Goal: Task Accomplishment & Management: Manage account settings

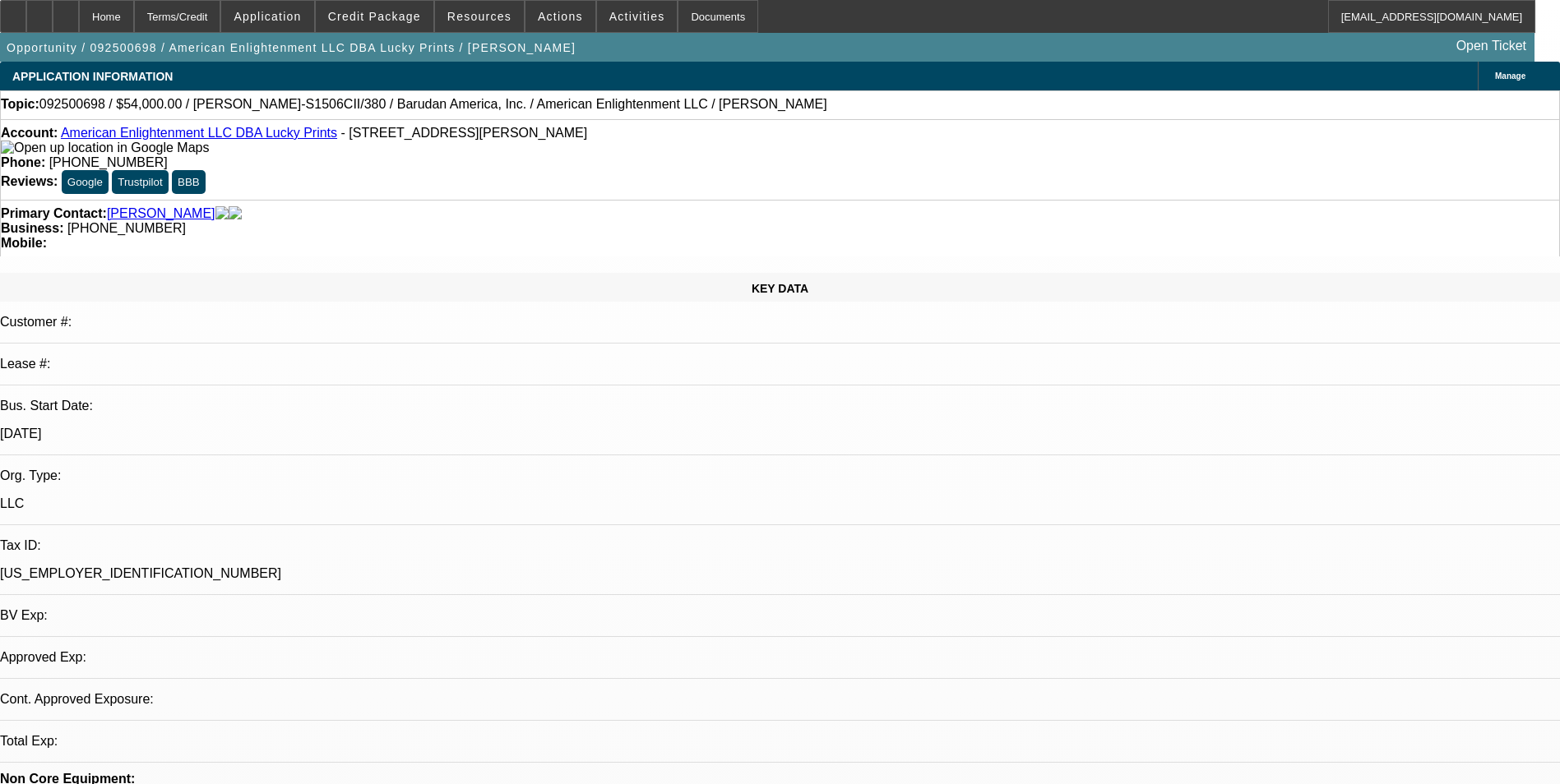
select select "0"
select select "0.1"
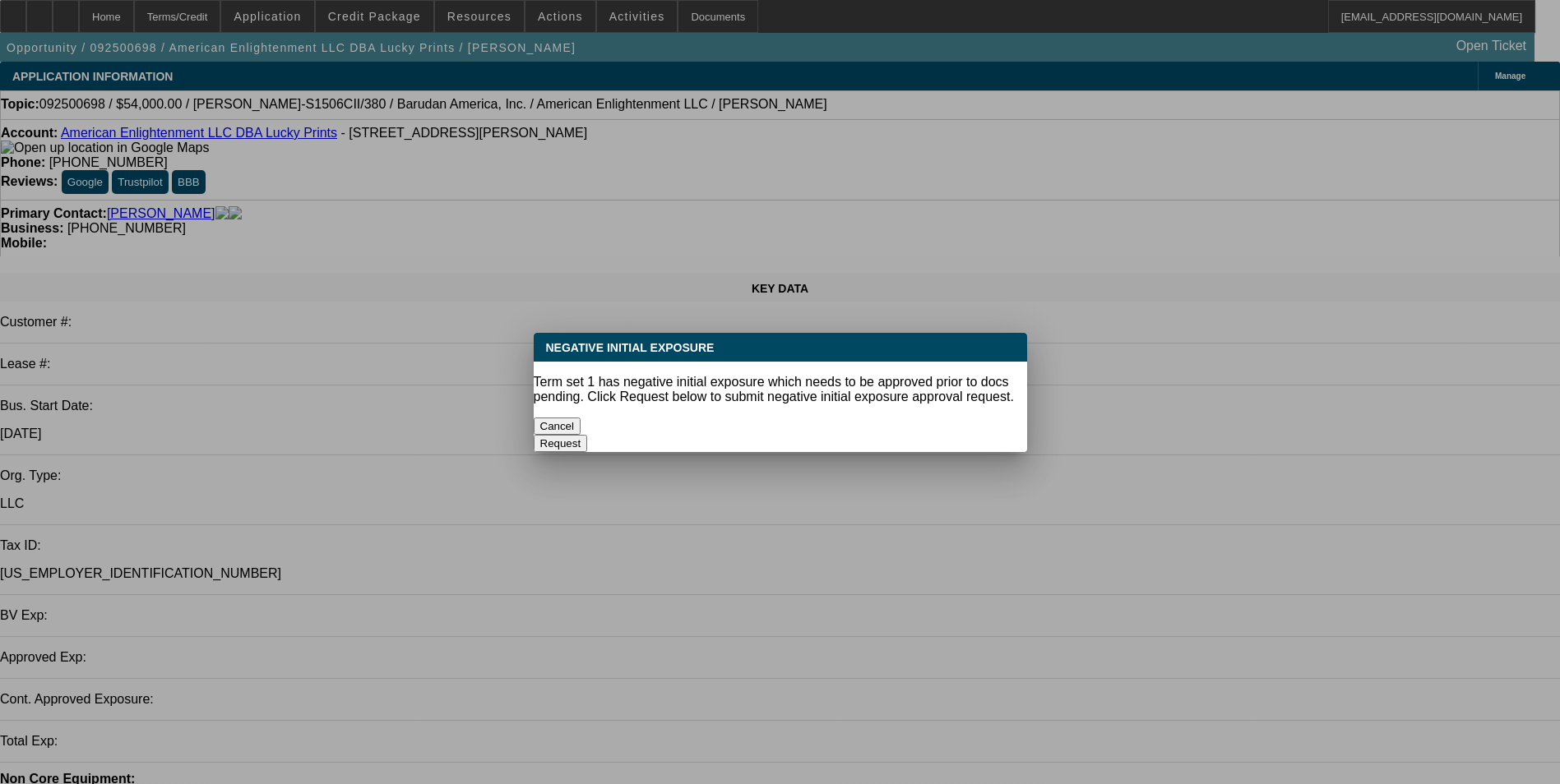
select select "1"
select select "4"
click at [581, 418] on button "Cancel" at bounding box center [557, 426] width 48 height 18
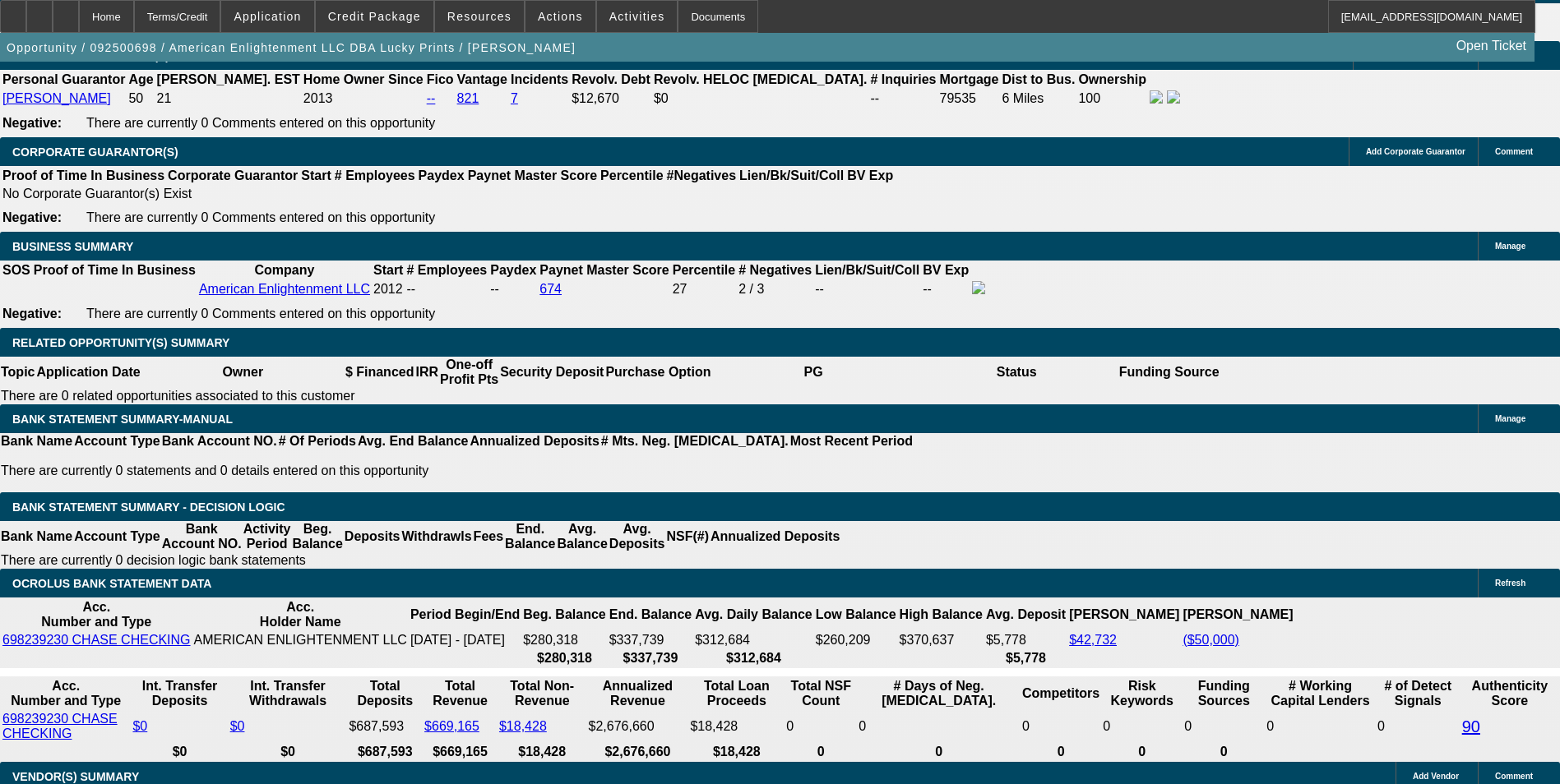
scroll to position [2897, 0]
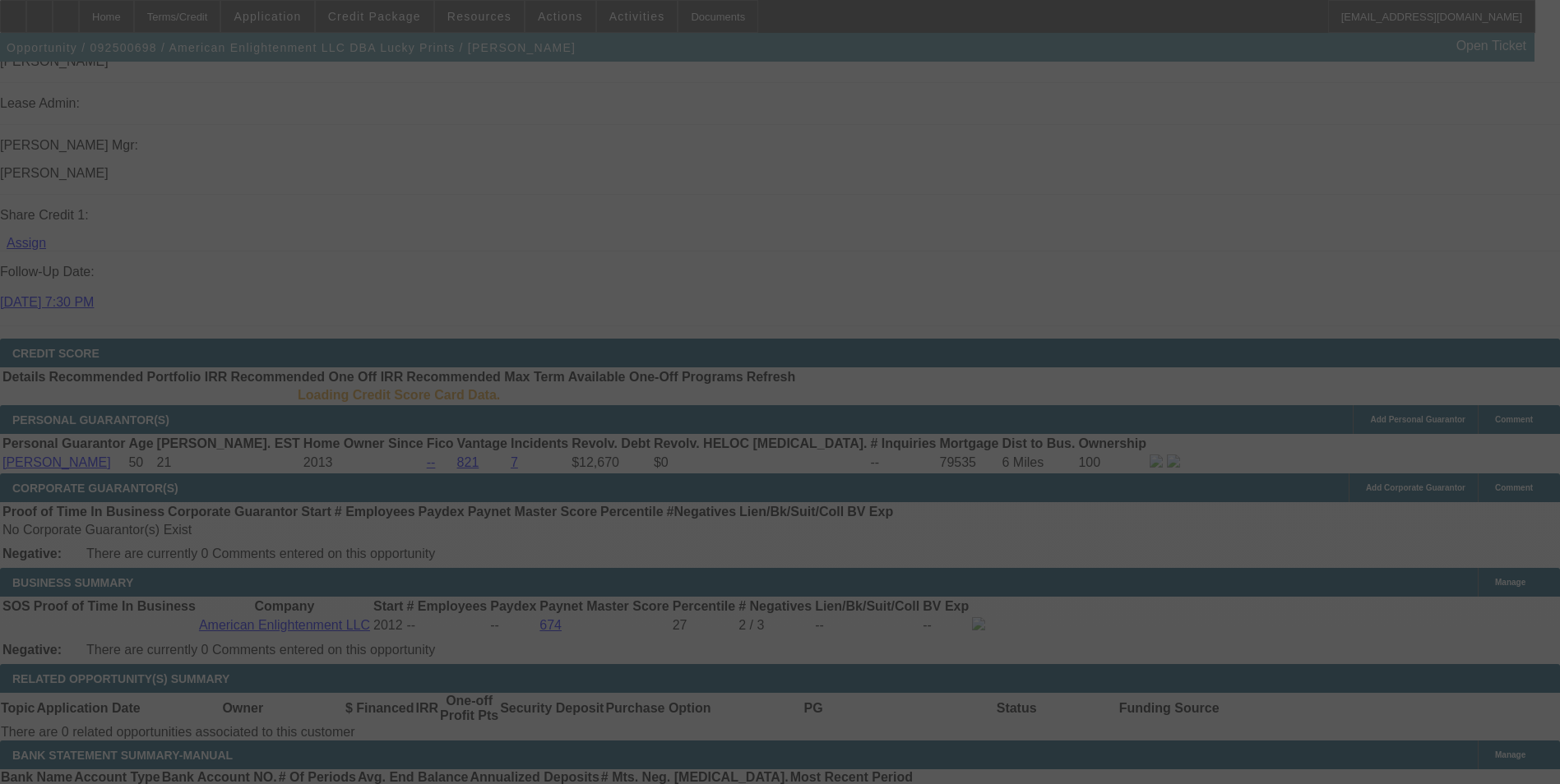
scroll to position [2057, 0]
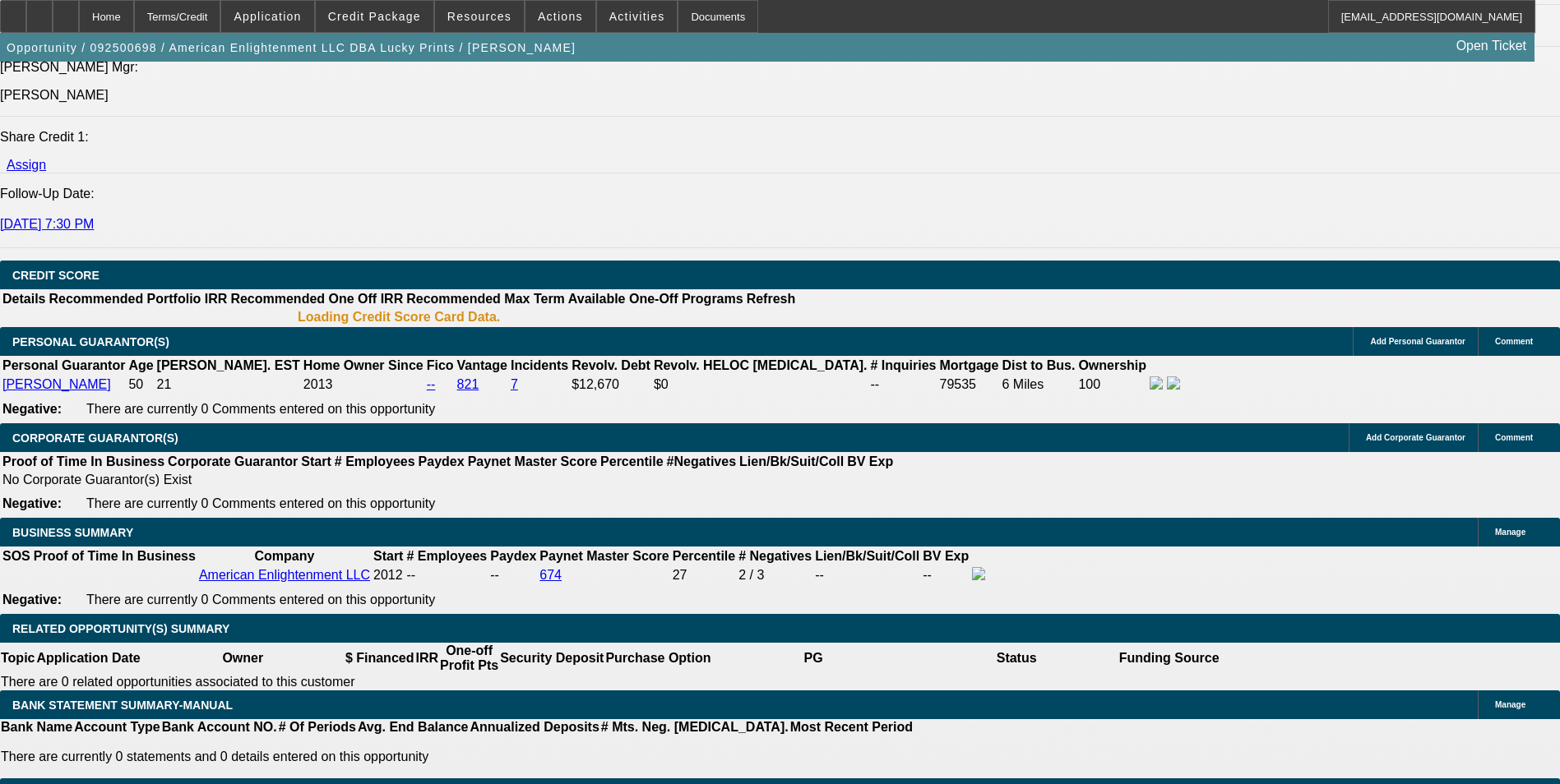
select select "0"
select select "0.1"
select select "4"
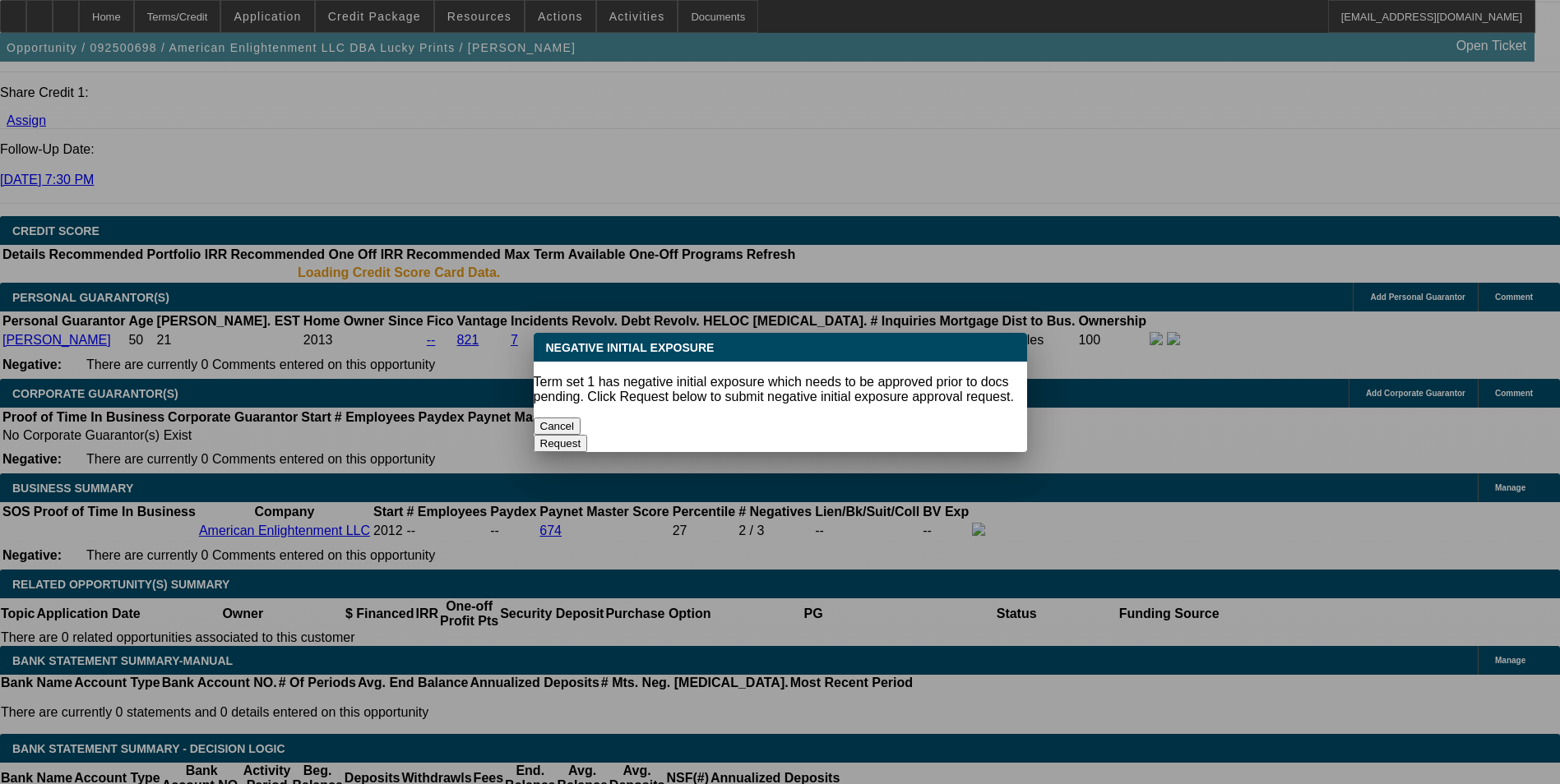
scroll to position [0, 0]
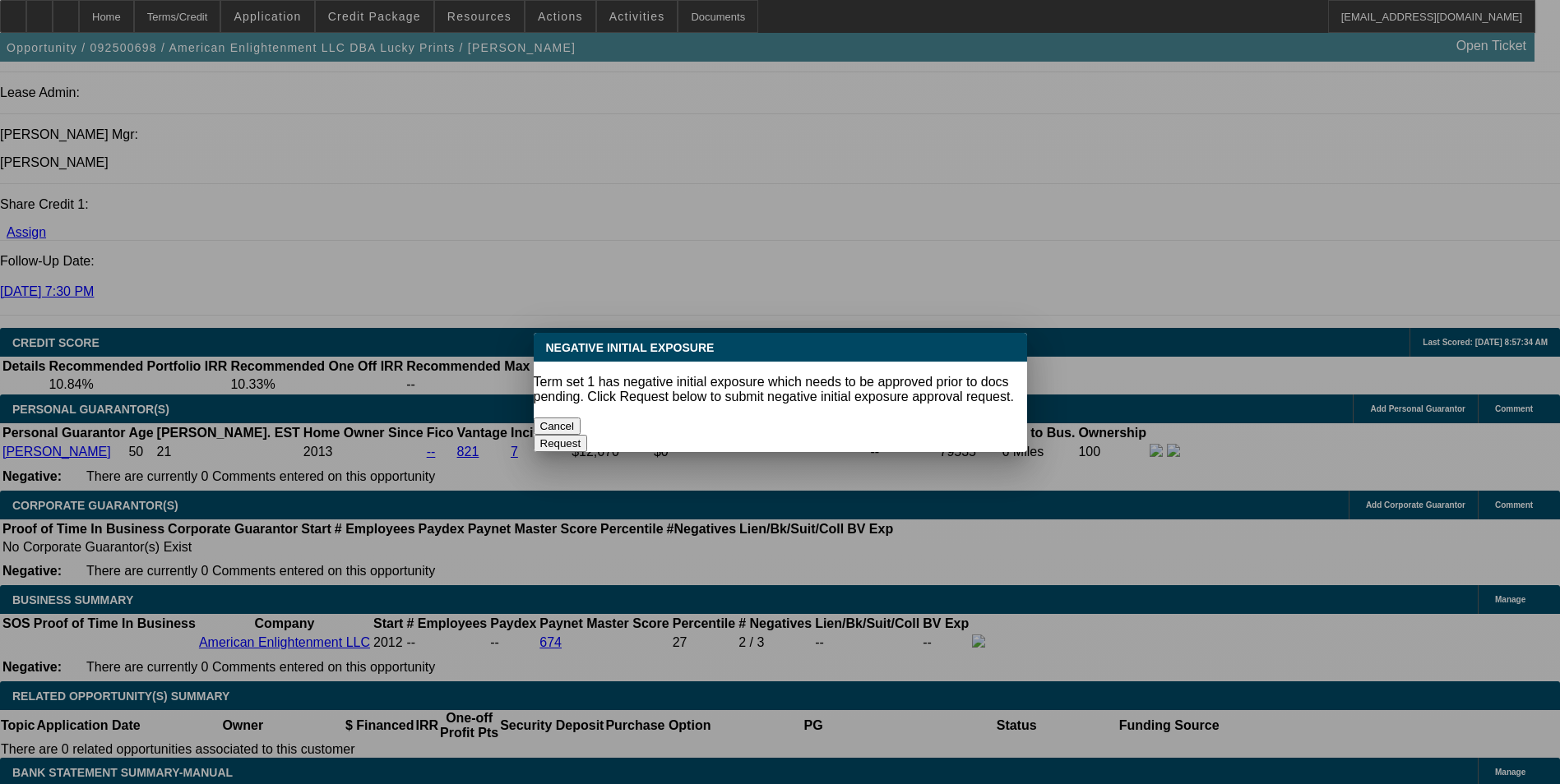
drag, startPoint x: 735, startPoint y: 424, endPoint x: 687, endPoint y: 427, distance: 48.1
click at [581, 424] on button "Cancel" at bounding box center [557, 426] width 48 height 18
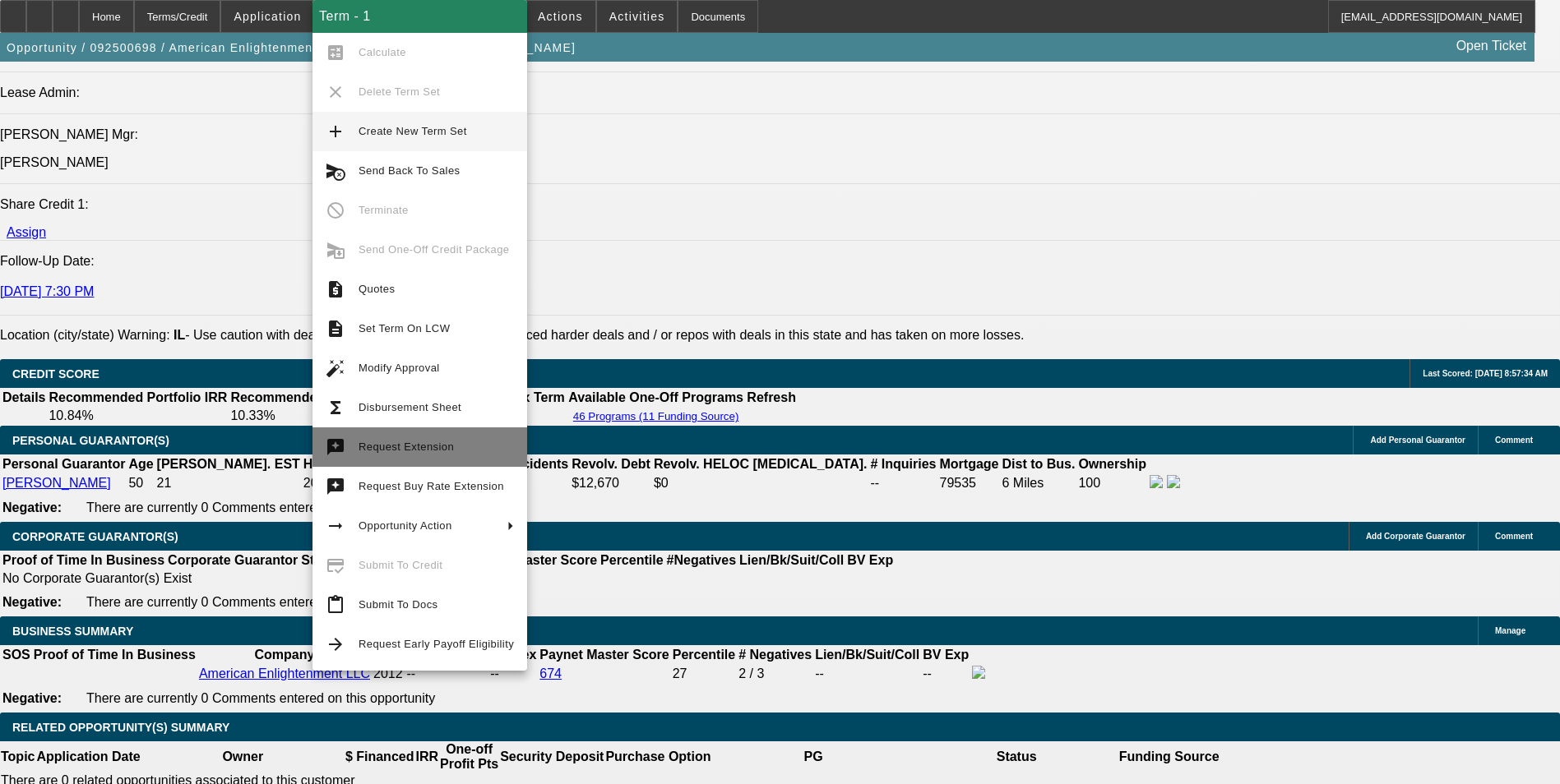
scroll to position [2195, 0]
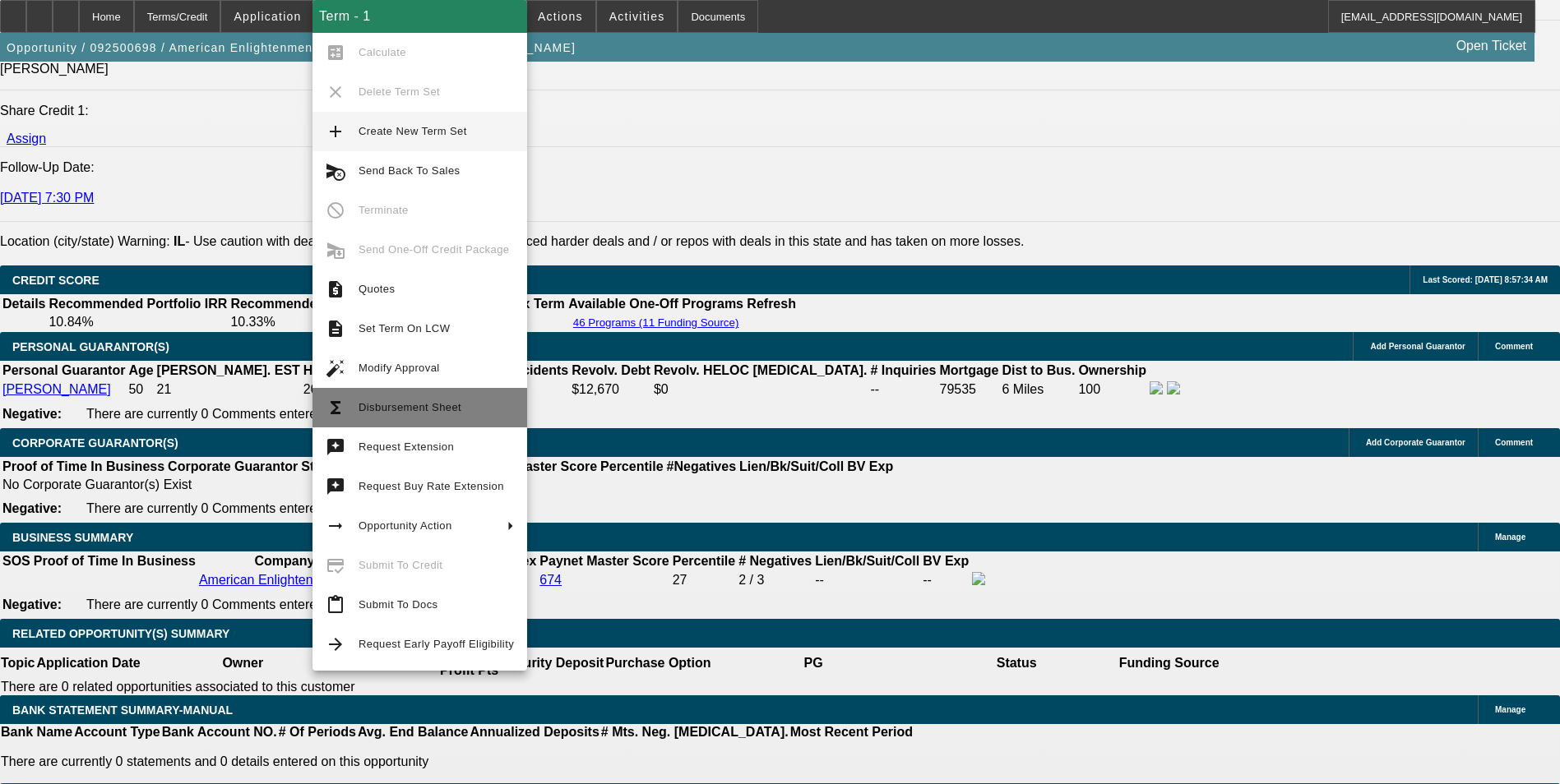
click at [441, 418] on button "functions Disbursement Sheet" at bounding box center [420, 407] width 215 height 39
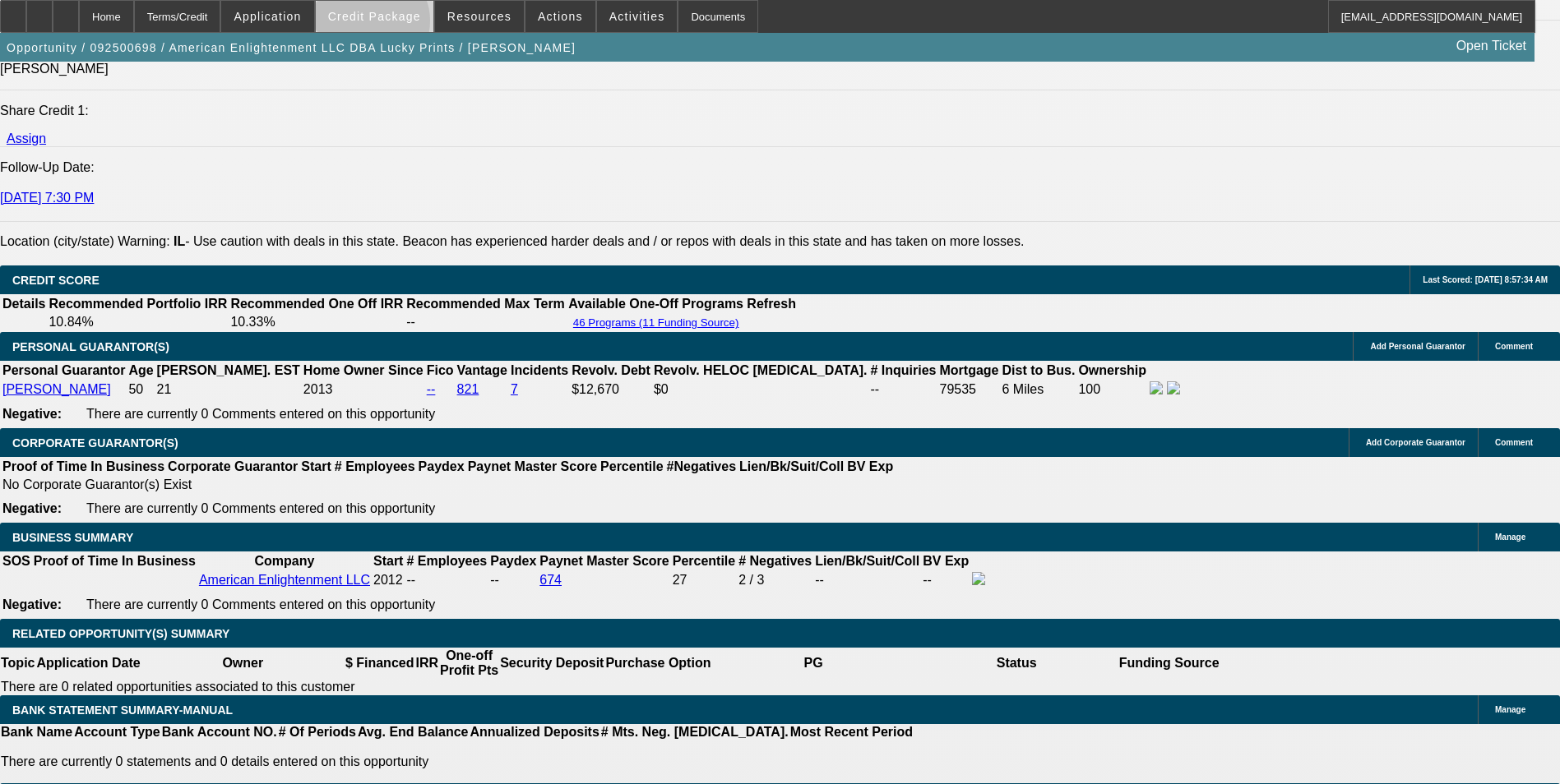
click at [397, 25] on span at bounding box center [375, 16] width 118 height 39
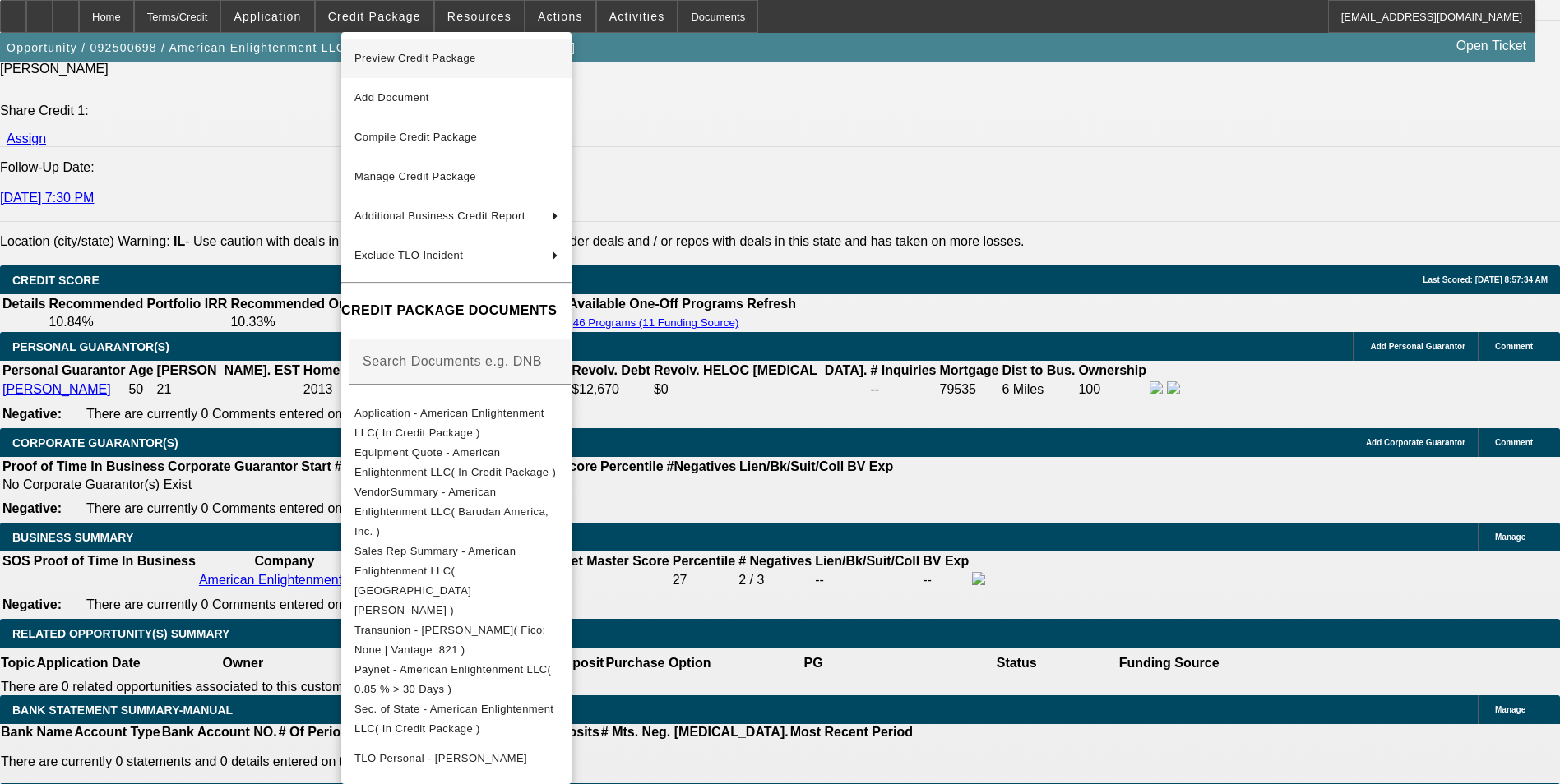
click at [415, 55] on span "Preview Credit Package" at bounding box center [415, 58] width 122 height 13
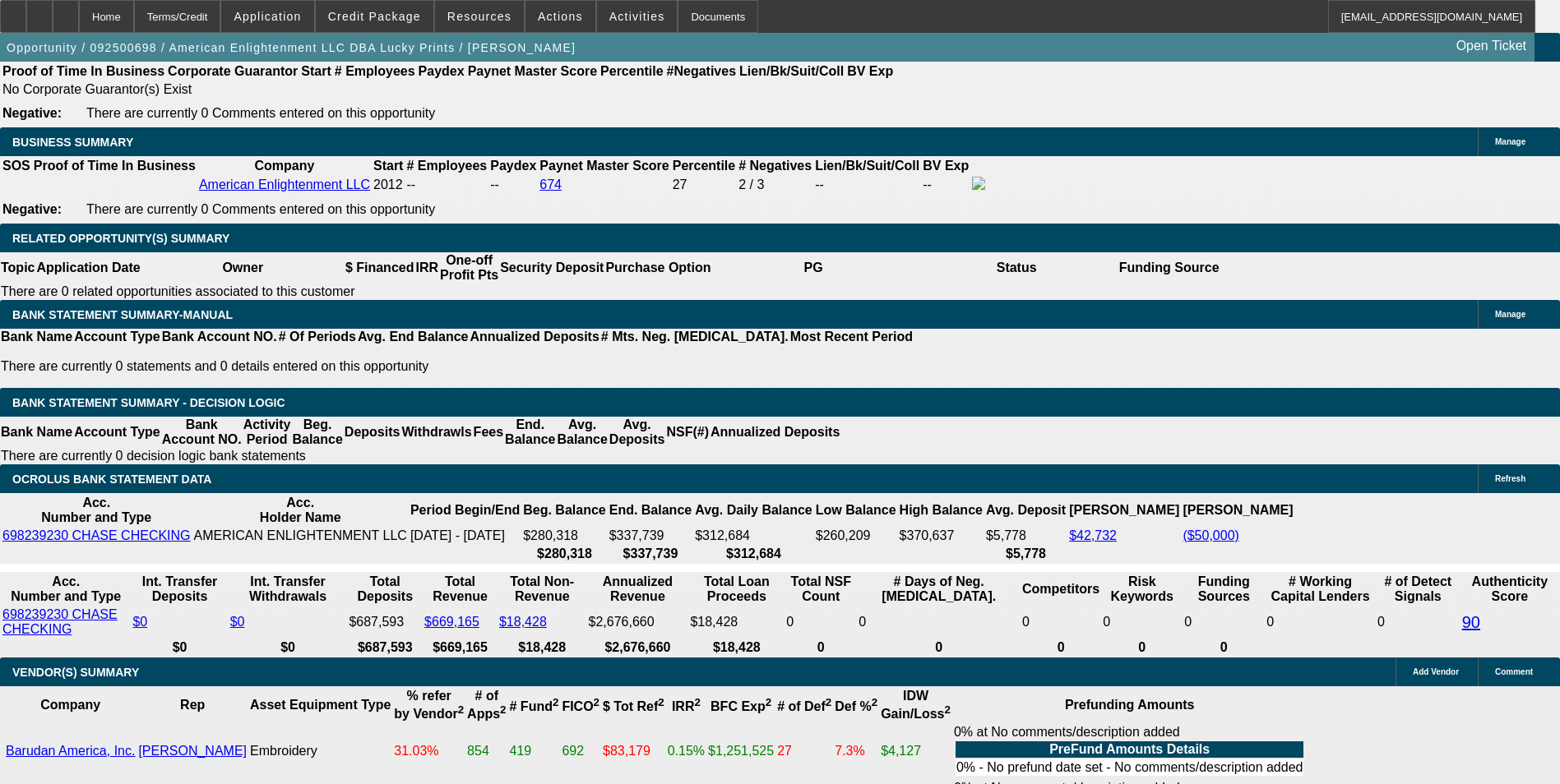
scroll to position [2606, 0]
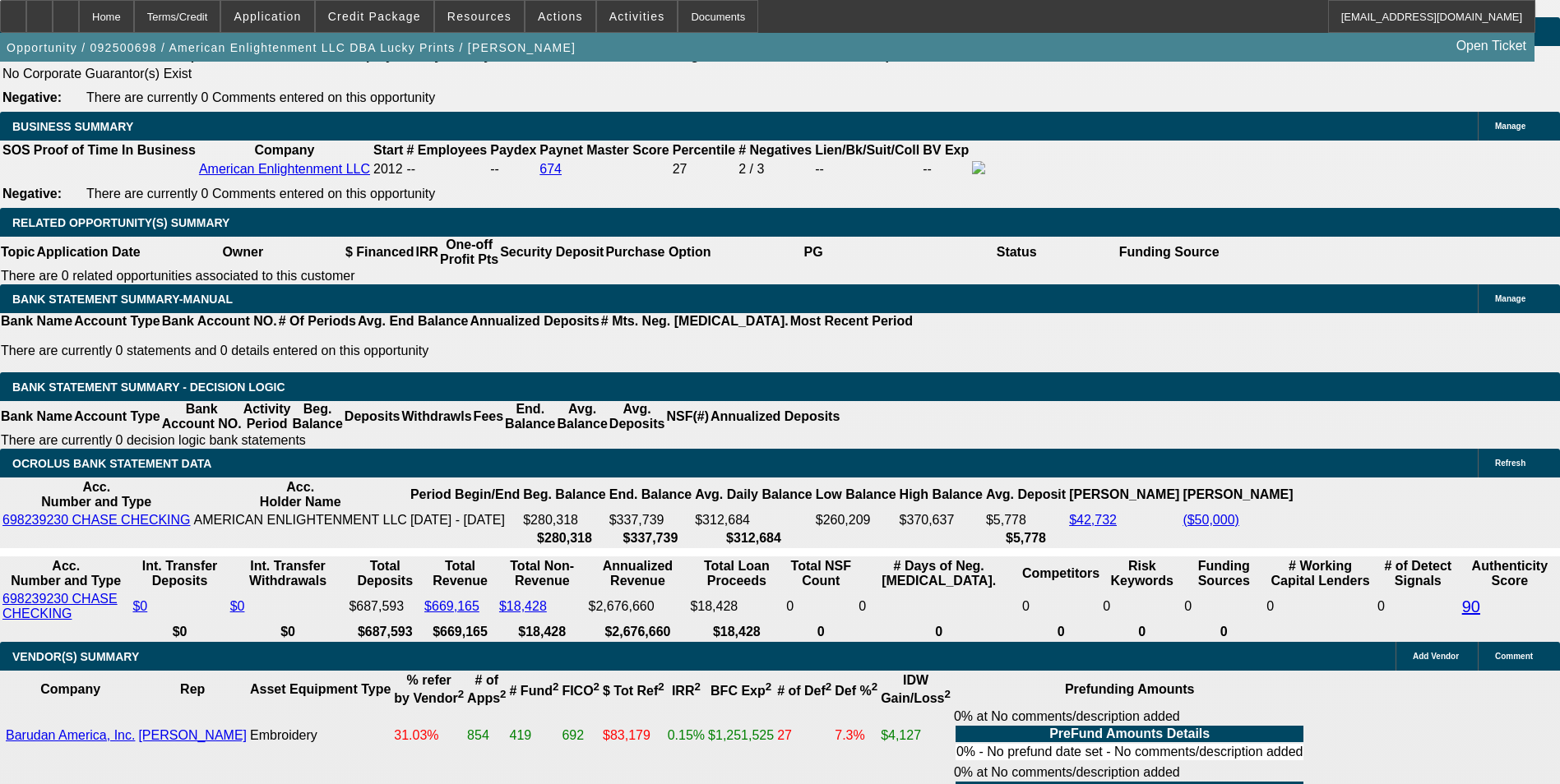
drag, startPoint x: 358, startPoint y: 330, endPoint x: 390, endPoint y: 330, distance: 32.0
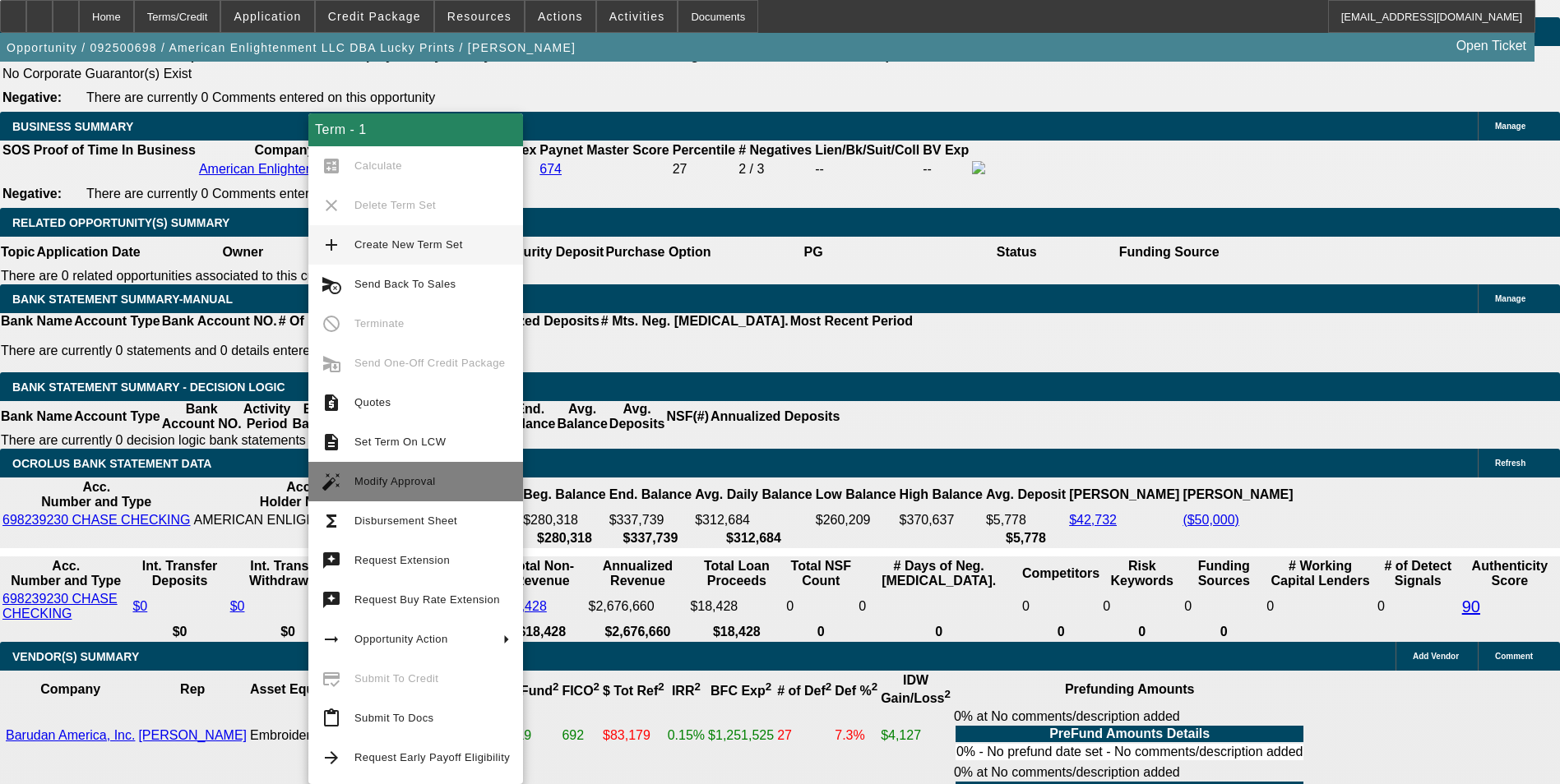
click at [413, 475] on span "Modify Approval" at bounding box center [395, 481] width 81 height 13
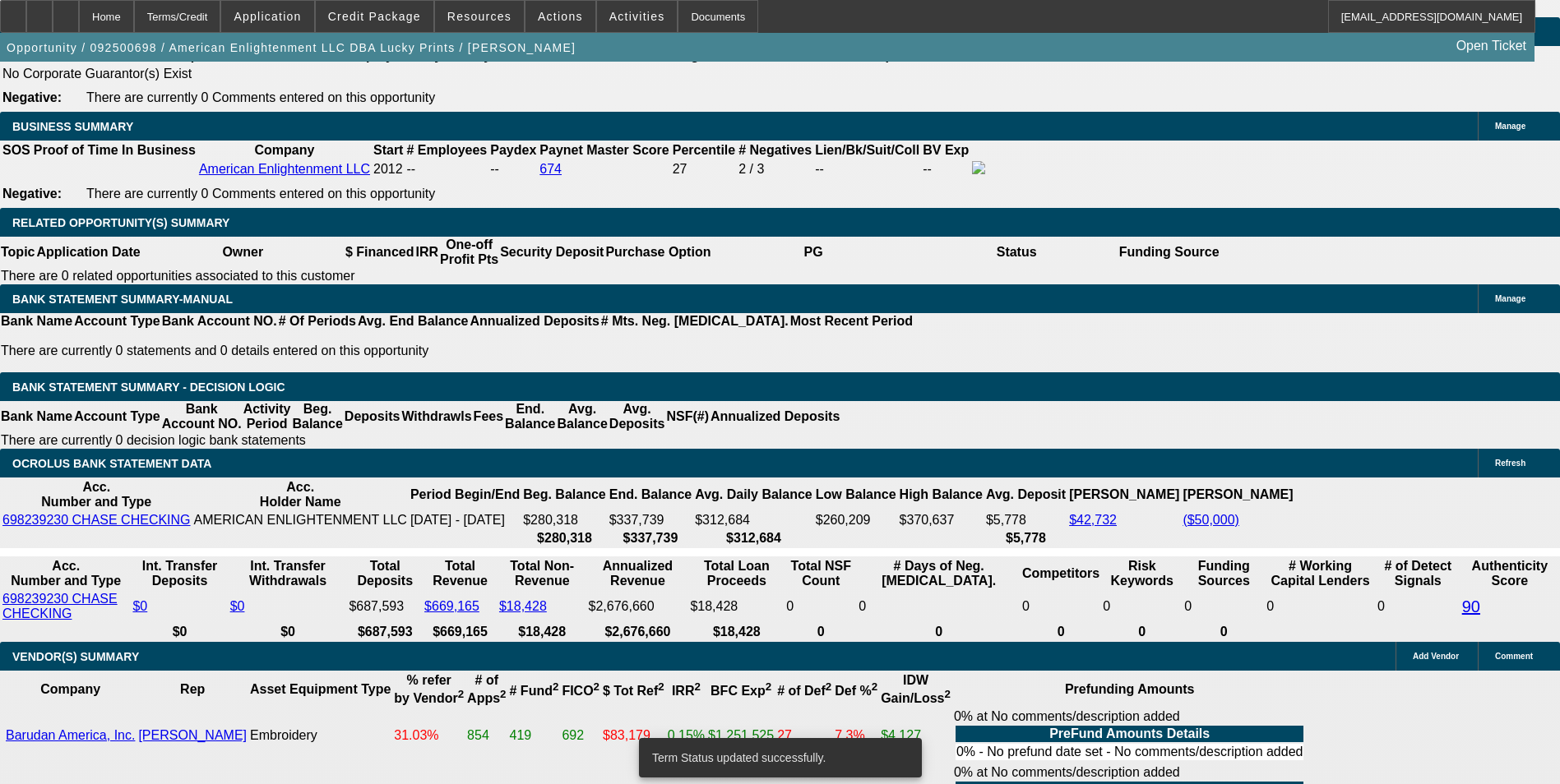
select select "0"
select select "0.1"
select select "4"
select select "0"
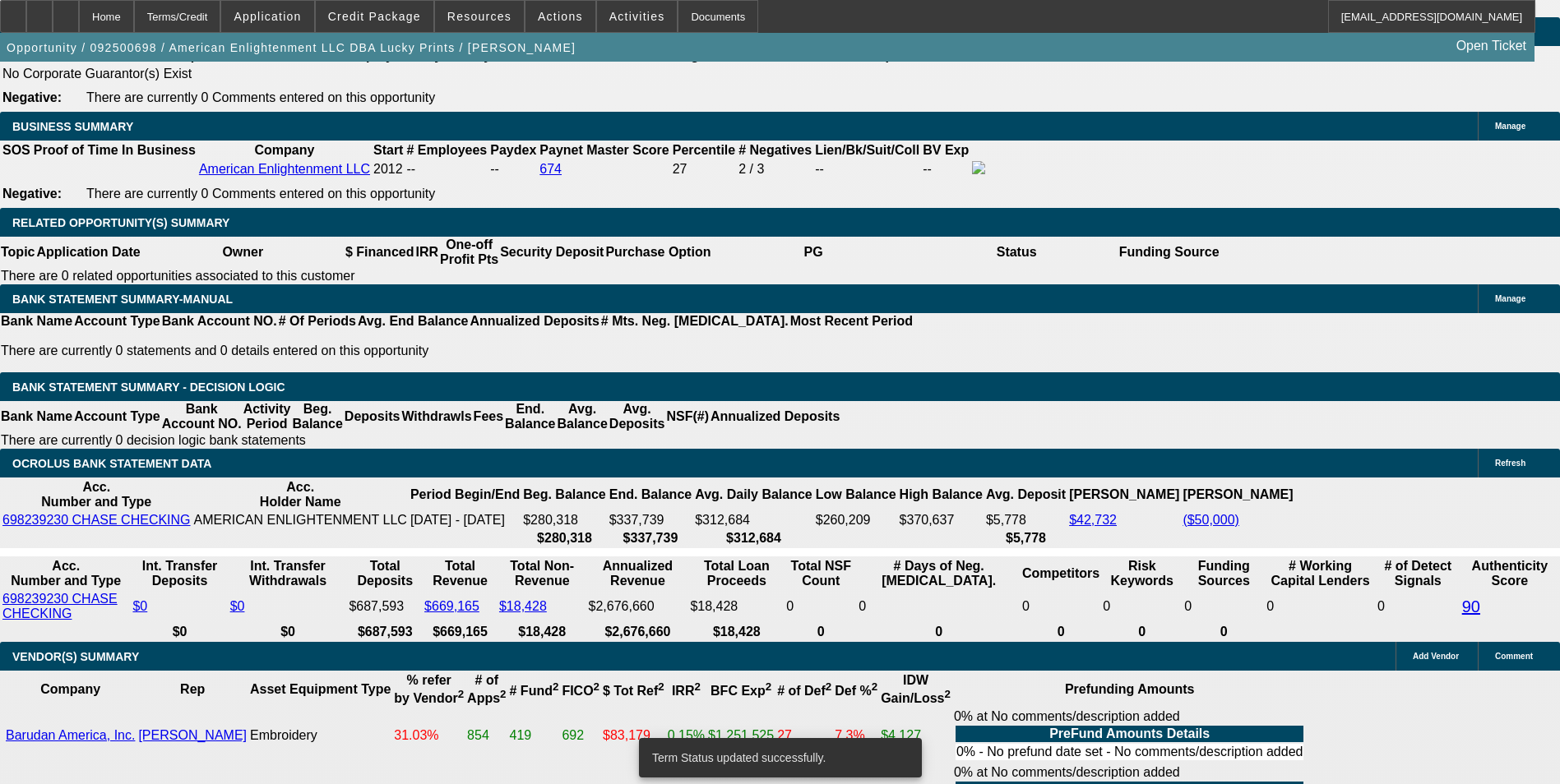
select select "0"
select select "0.1"
select select "4"
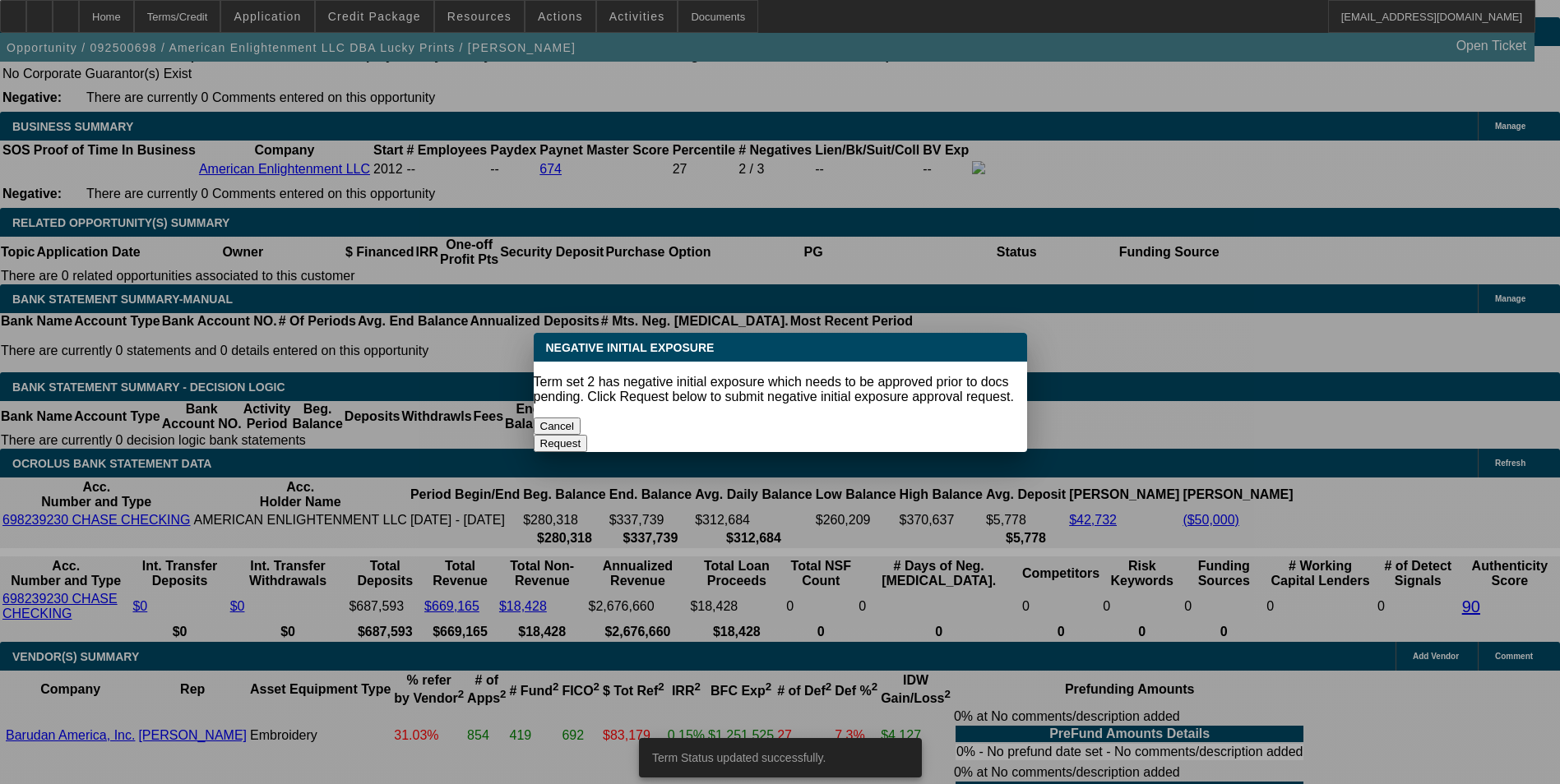
scroll to position [0, 0]
click at [581, 420] on button "Cancel" at bounding box center [557, 426] width 48 height 18
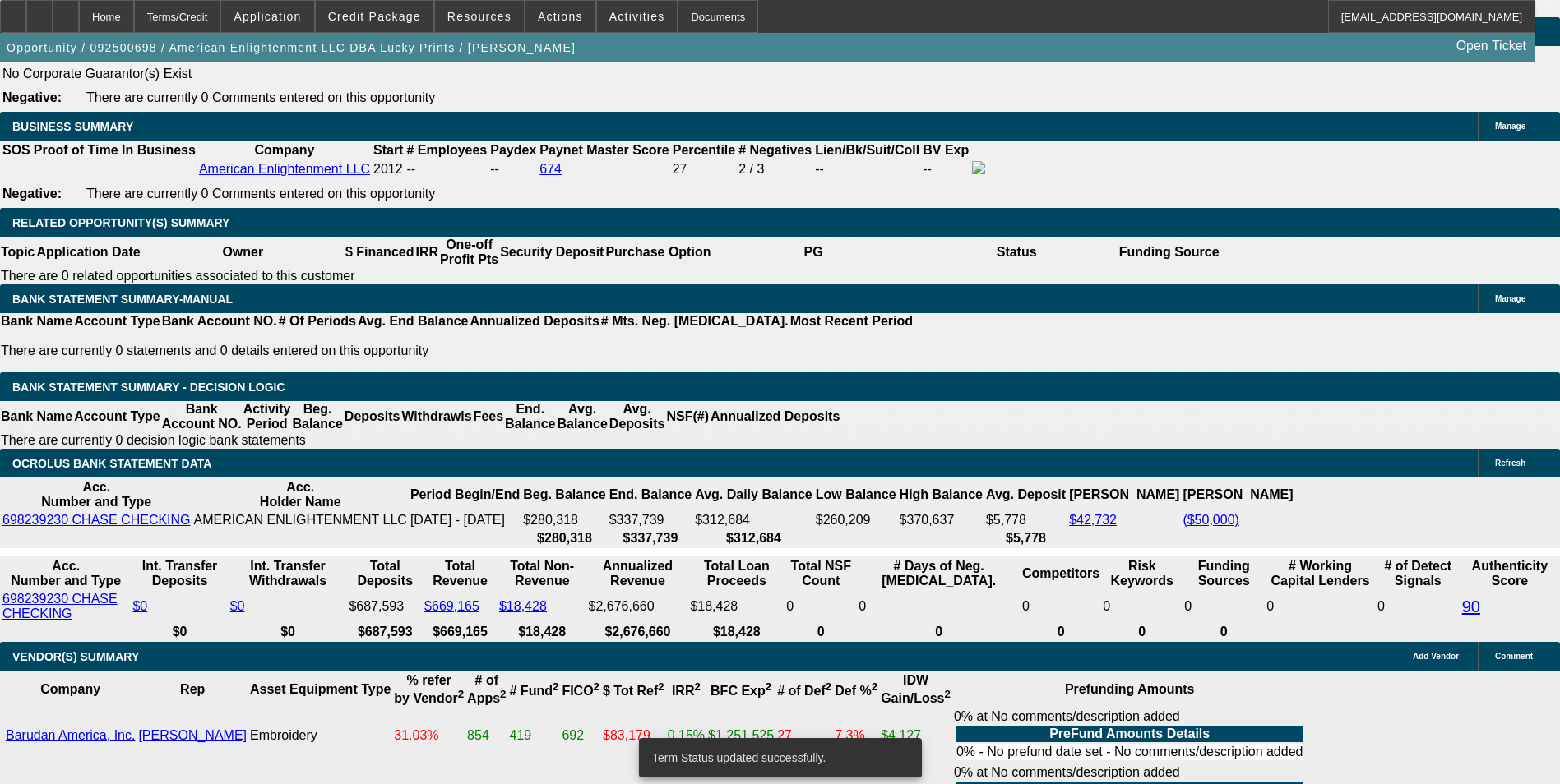
scroll to position [2606, 0]
drag, startPoint x: 342, startPoint y: 334, endPoint x: 425, endPoint y: 333, distance: 83.0
drag, startPoint x: 345, startPoint y: 334, endPoint x: 395, endPoint y: 331, distance: 50.1
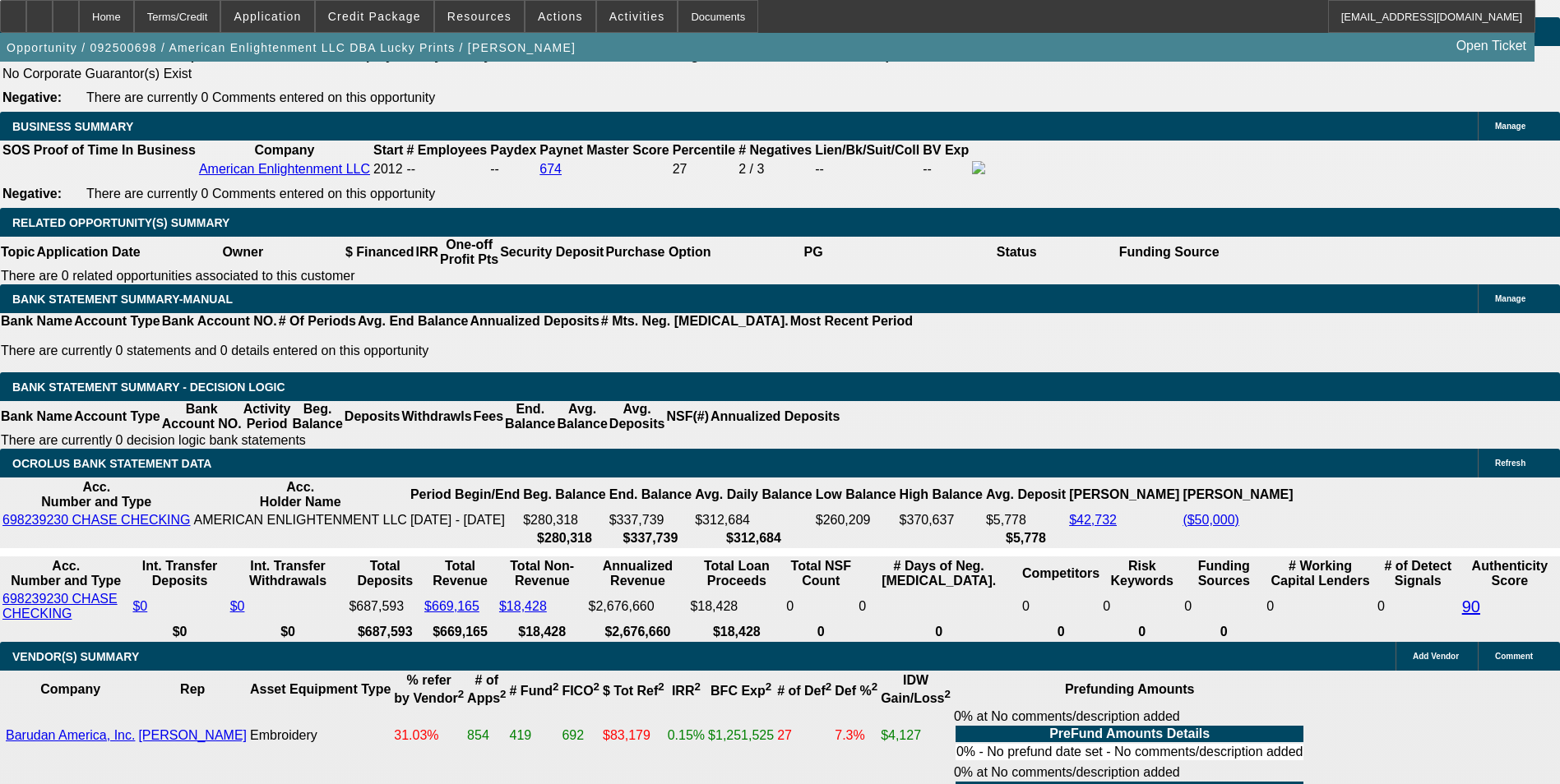
type input "UNKNOWN"
type input "8"
type input "$1,318.30"
type input "8.5"
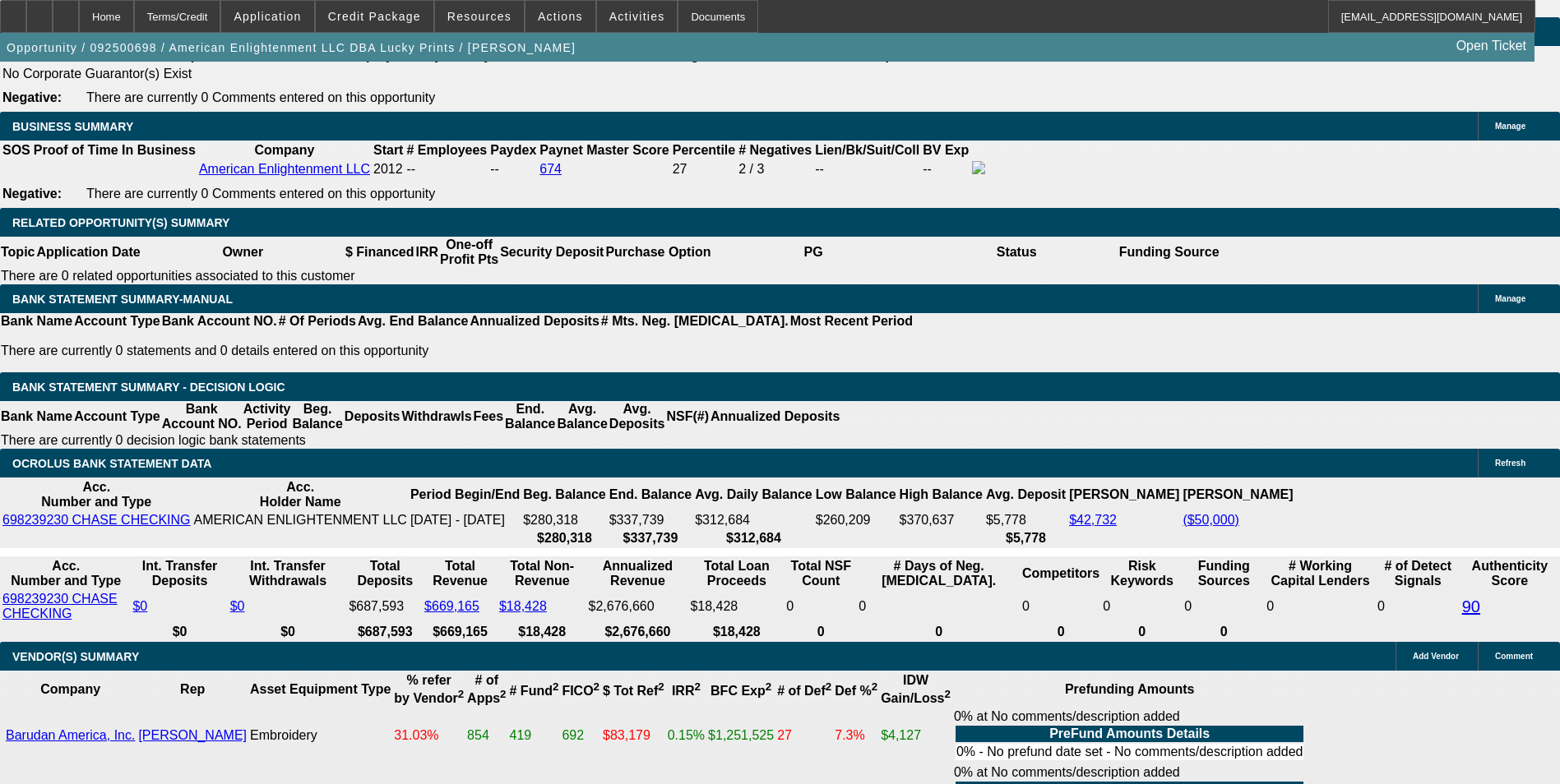
type input "$1,331.01"
type input "8.5"
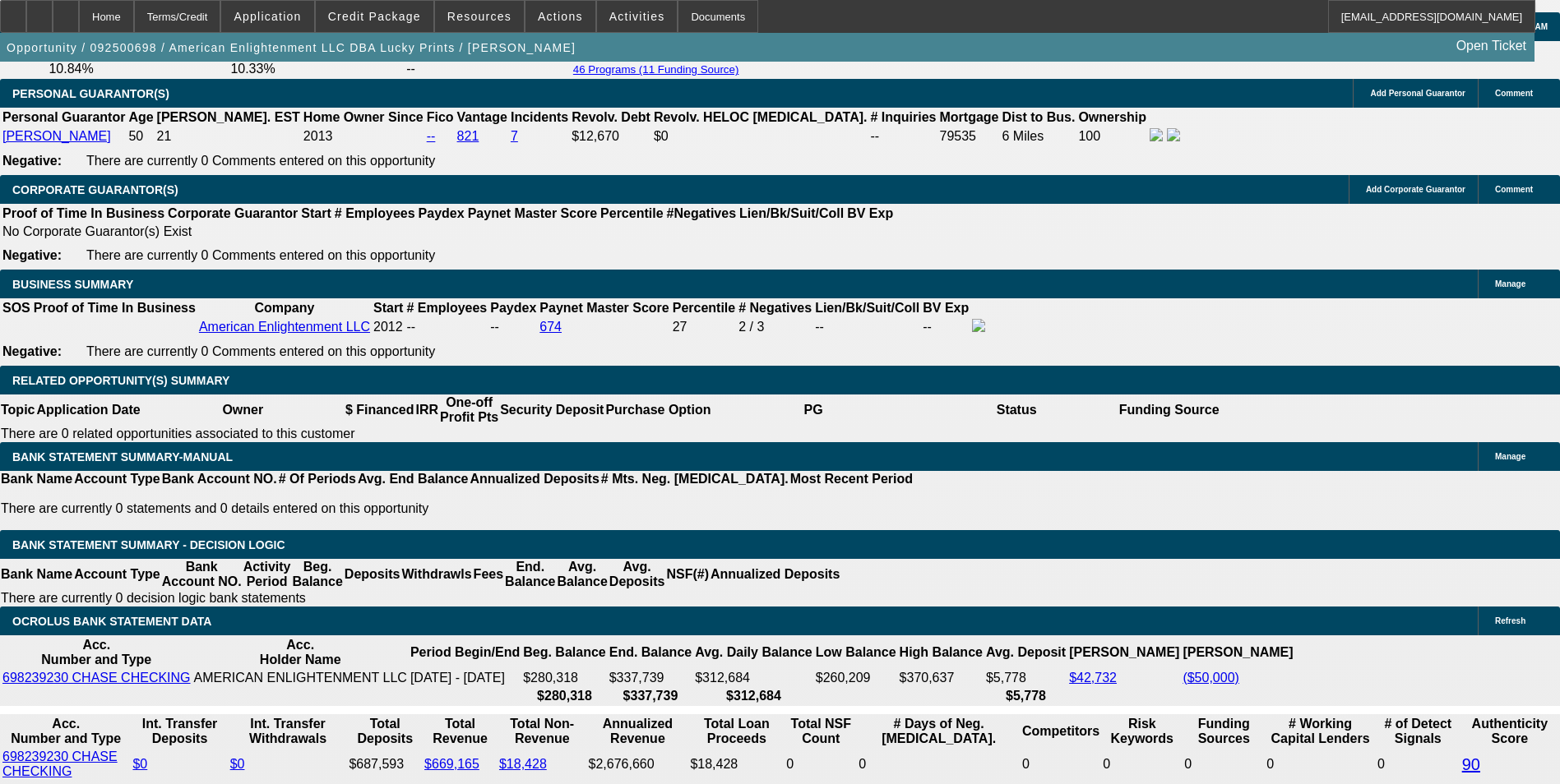
scroll to position [2277, 0]
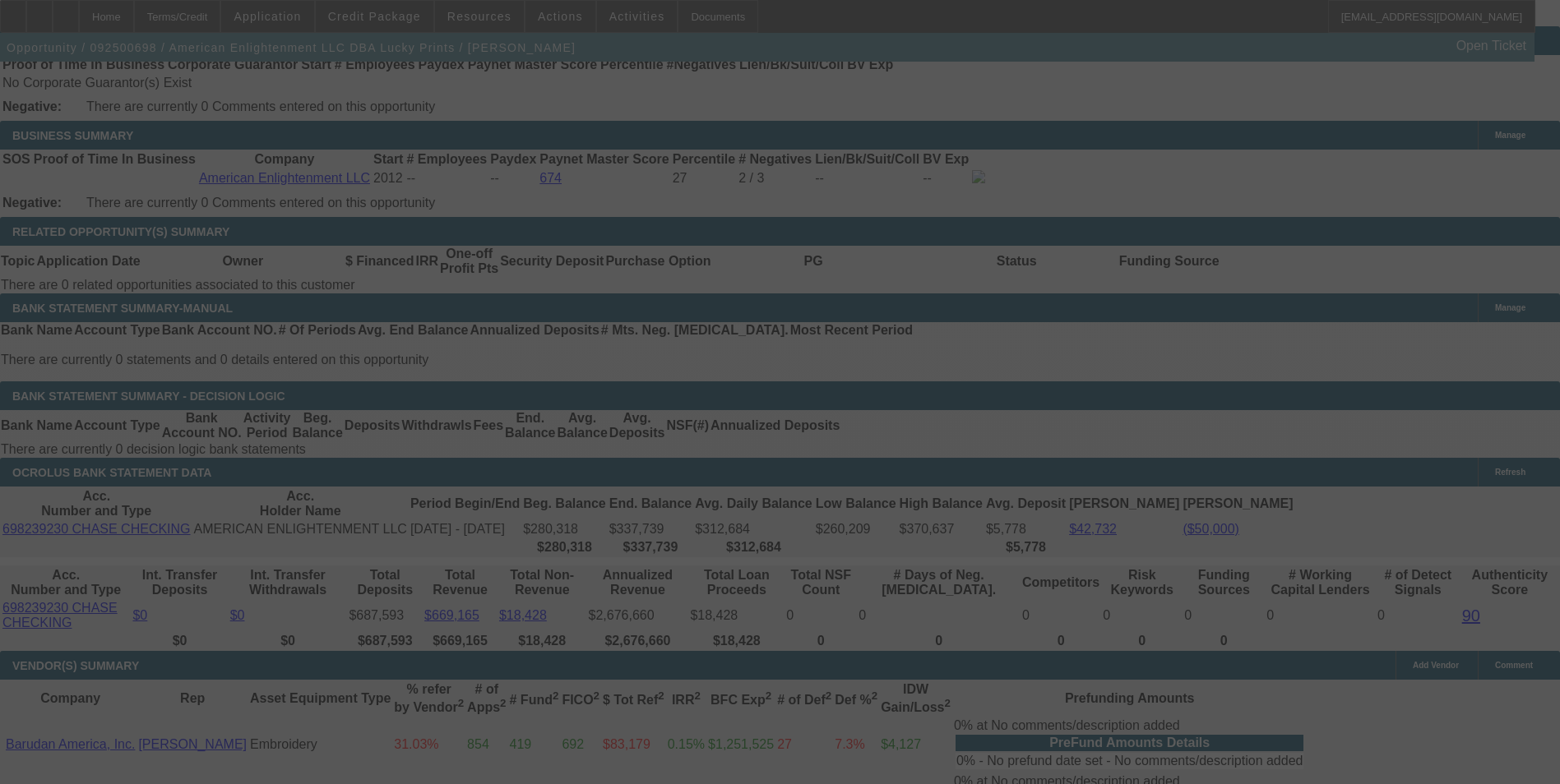
scroll to position [2606, 0]
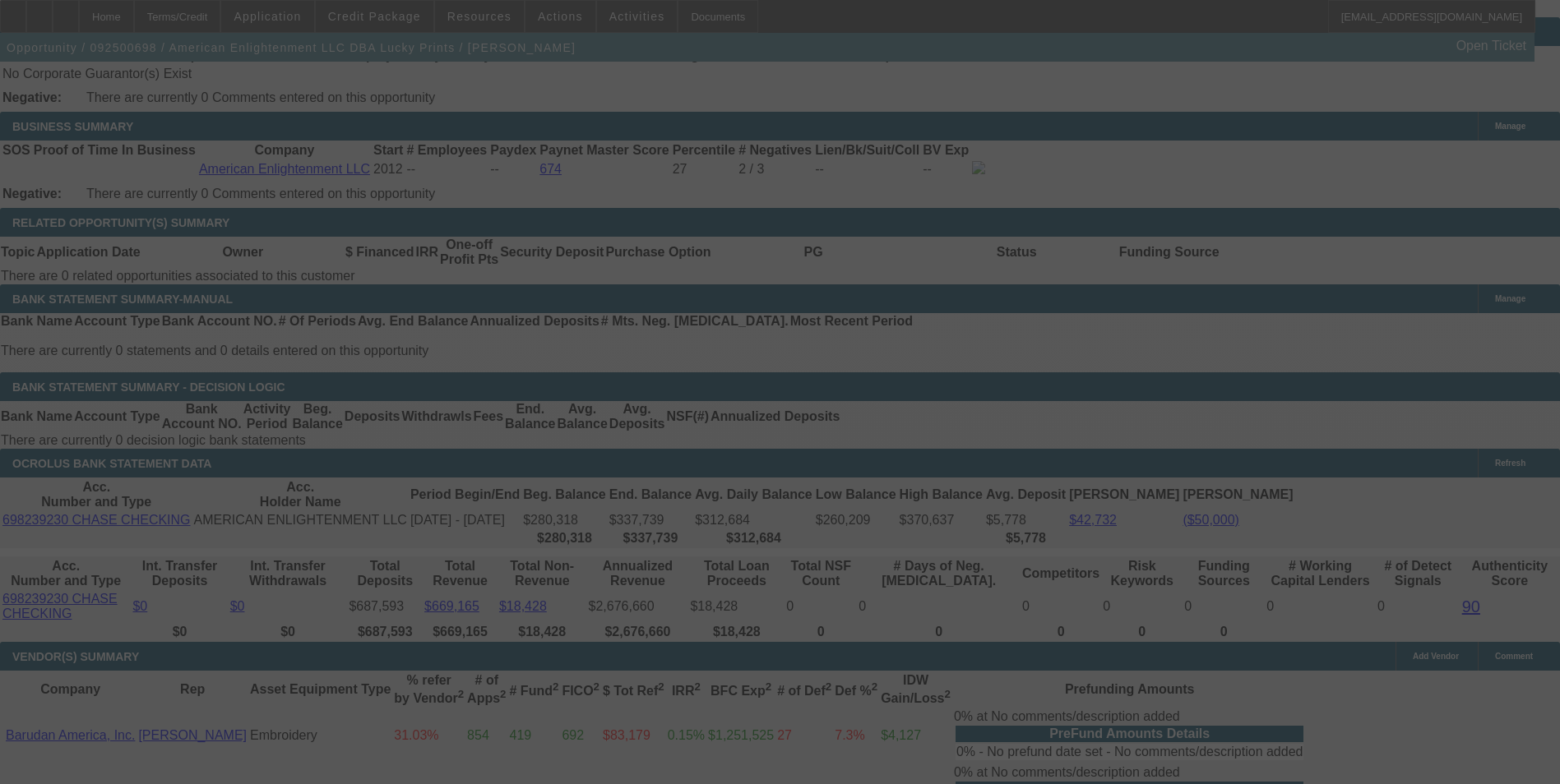
select select "0"
select select "0.1"
select select "4"
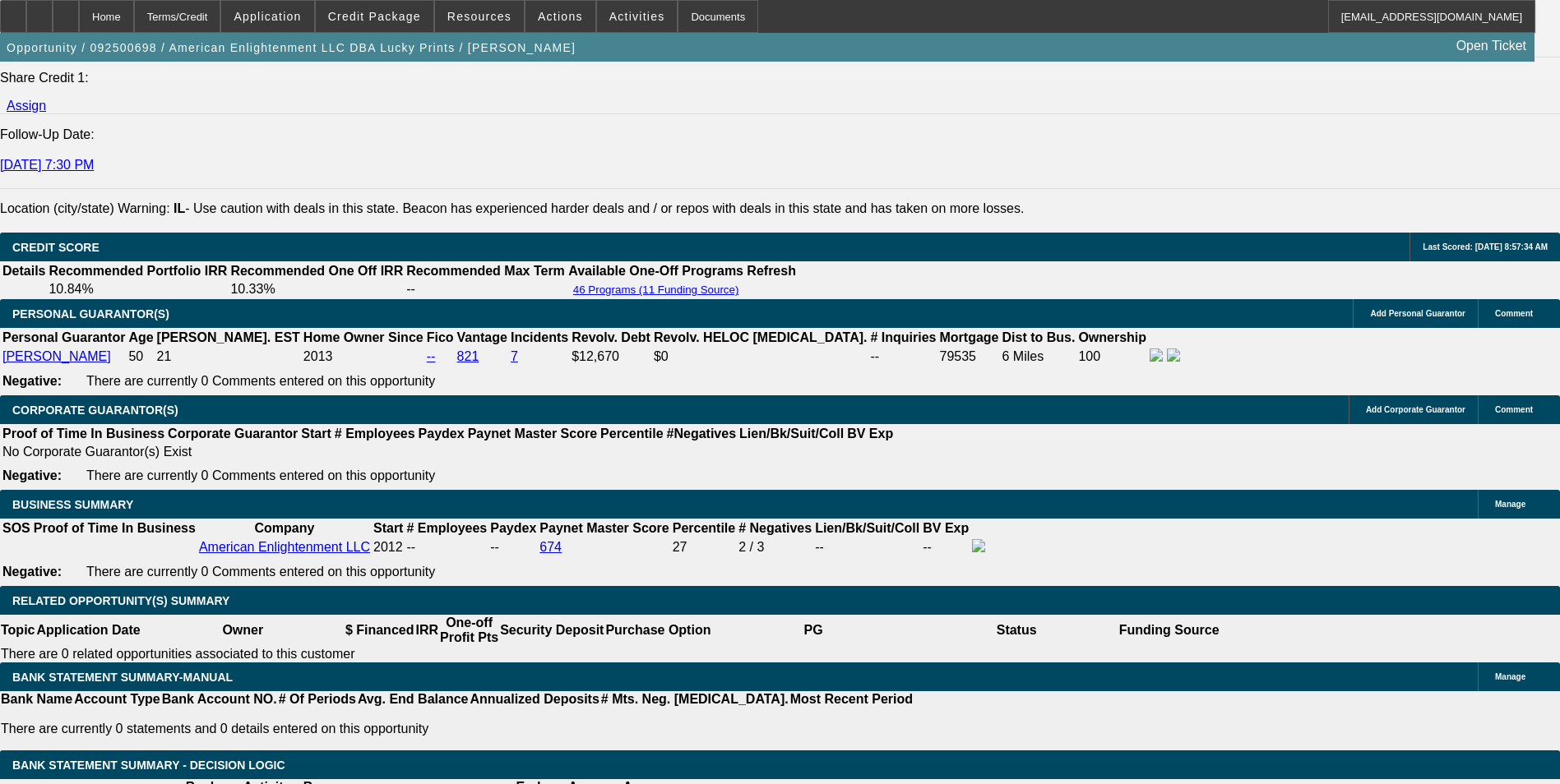
scroll to position [2548, 0]
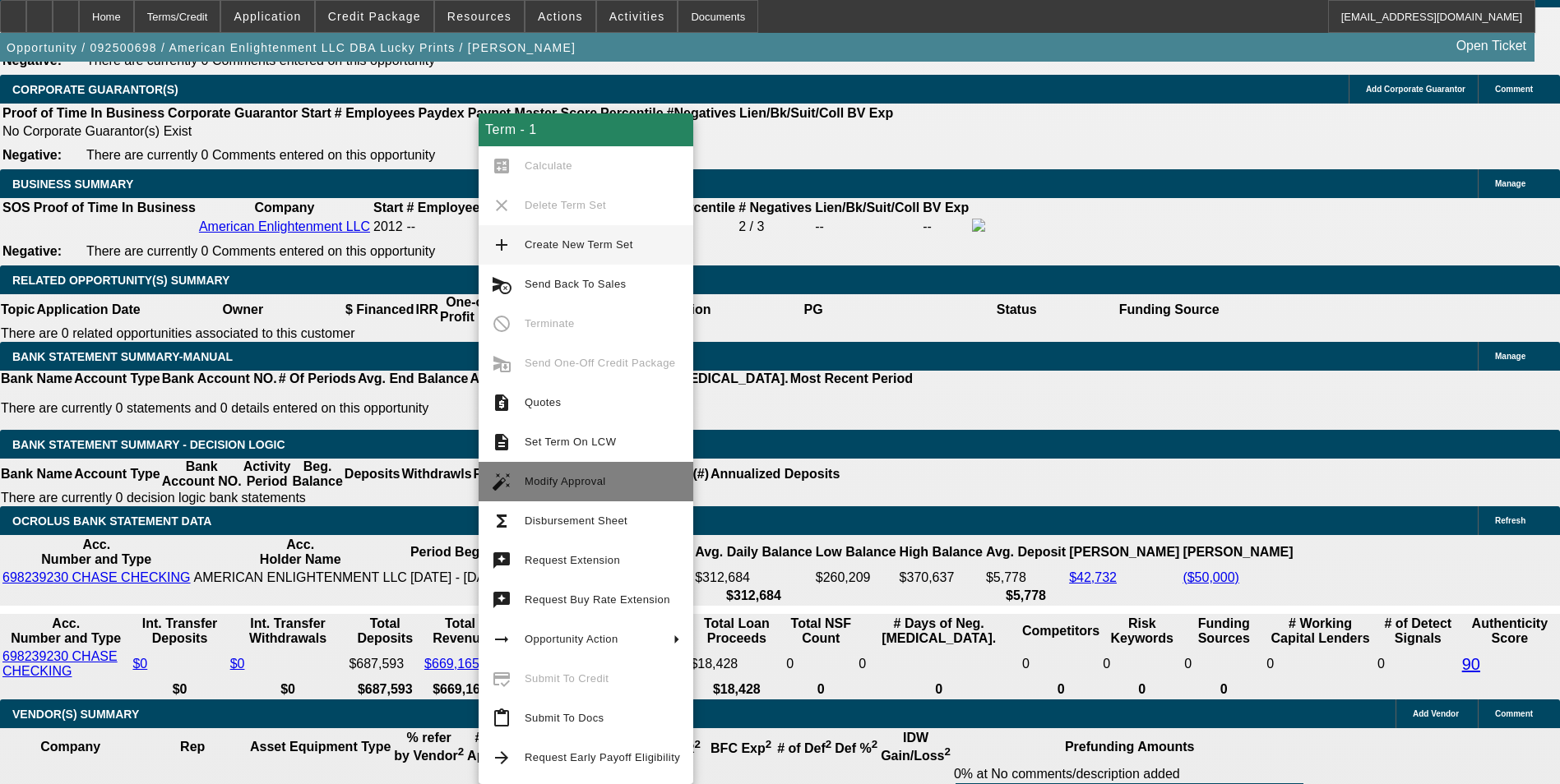
click at [568, 484] on span "Modify Approval" at bounding box center [565, 481] width 81 height 13
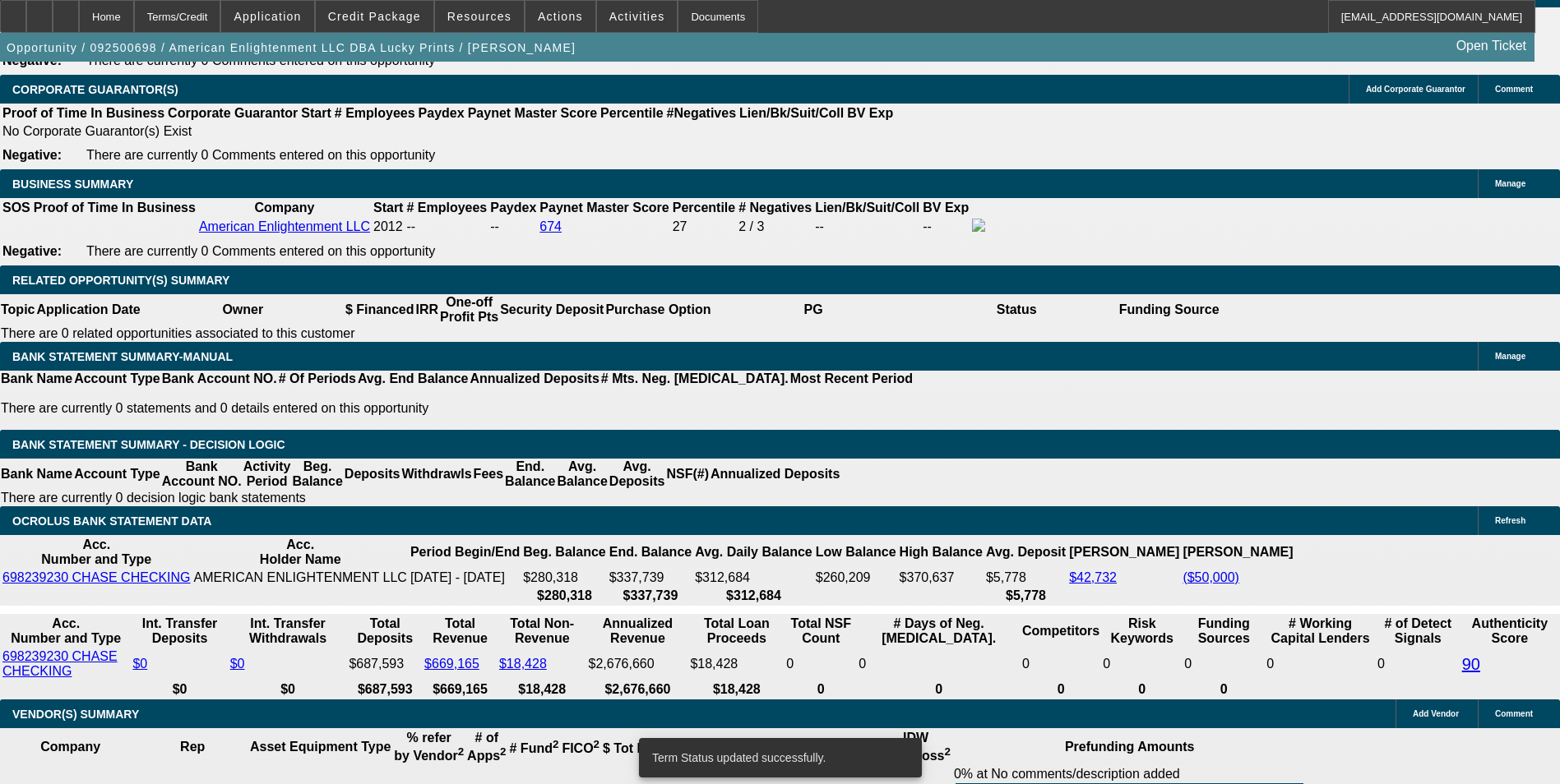
select select "0"
select select "0.1"
select select "4"
select select "0"
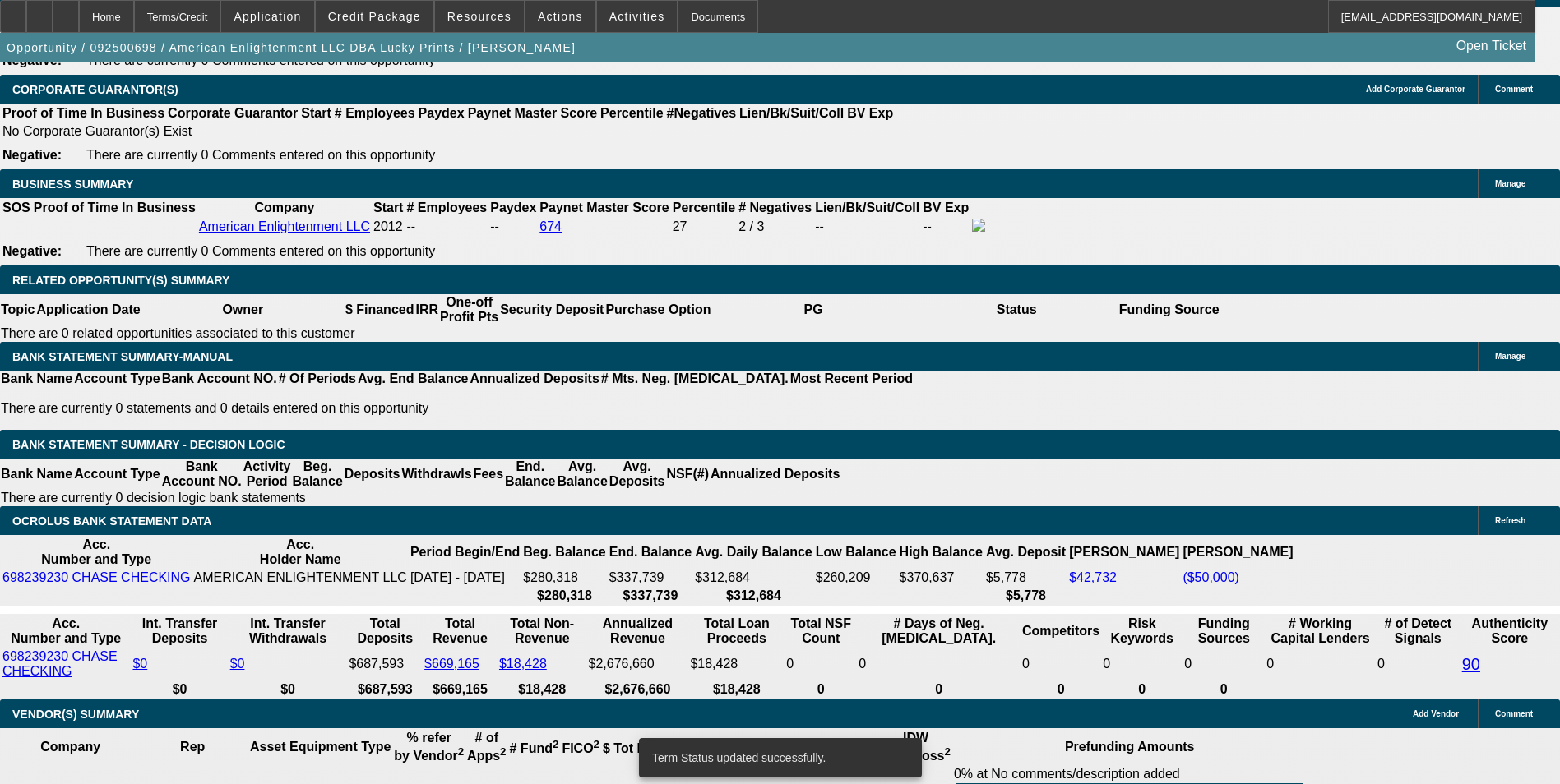
select select "0"
select select "0.1"
select select "4"
select select "0"
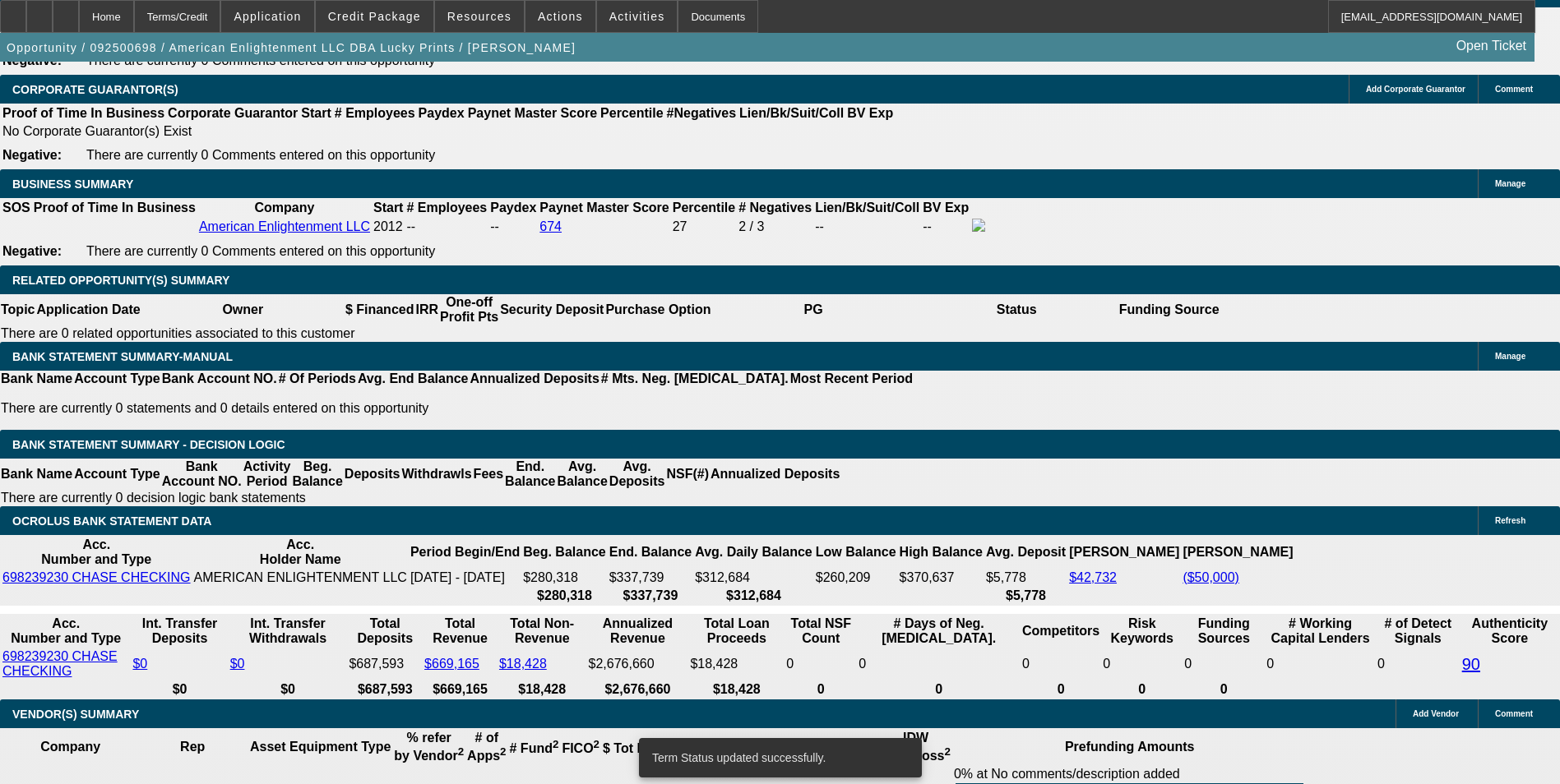
select select "0.1"
select select "4"
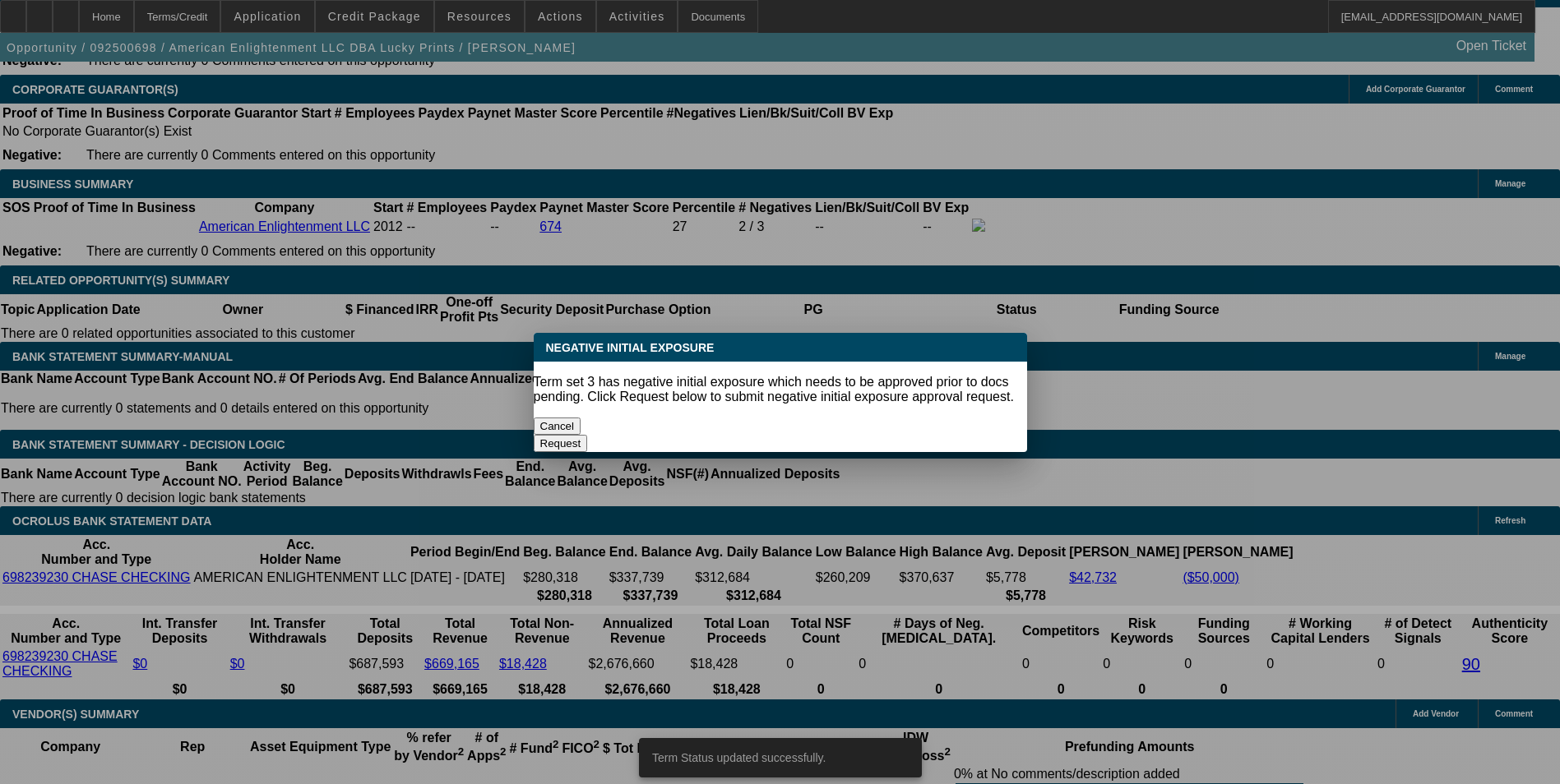
scroll to position [0, 0]
click at [581, 418] on button "Cancel" at bounding box center [557, 426] width 48 height 18
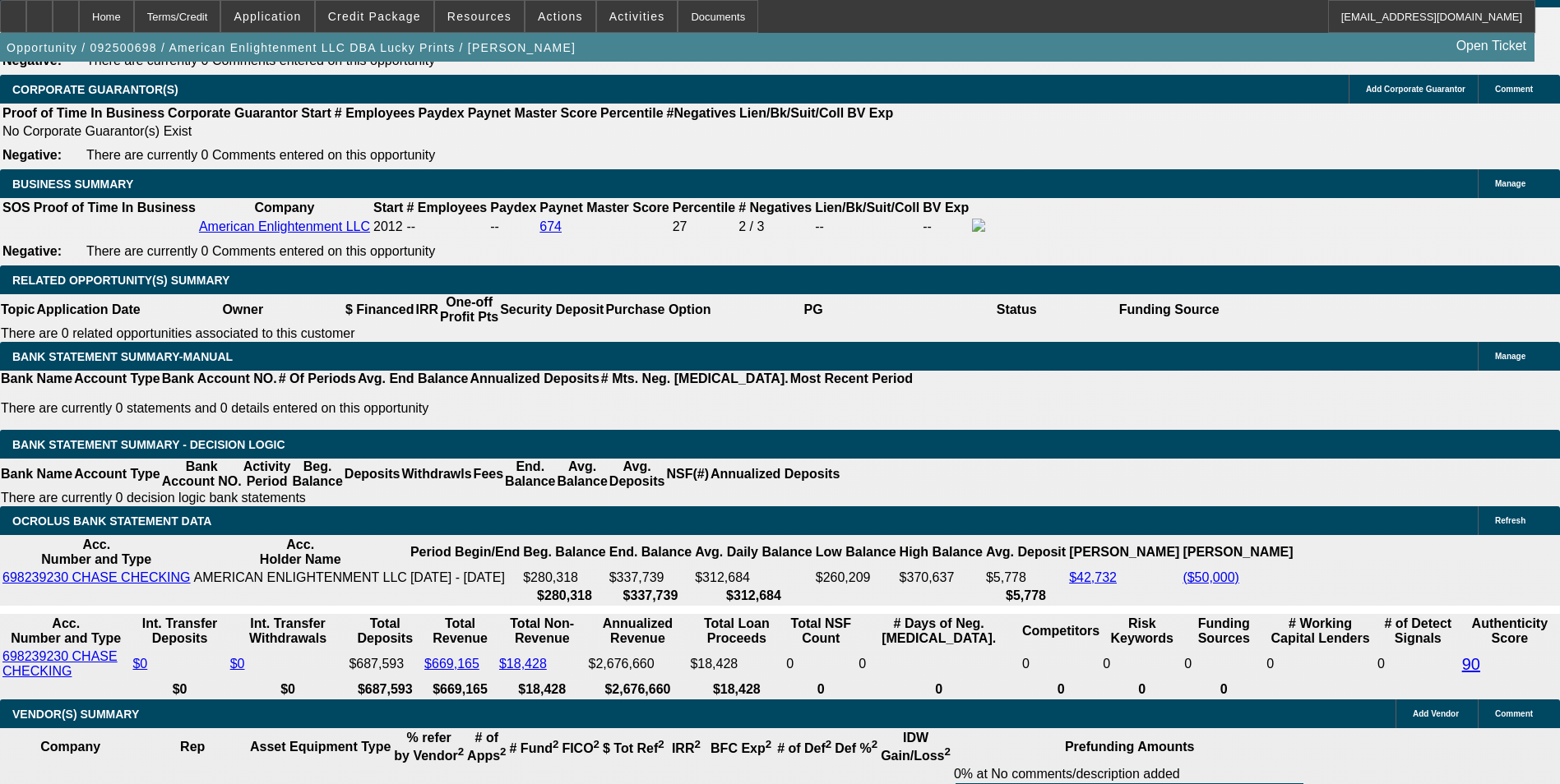
scroll to position [2548, 0]
select select "0"
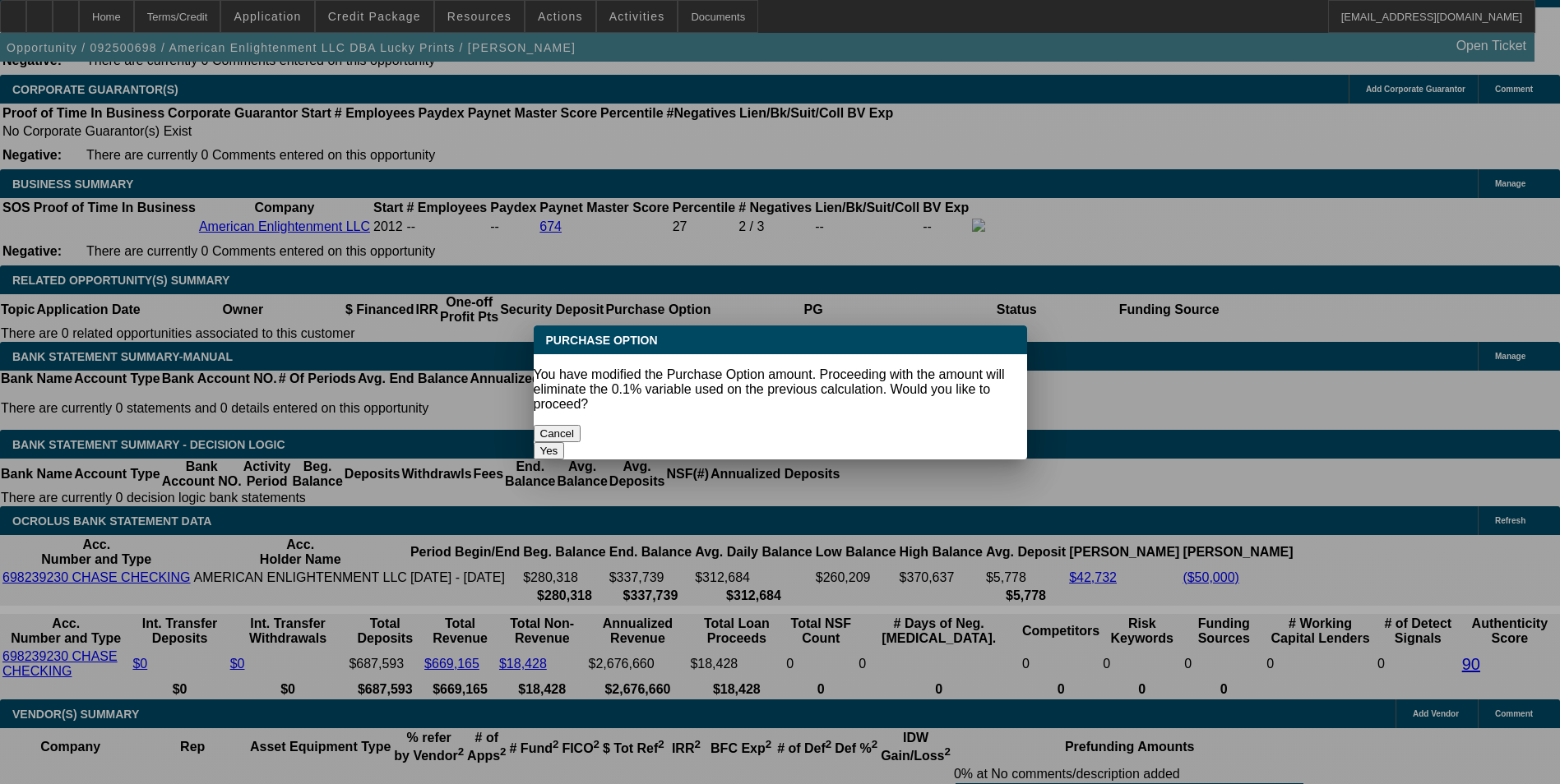
scroll to position [0, 0]
click at [565, 442] on button "Yes" at bounding box center [548, 451] width 31 height 18
type input "$0.00"
type input "UNKNOWN"
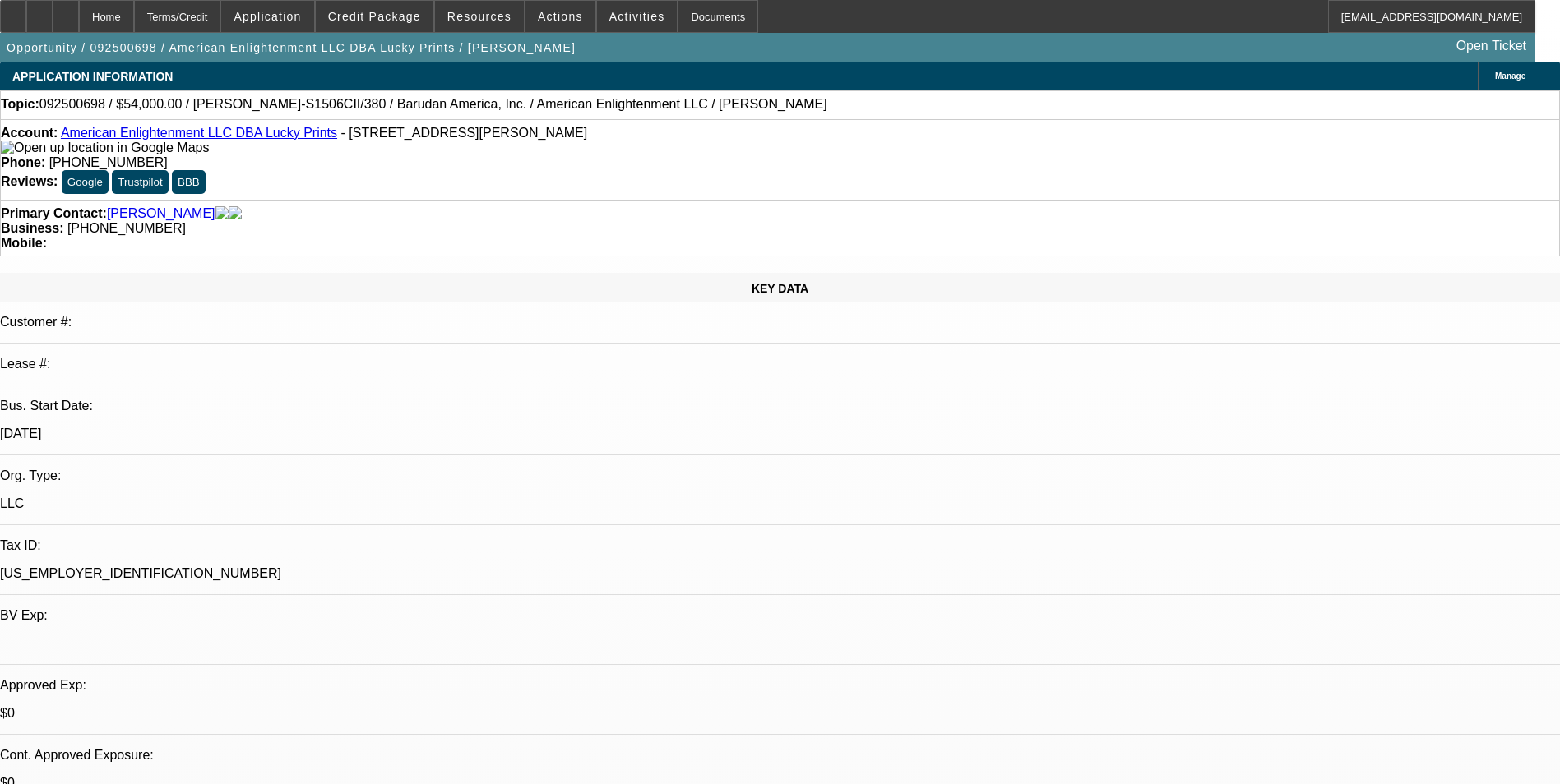
scroll to position [2548, 0]
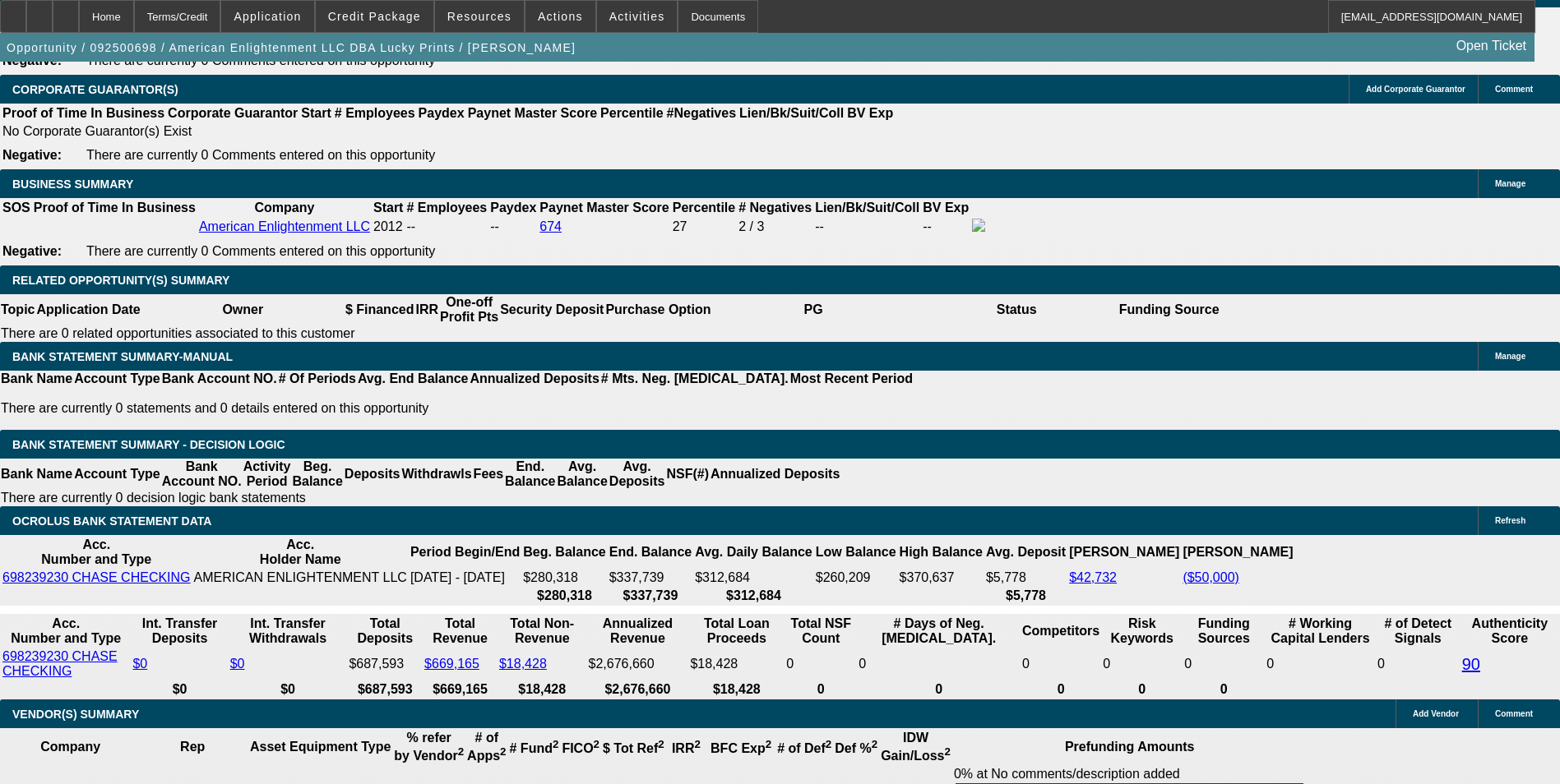
drag, startPoint x: 271, startPoint y: 508, endPoint x: 348, endPoint y: 512, distance: 77.1
type input "$1.00"
select select "2"
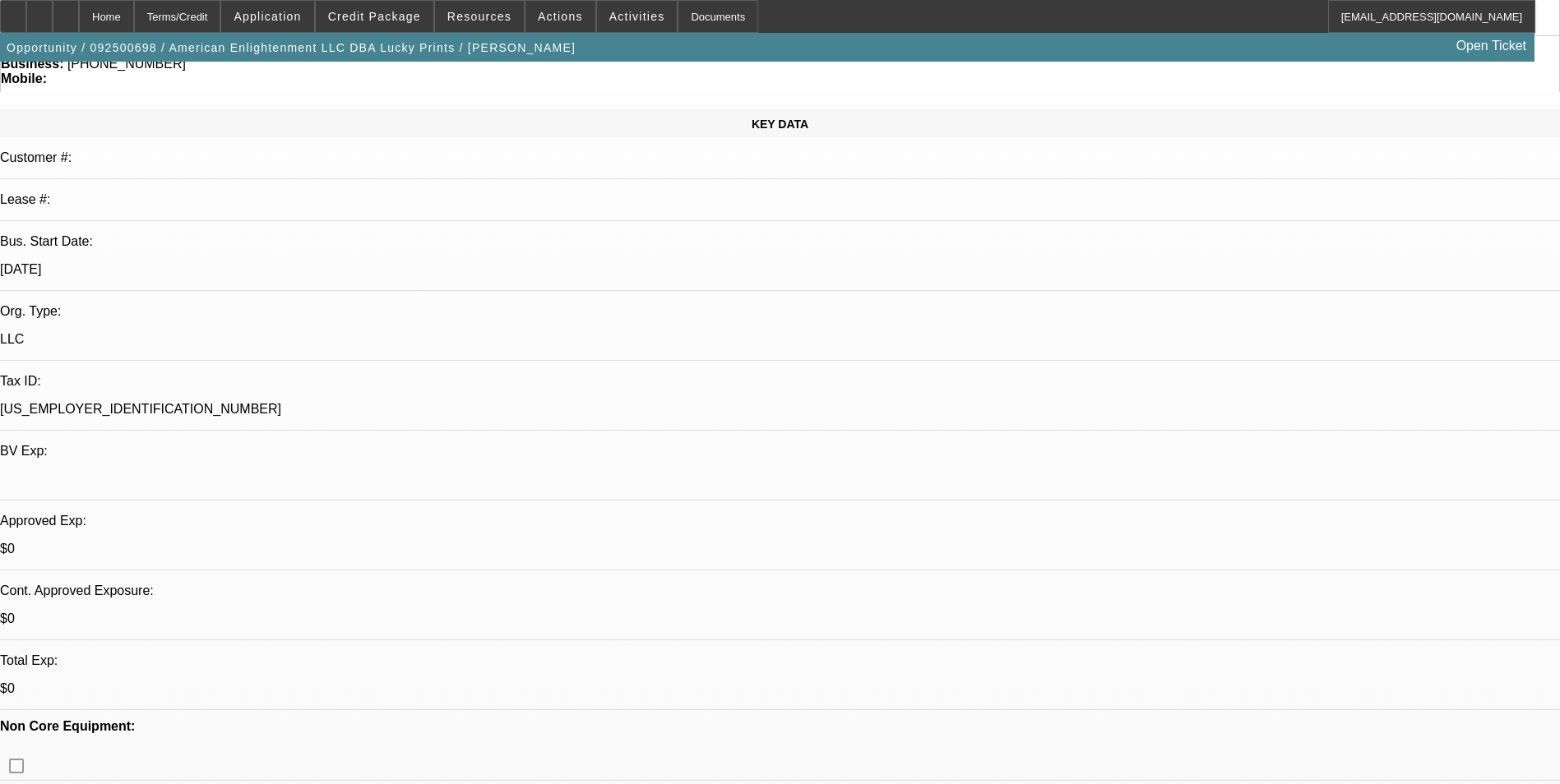
scroll to position [0, 0]
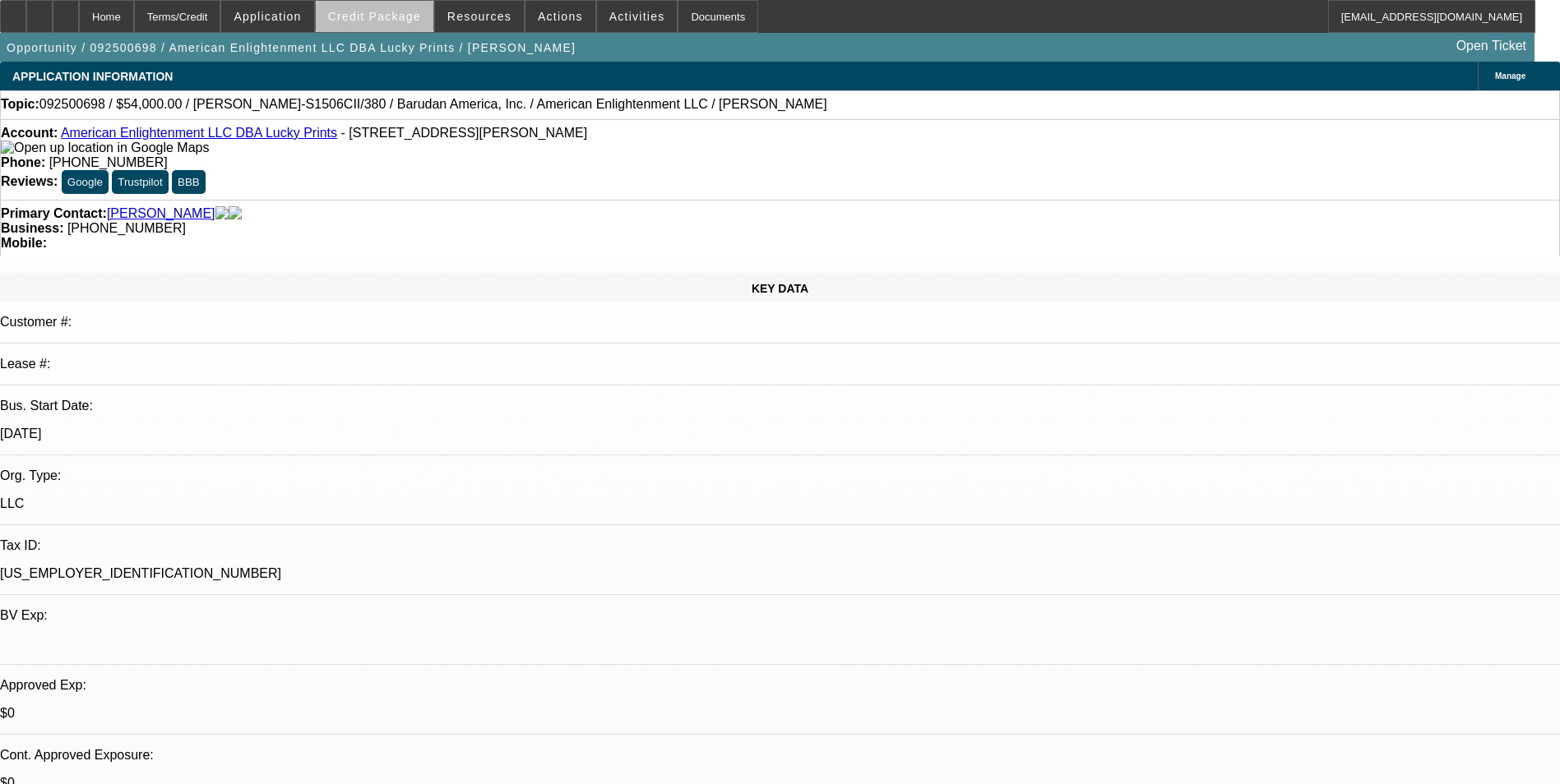
click at [410, 19] on span "Credit Package" at bounding box center [374, 17] width 93 height 13
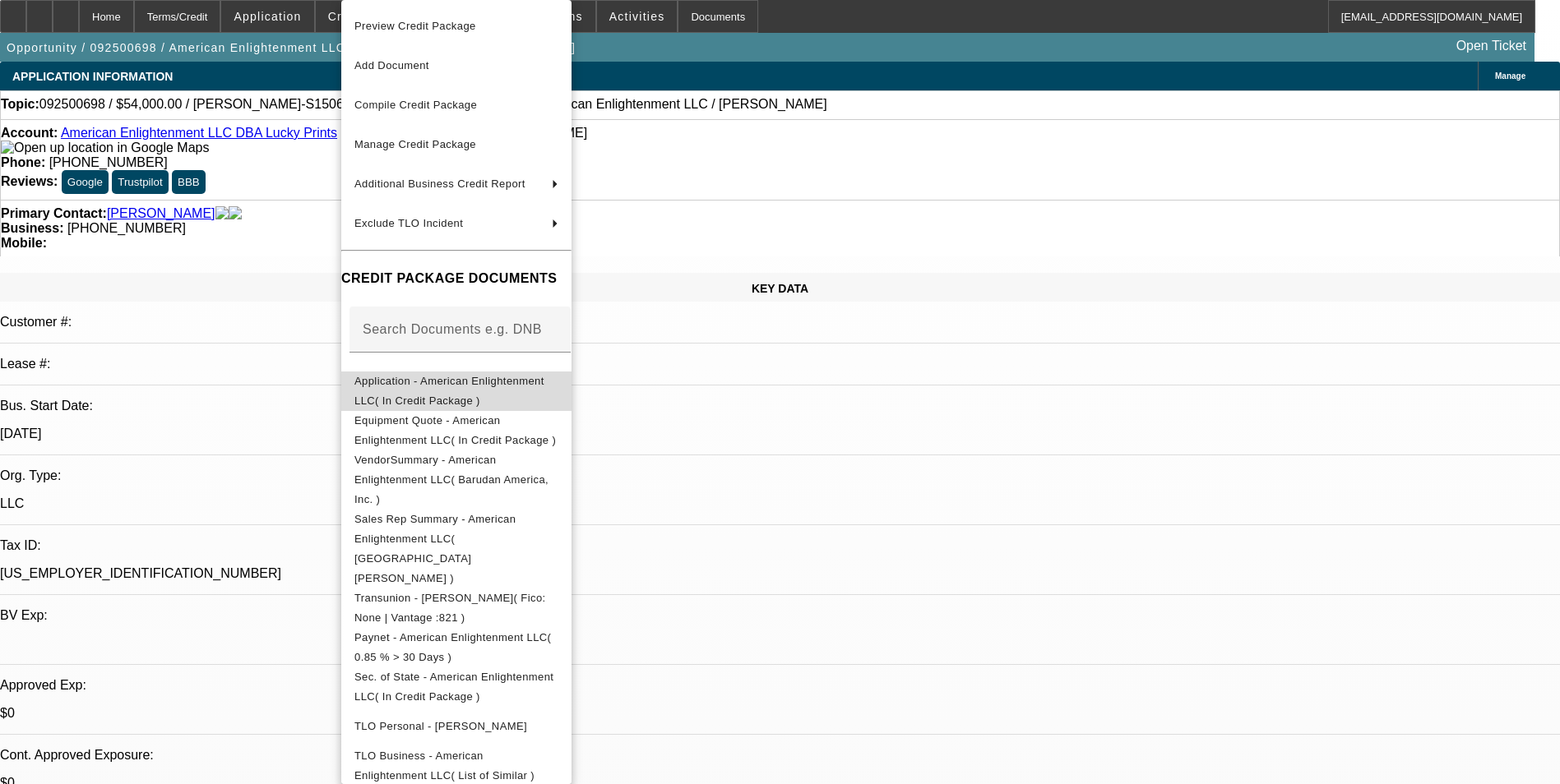
click at [438, 389] on span "Application - American Enlightenment LLC( In Credit Package )" at bounding box center [449, 390] width 190 height 32
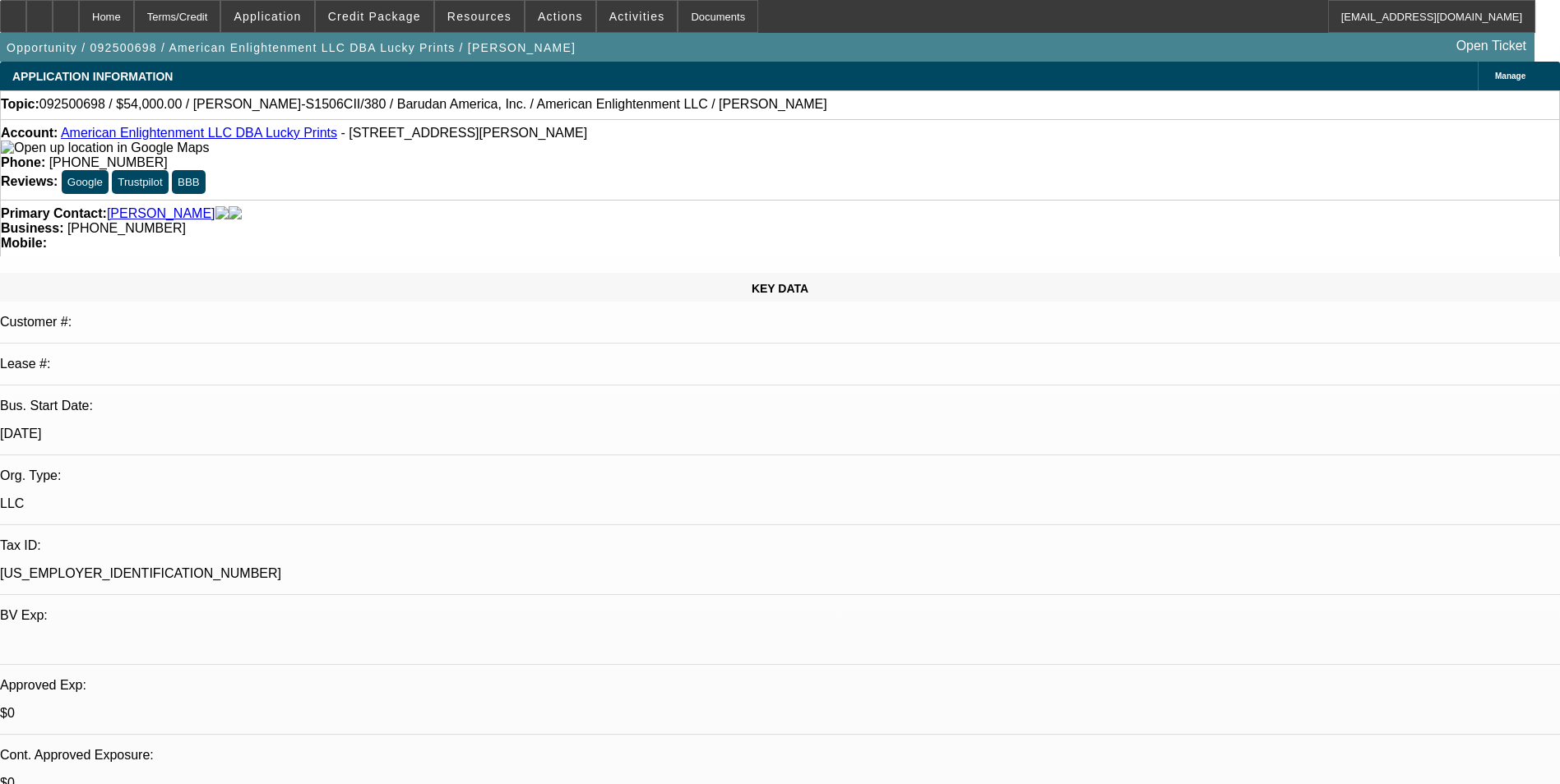
select select "0"
select select "0.1"
select select "4"
select select "0"
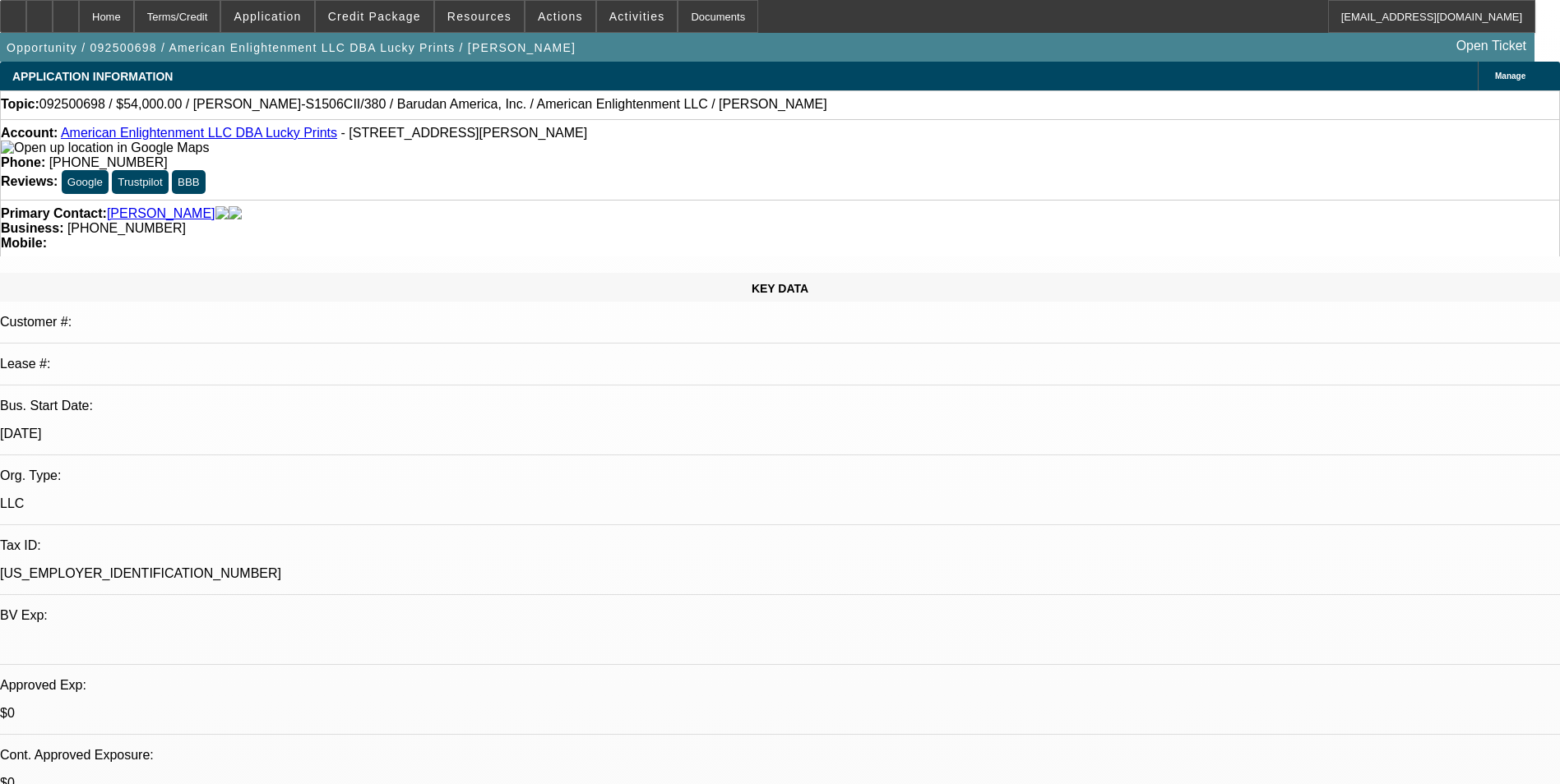
select select "0"
select select "0.1"
select select "4"
select select "0"
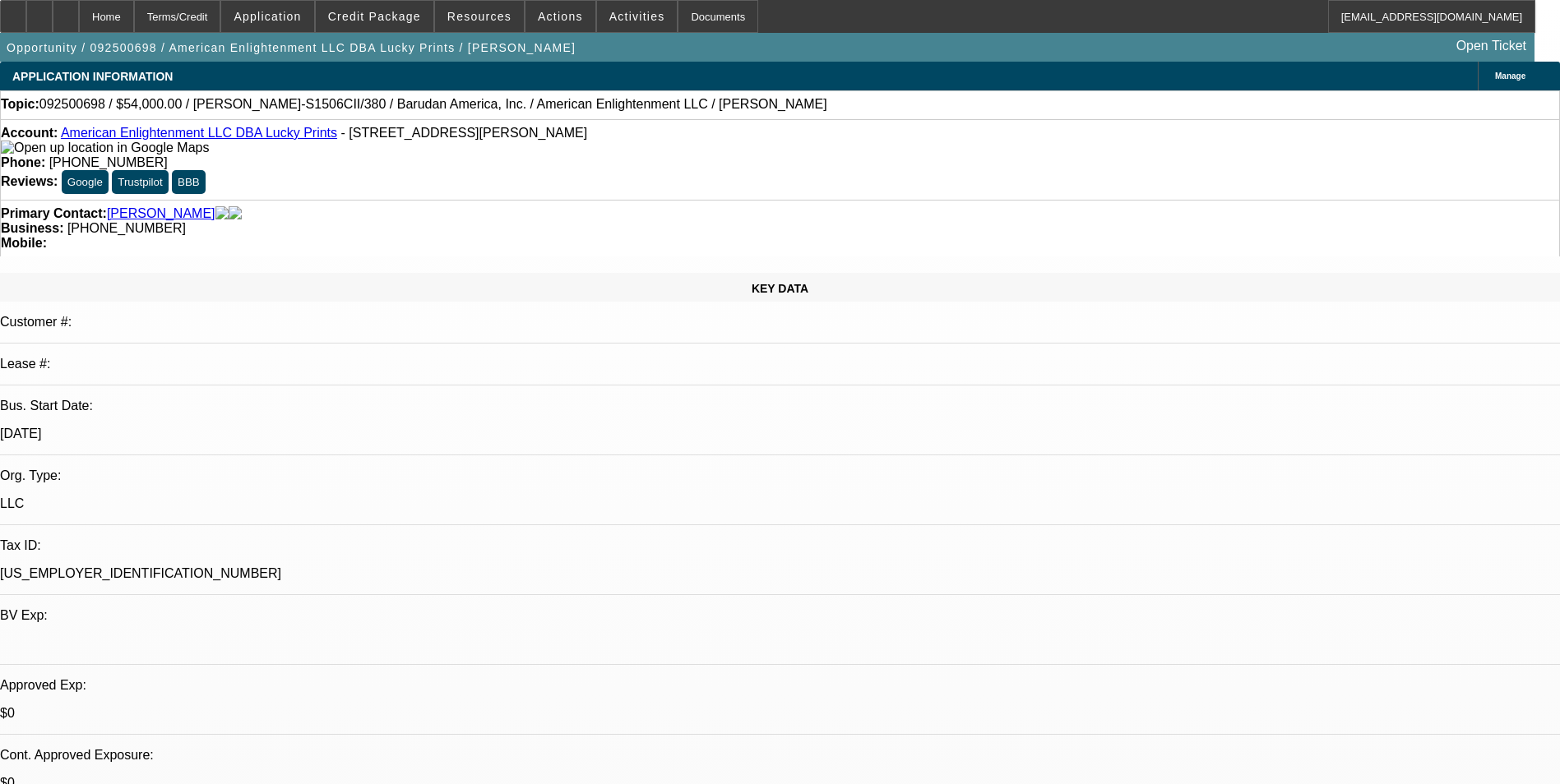
select select "0.1"
select select "4"
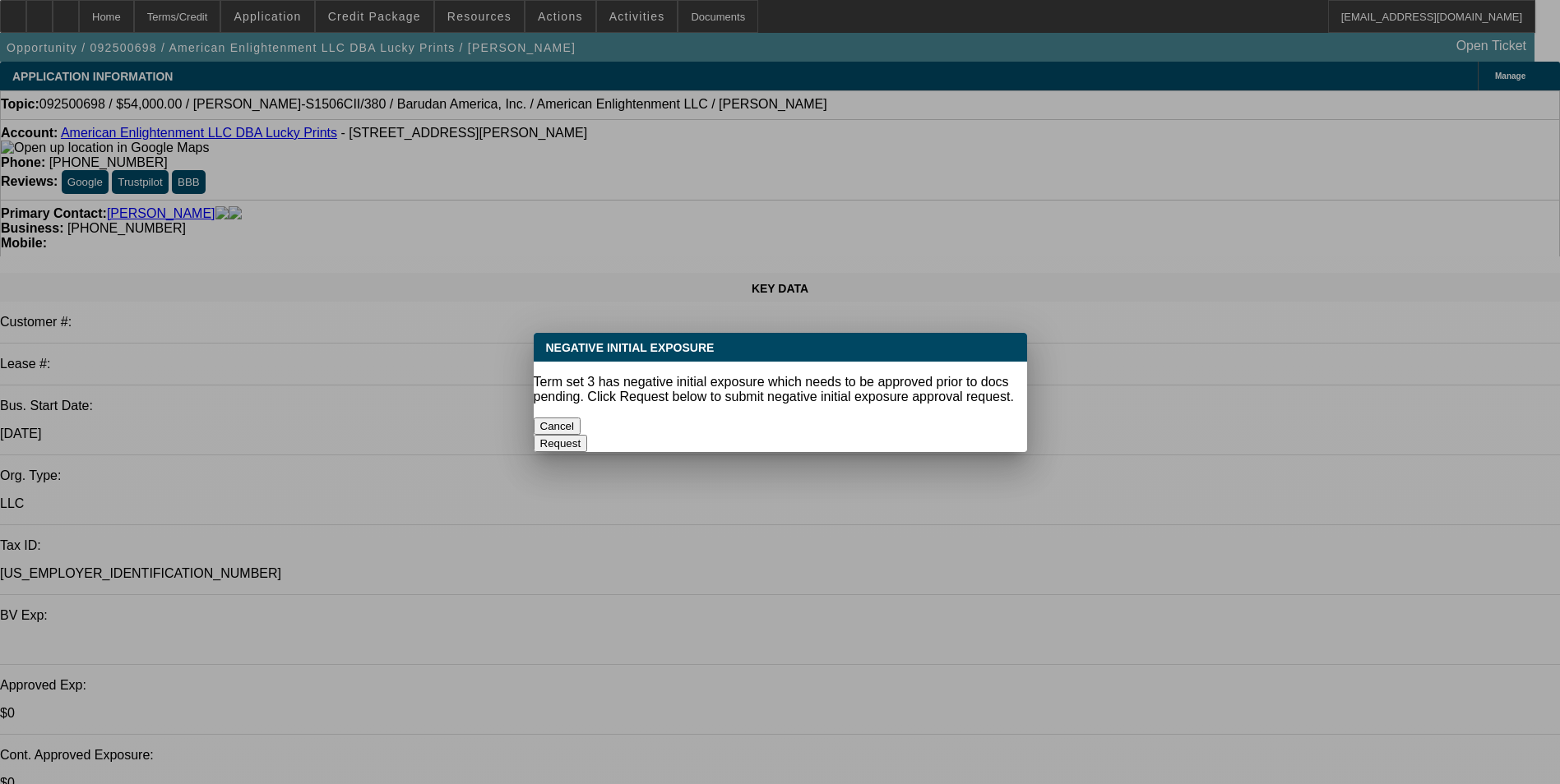
drag, startPoint x: 683, startPoint y: 419, endPoint x: 711, endPoint y: 398, distance: 35.0
click at [581, 419] on button "Cancel" at bounding box center [557, 426] width 48 height 18
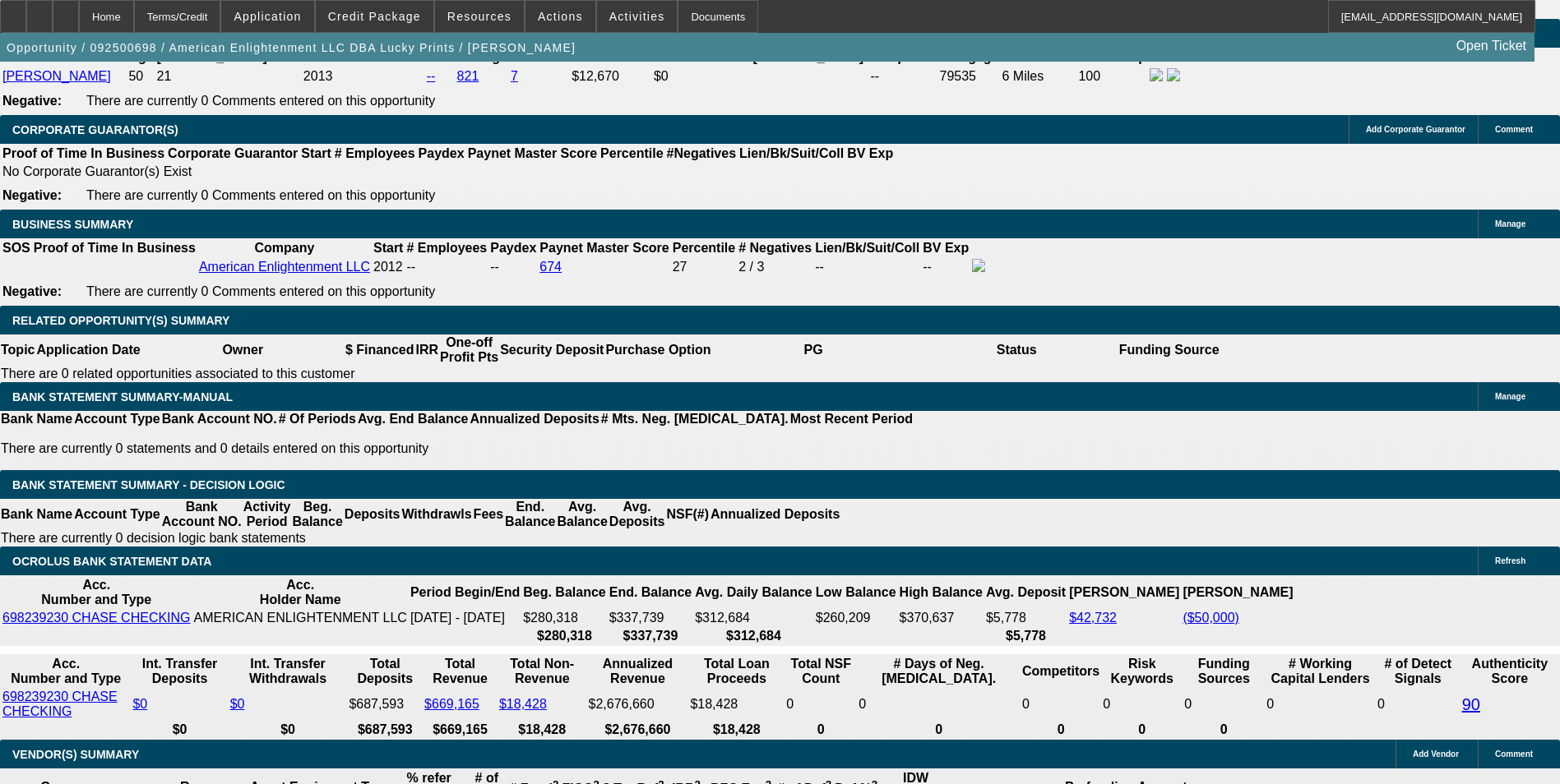
scroll to position [2521, 0]
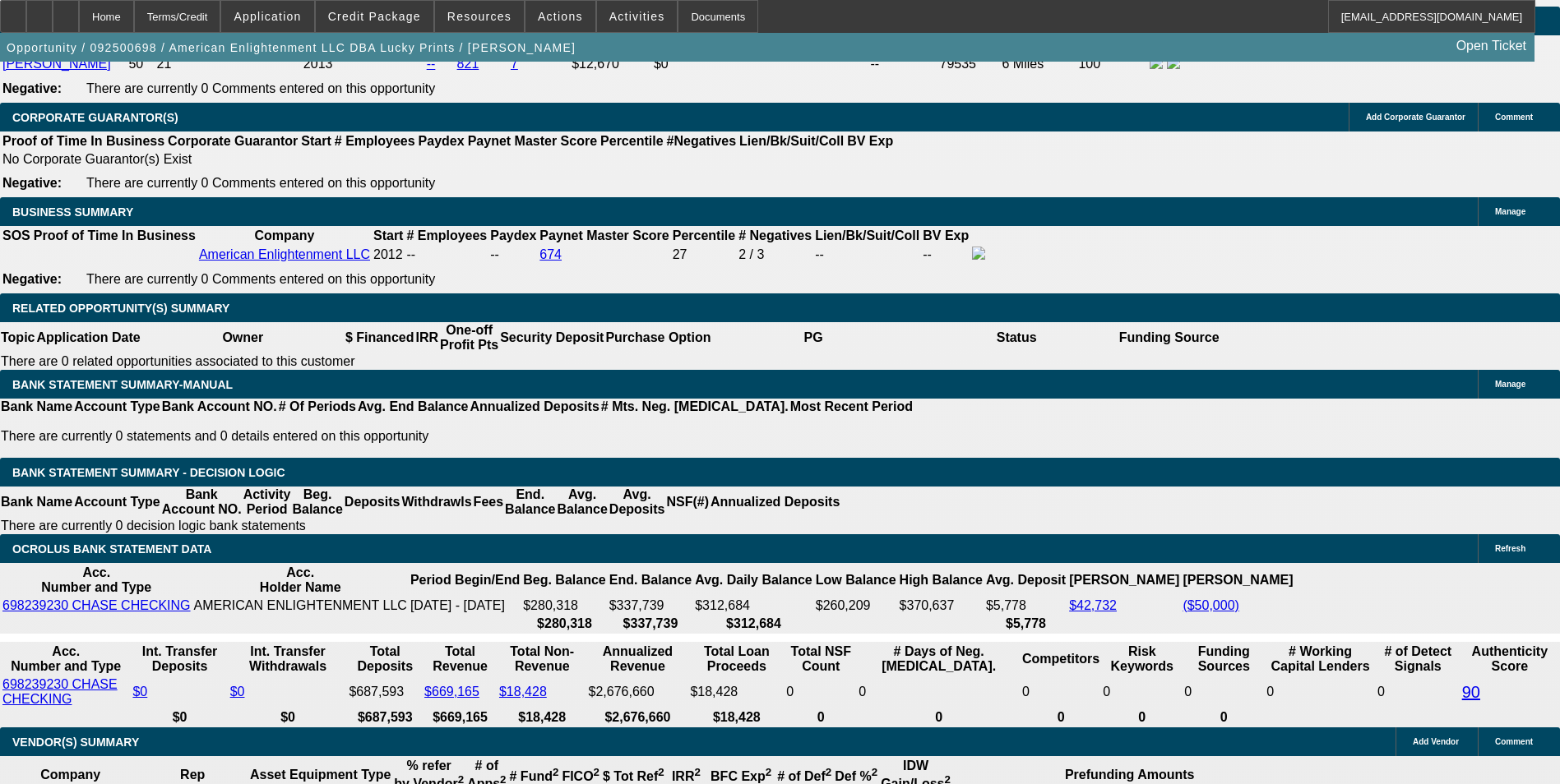
drag, startPoint x: 358, startPoint y: 423, endPoint x: 455, endPoint y: 425, distance: 97.0
type input "UNKNOWN"
type input "9."
type input "$1,343.79"
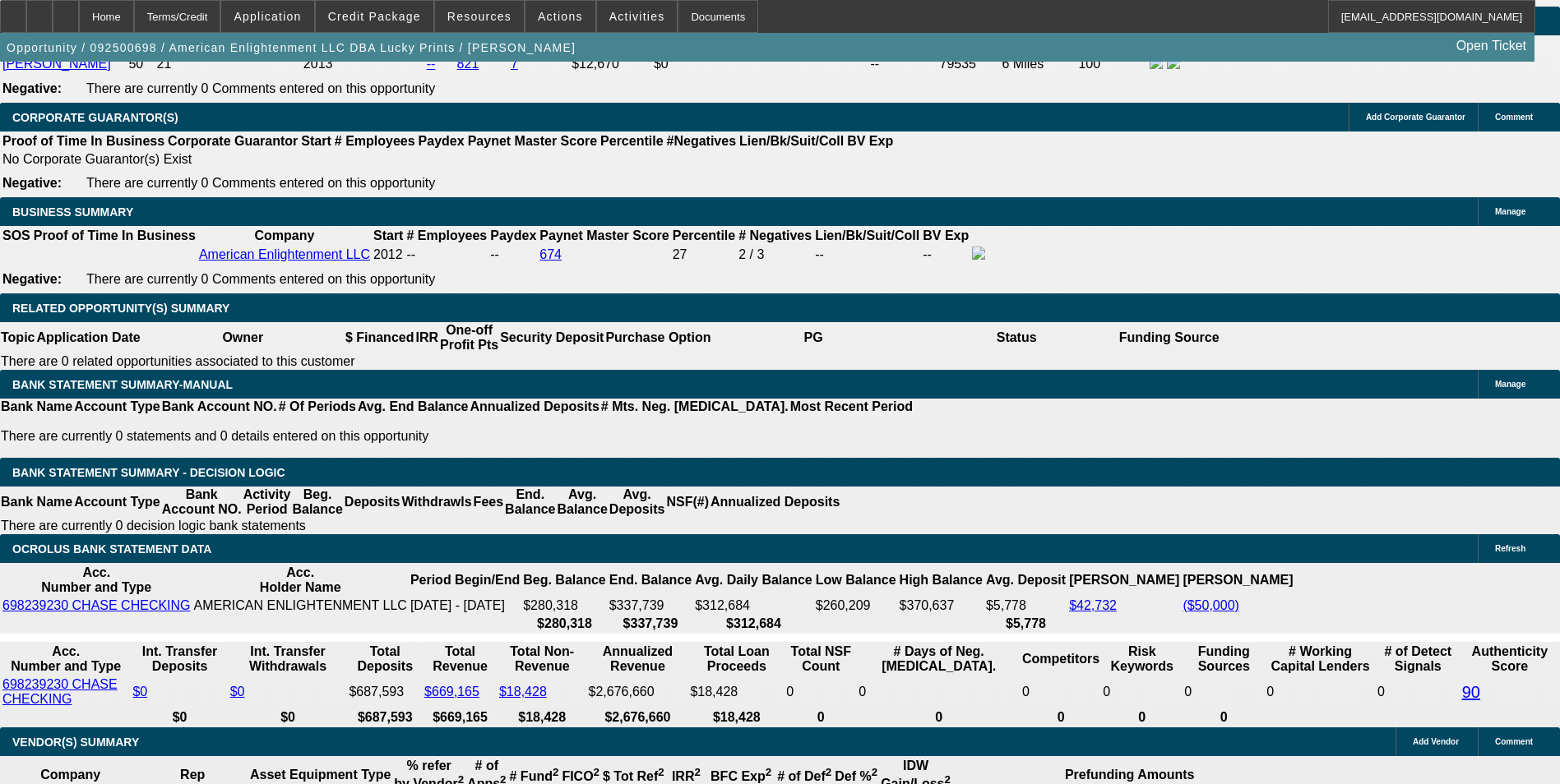
type input "9.9"
type input "$1,366.99"
type input "9.9"
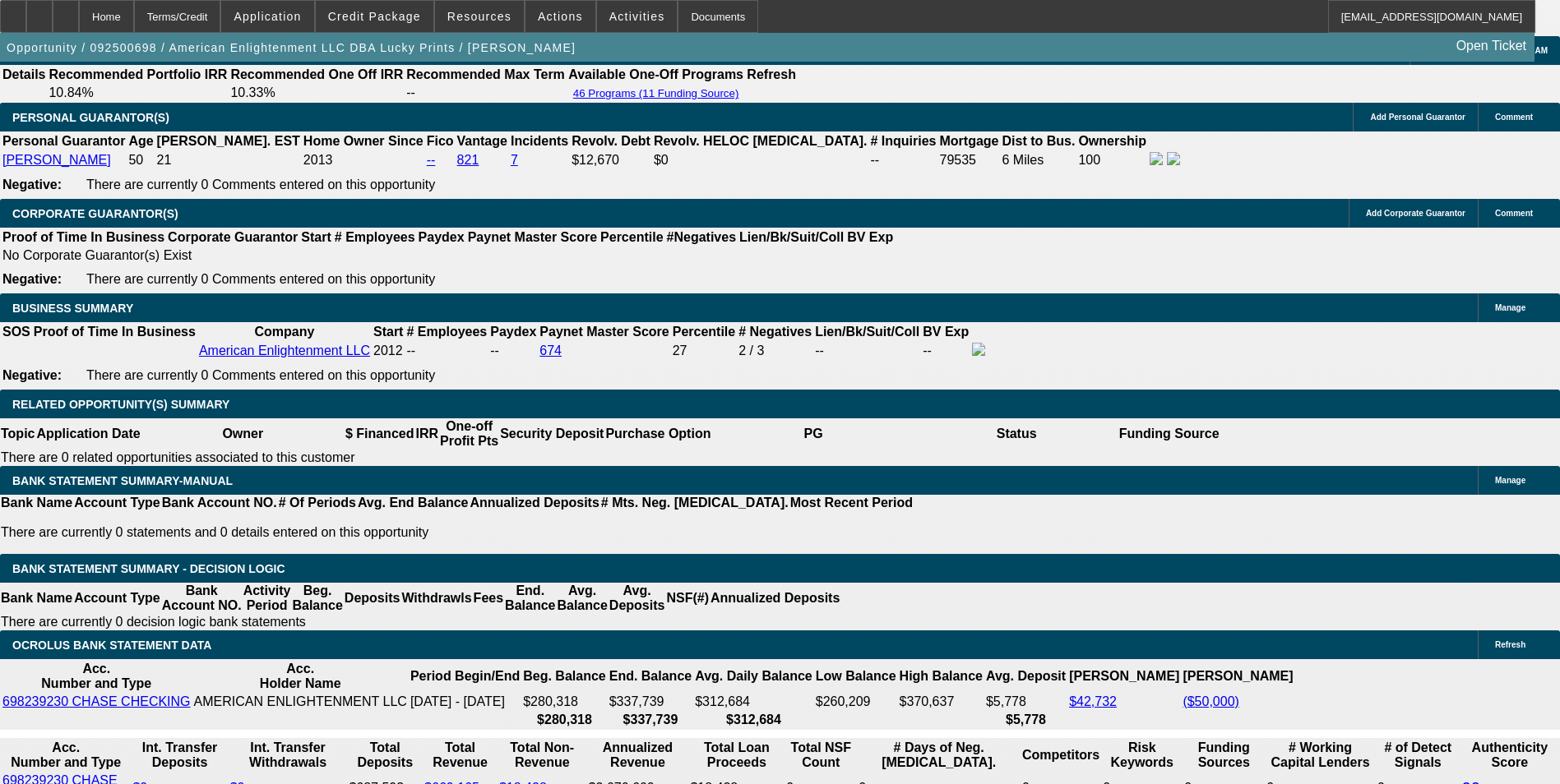
scroll to position [2192, 0]
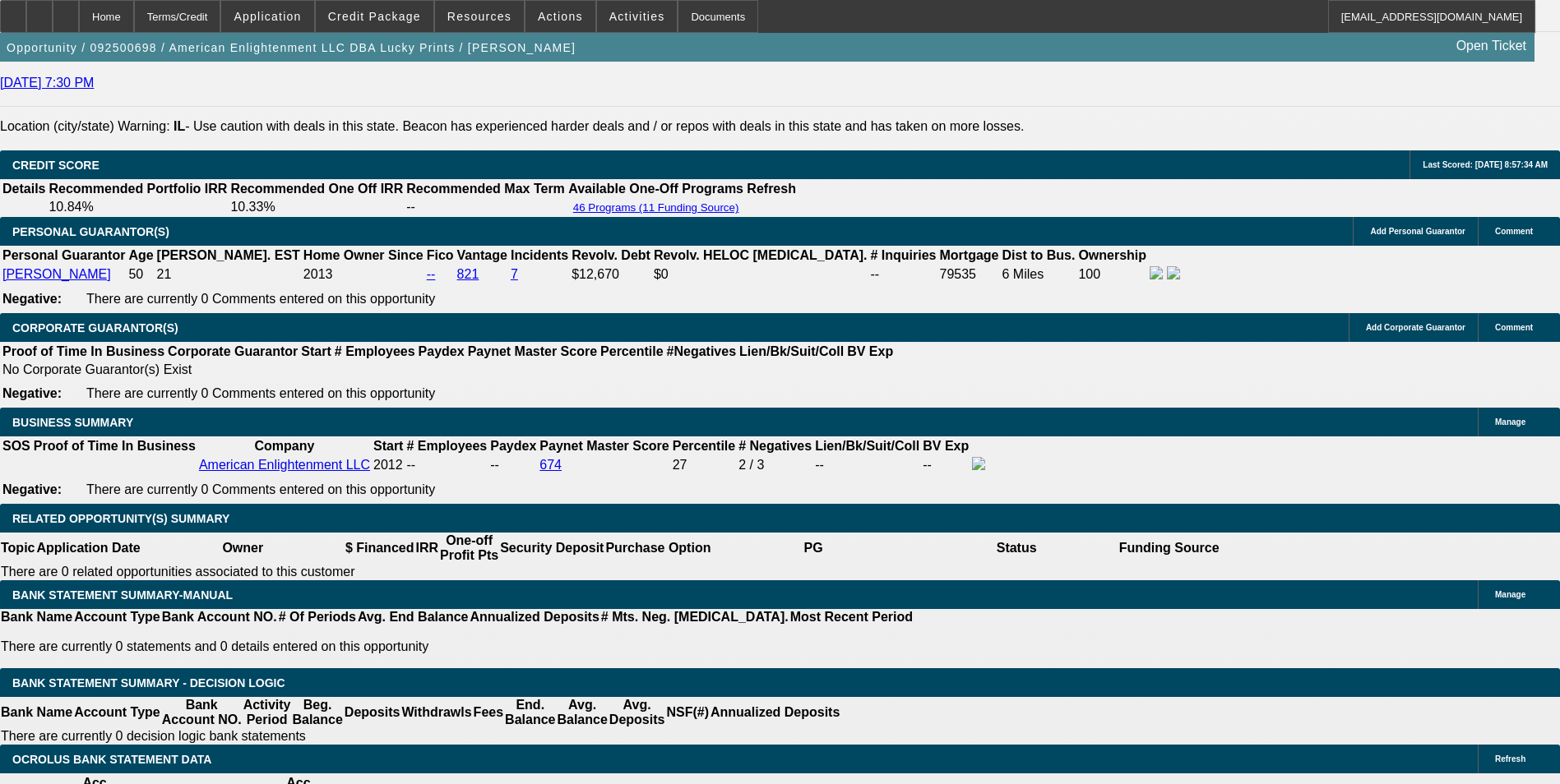
scroll to position [2521, 0]
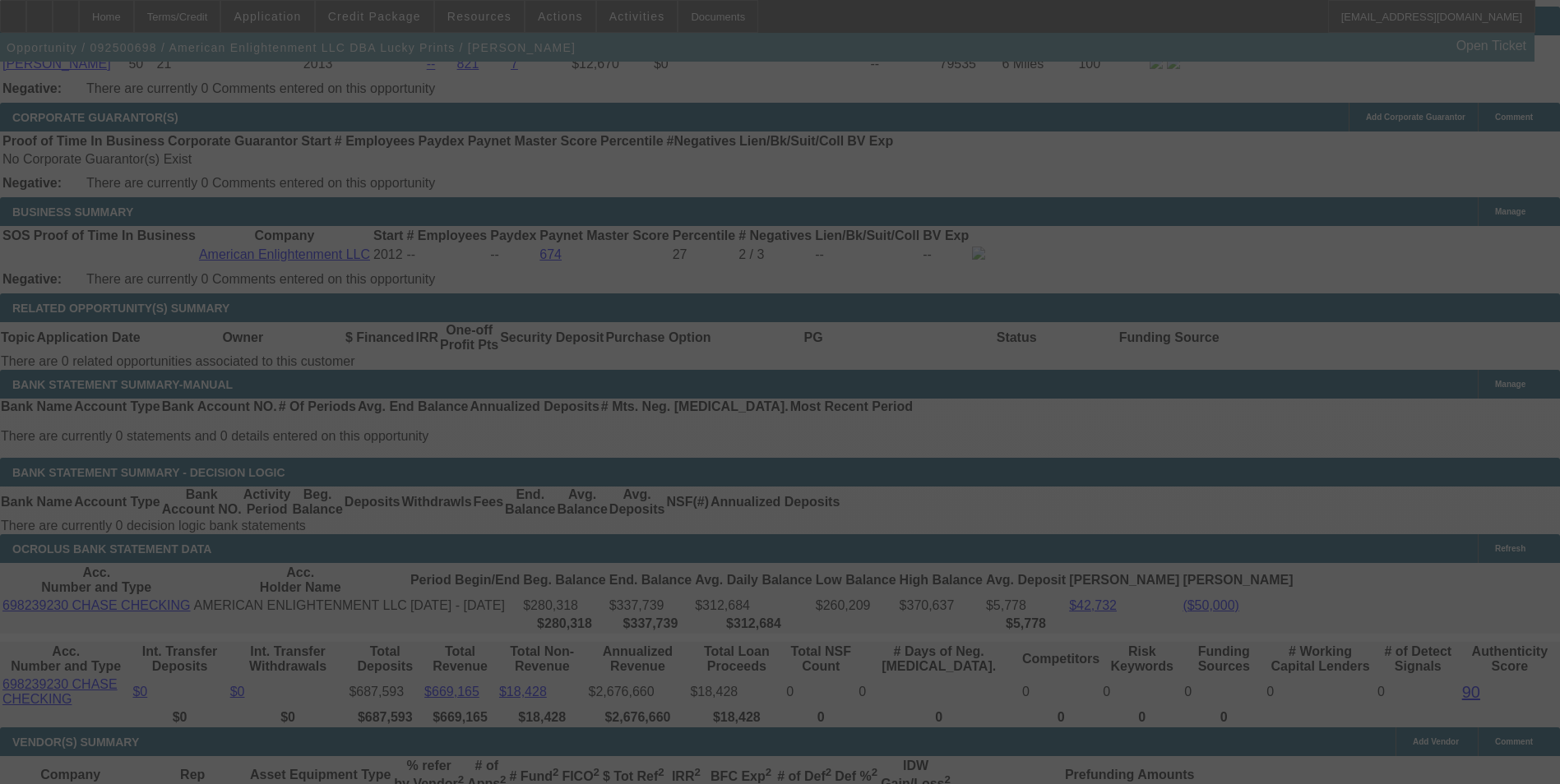
select select "0"
select select "0.1"
select select "4"
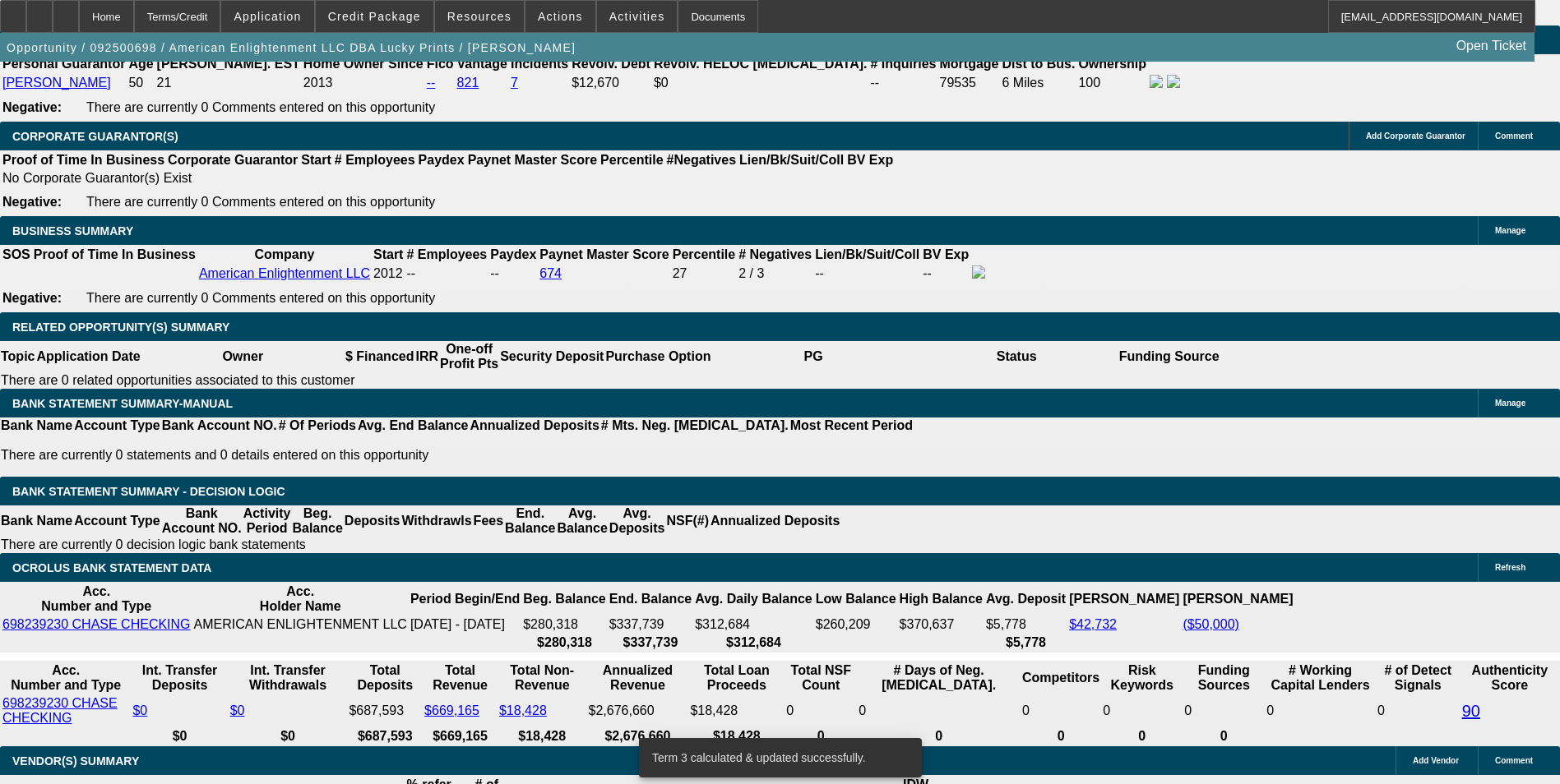
select select "0"
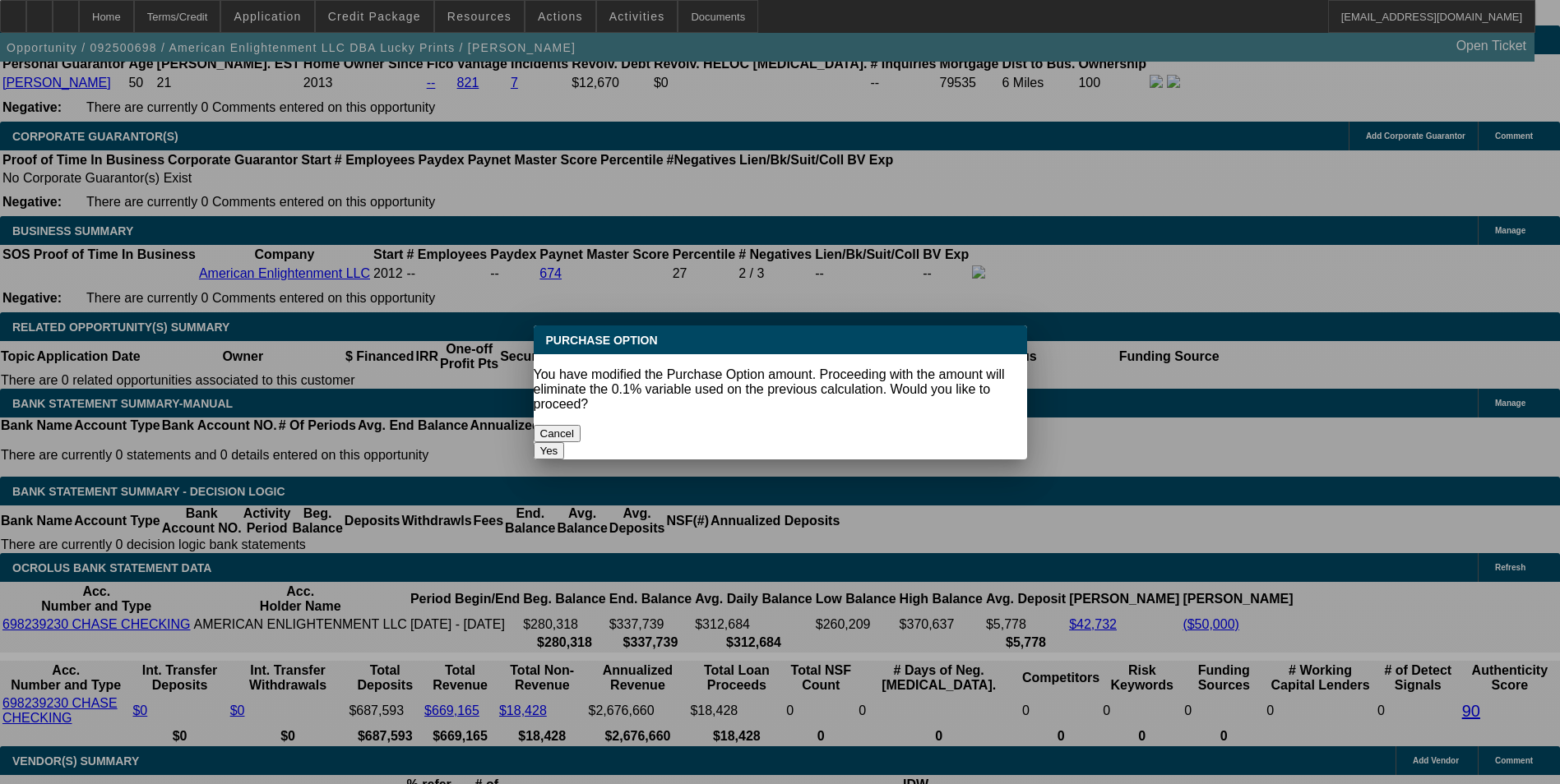
click at [565, 442] on button "Yes" at bounding box center [548, 451] width 31 height 18
type input "$0.00"
type input "UNKNOWN"
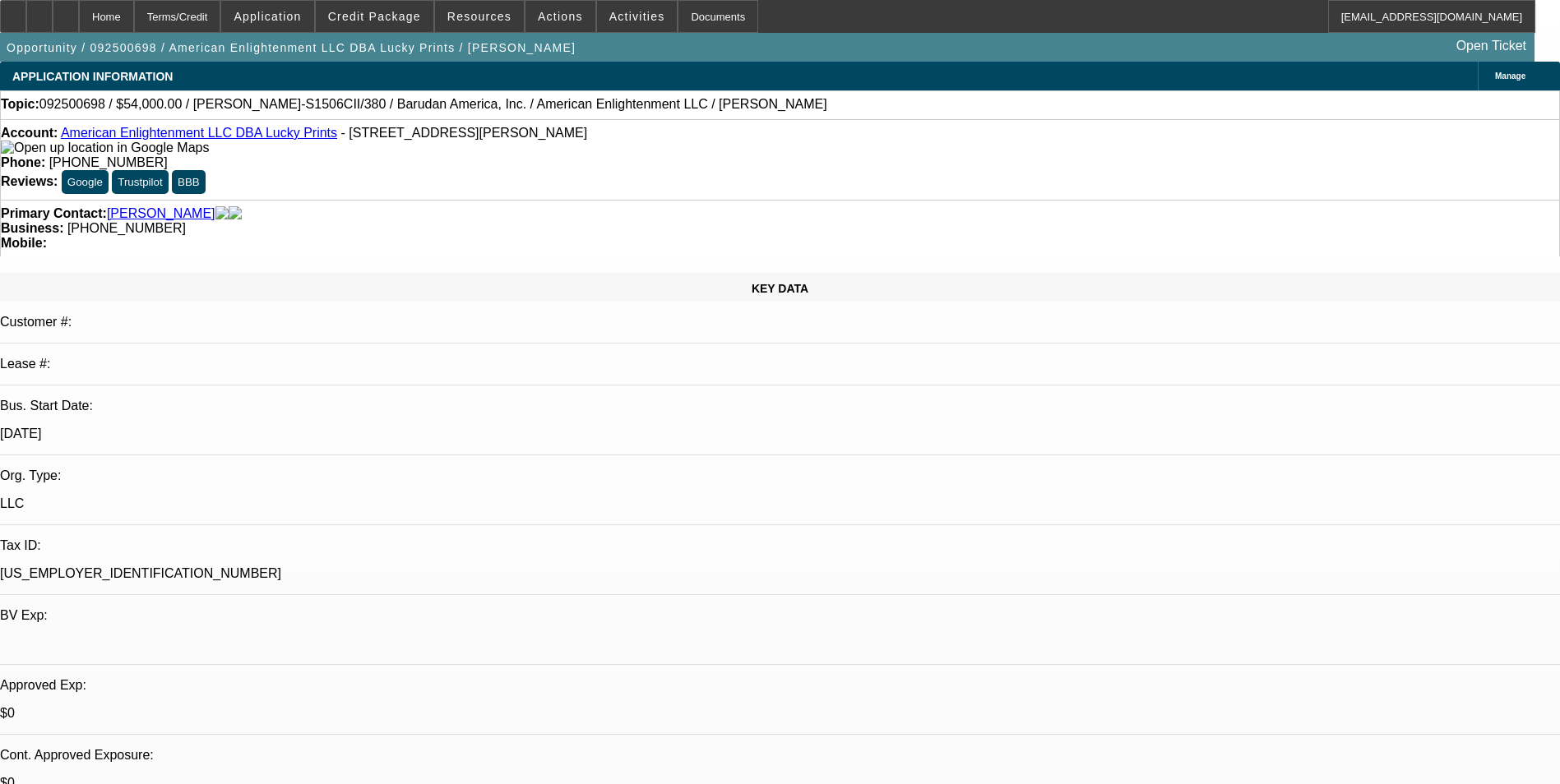
scroll to position [2502, 0]
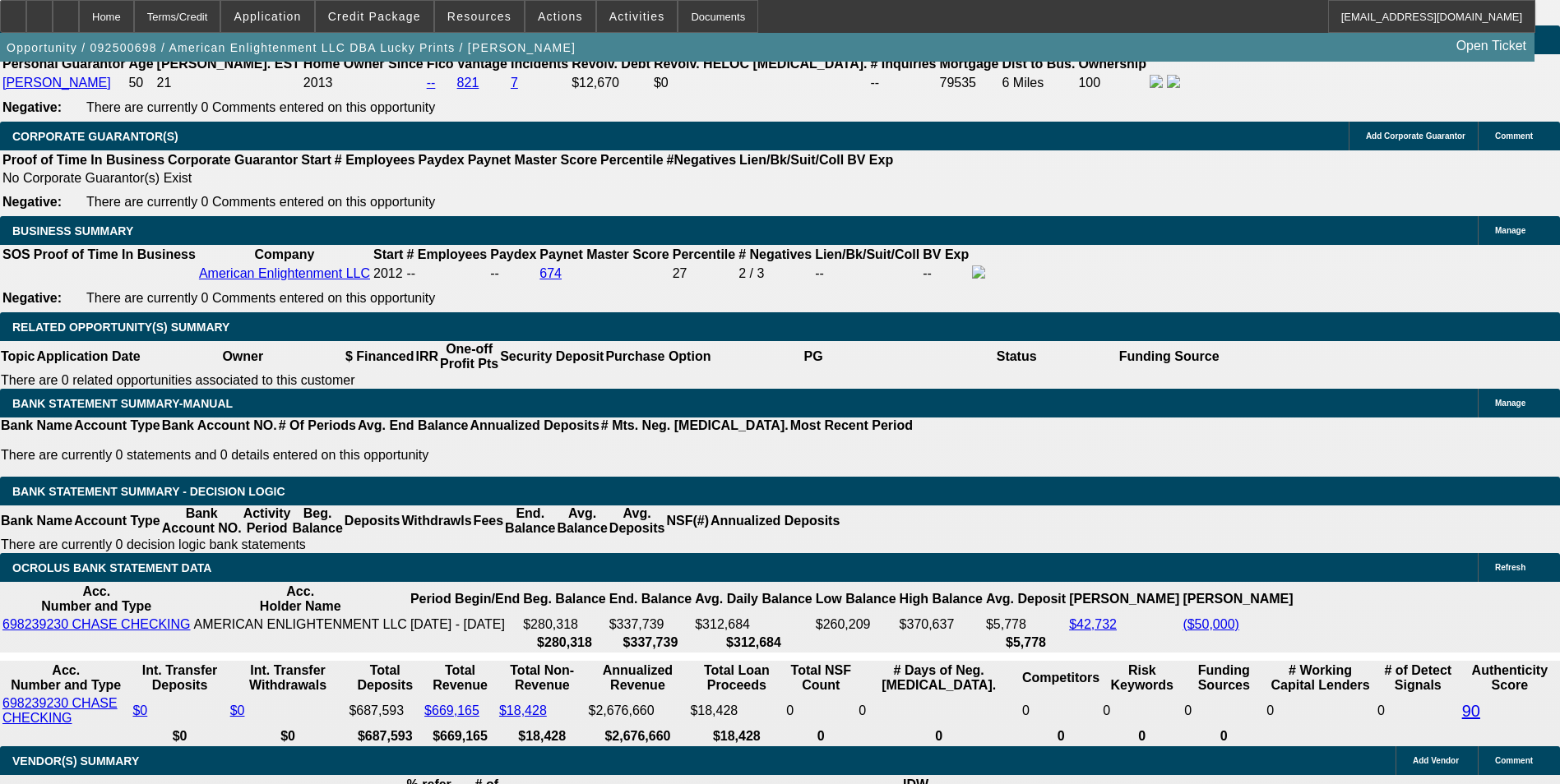
drag, startPoint x: 272, startPoint y: 493, endPoint x: 420, endPoint y: 492, distance: 148.0
type input "$1.00"
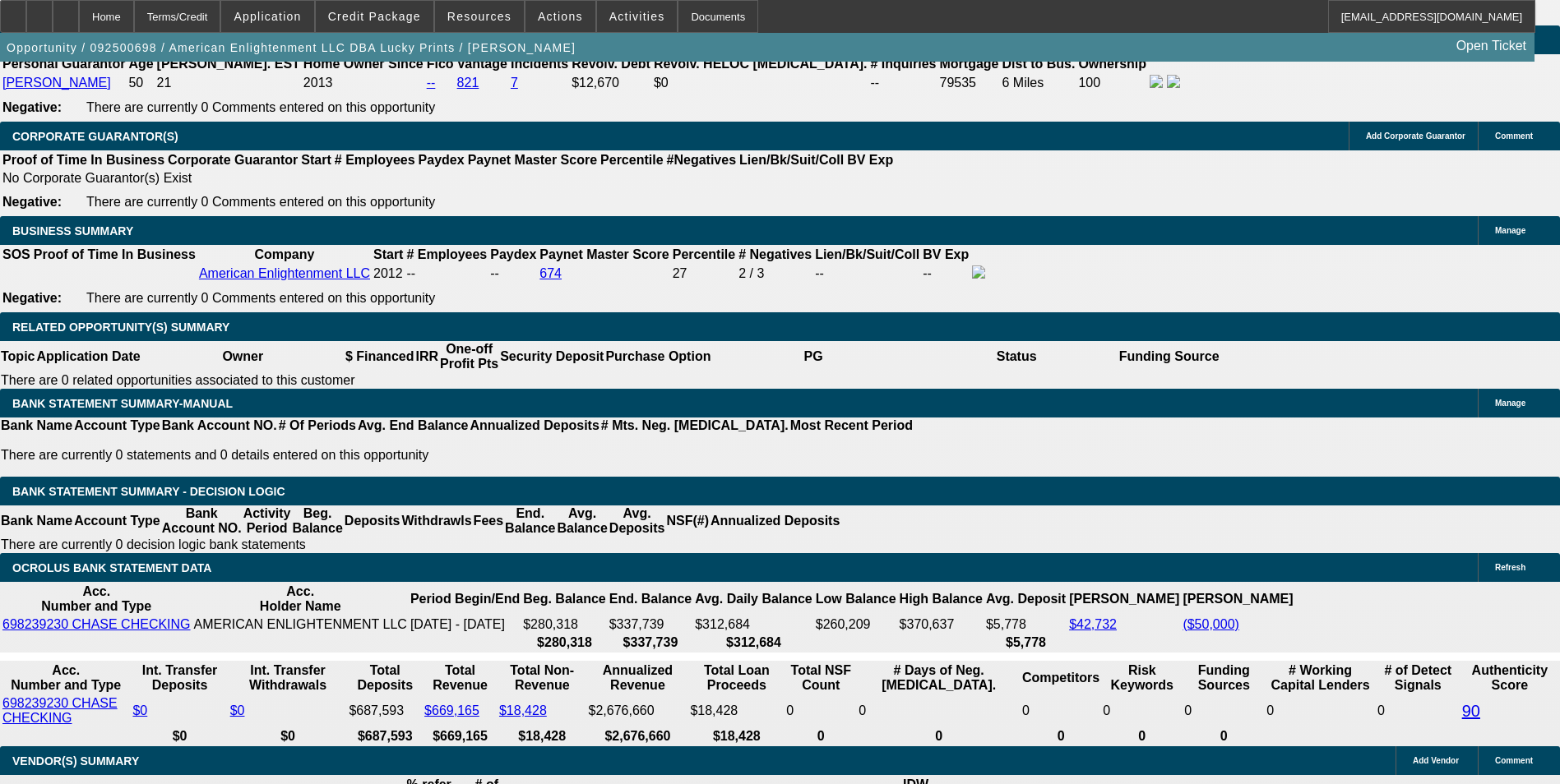
select select "2"
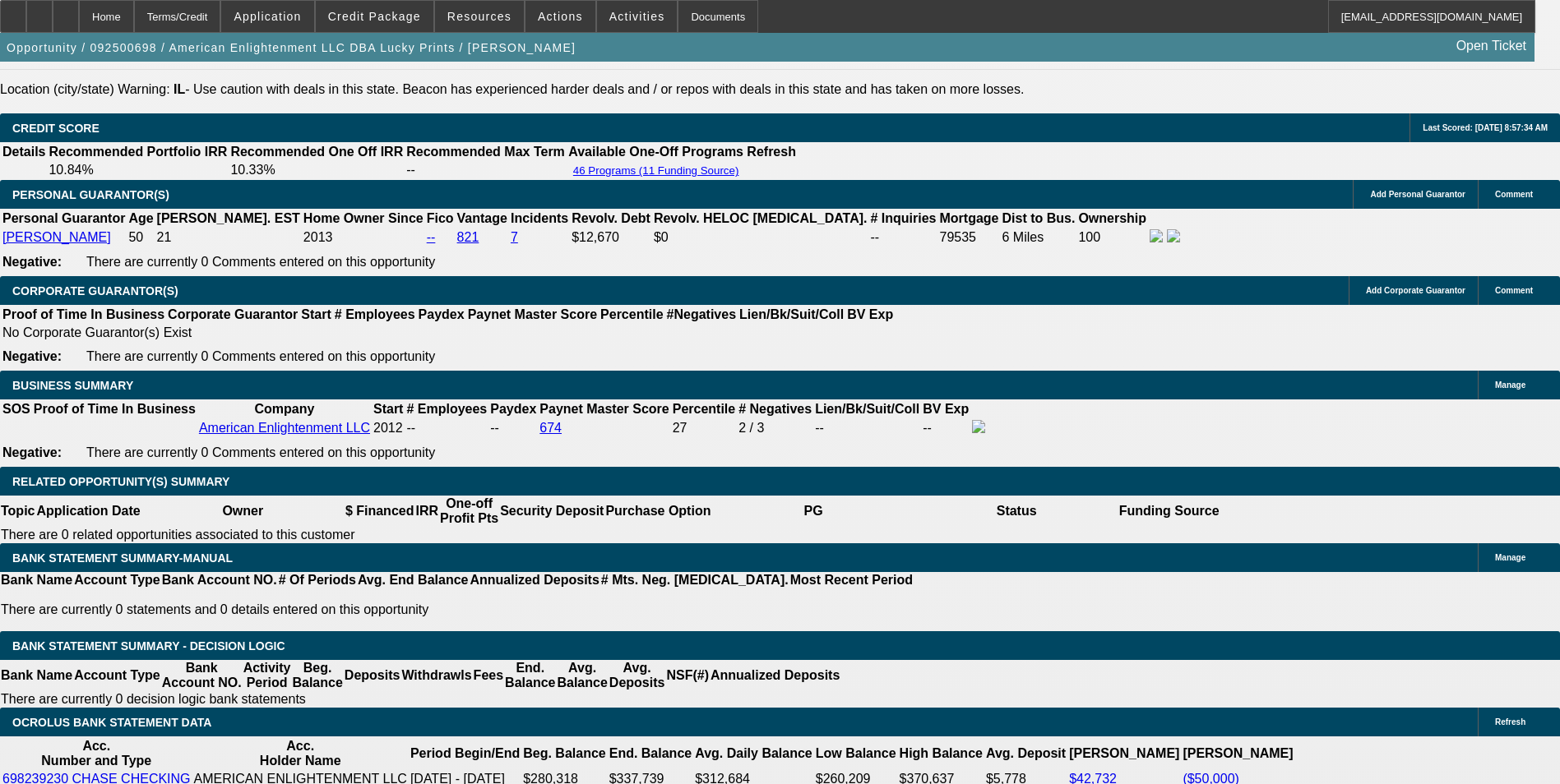
scroll to position [2090, 0]
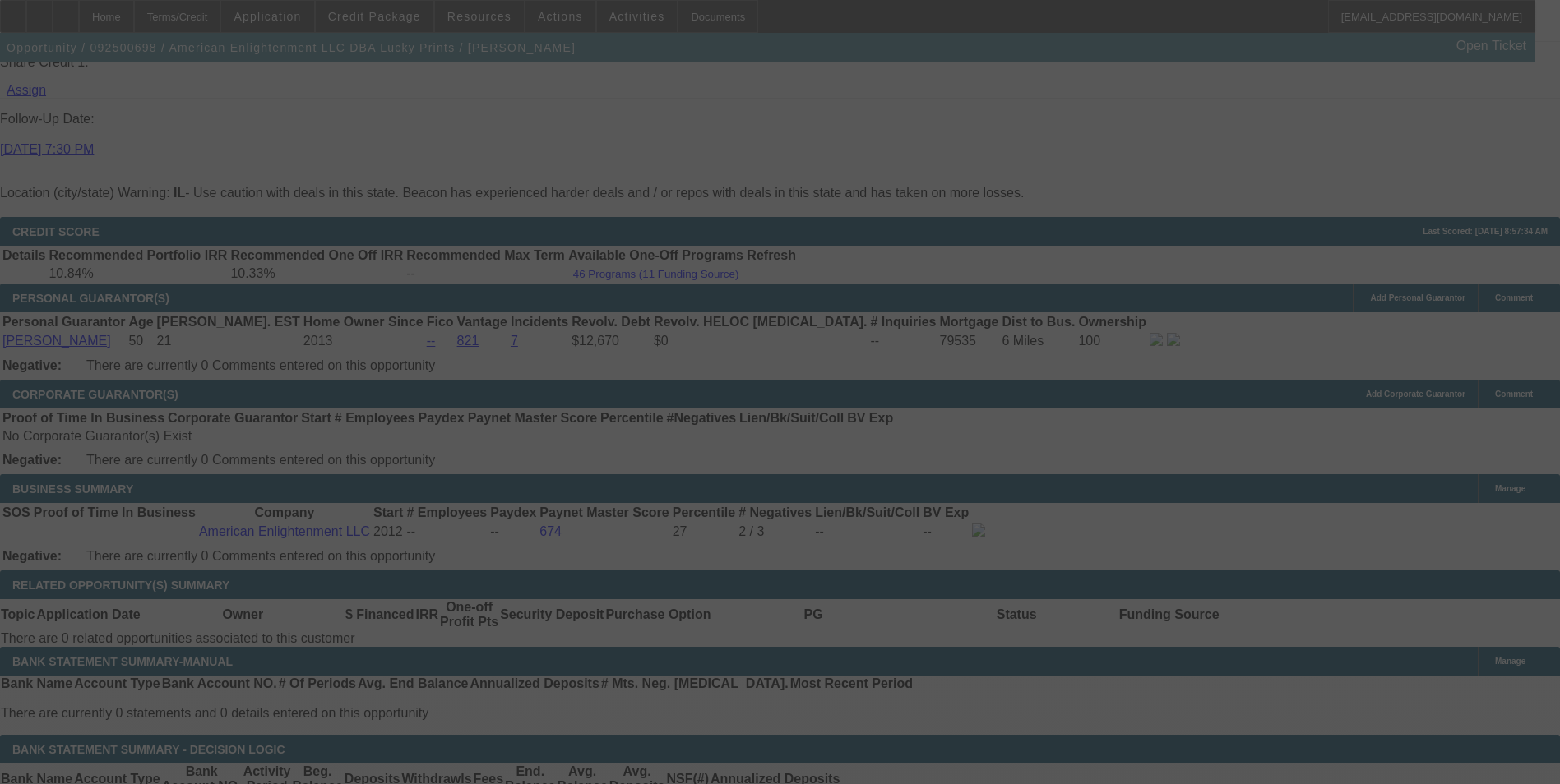
scroll to position [2420, 0]
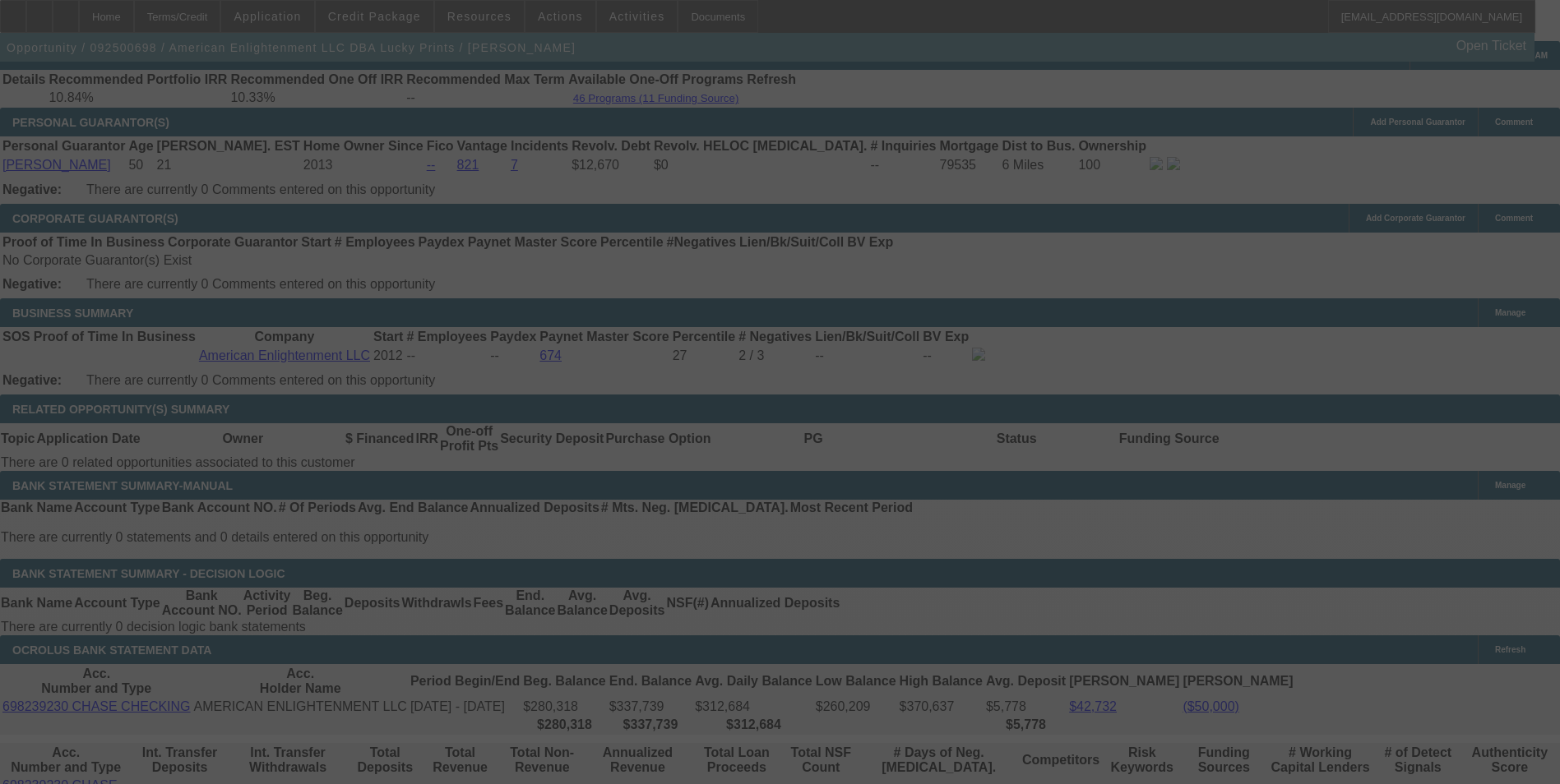
select select "0"
select select "2"
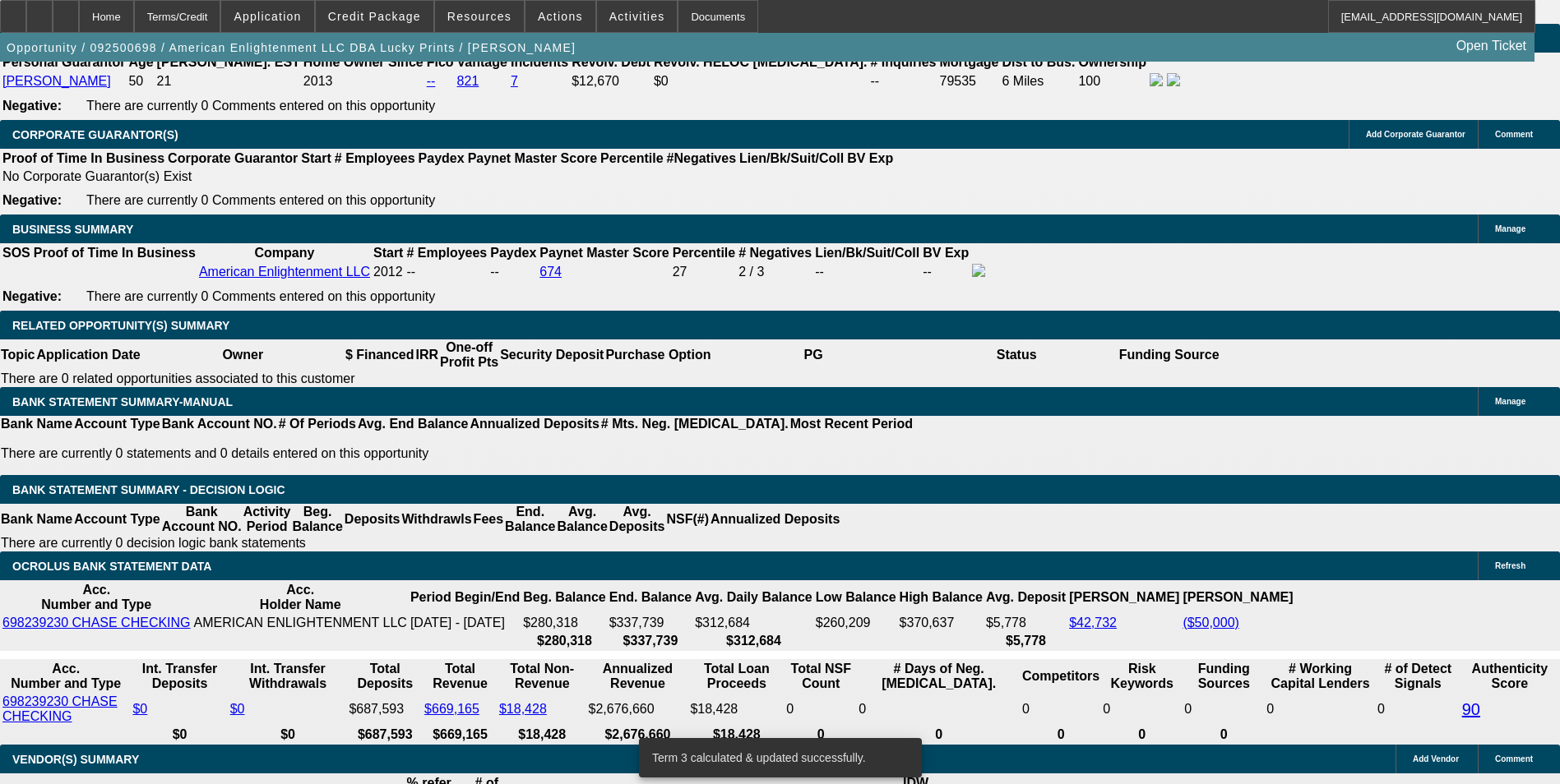
scroll to position [2584, 0]
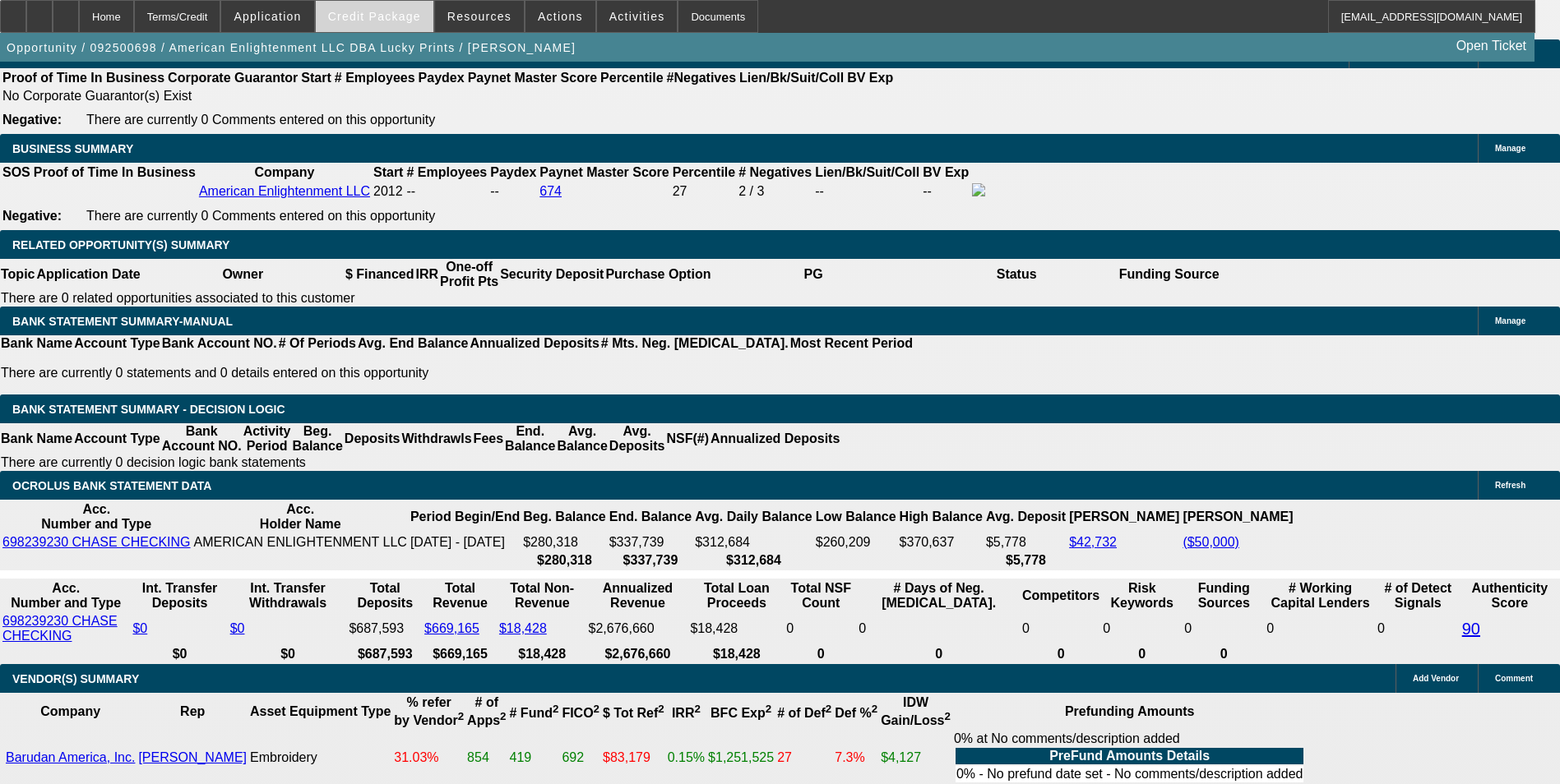
click at [379, 15] on span "Credit Package" at bounding box center [374, 17] width 93 height 13
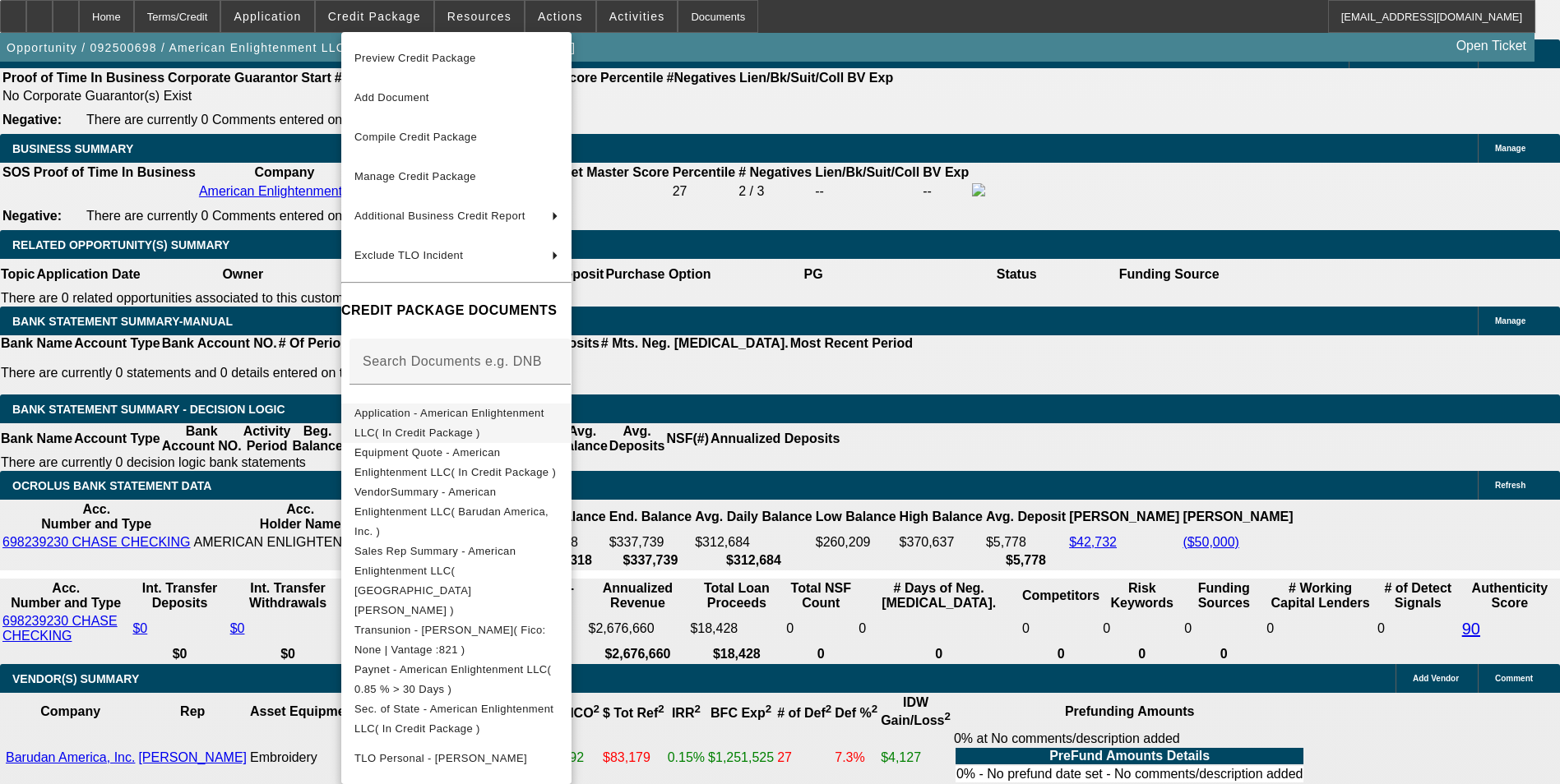
click at [454, 414] on span "Application - American Enlightenment LLC( In Credit Package )" at bounding box center [449, 423] width 190 height 32
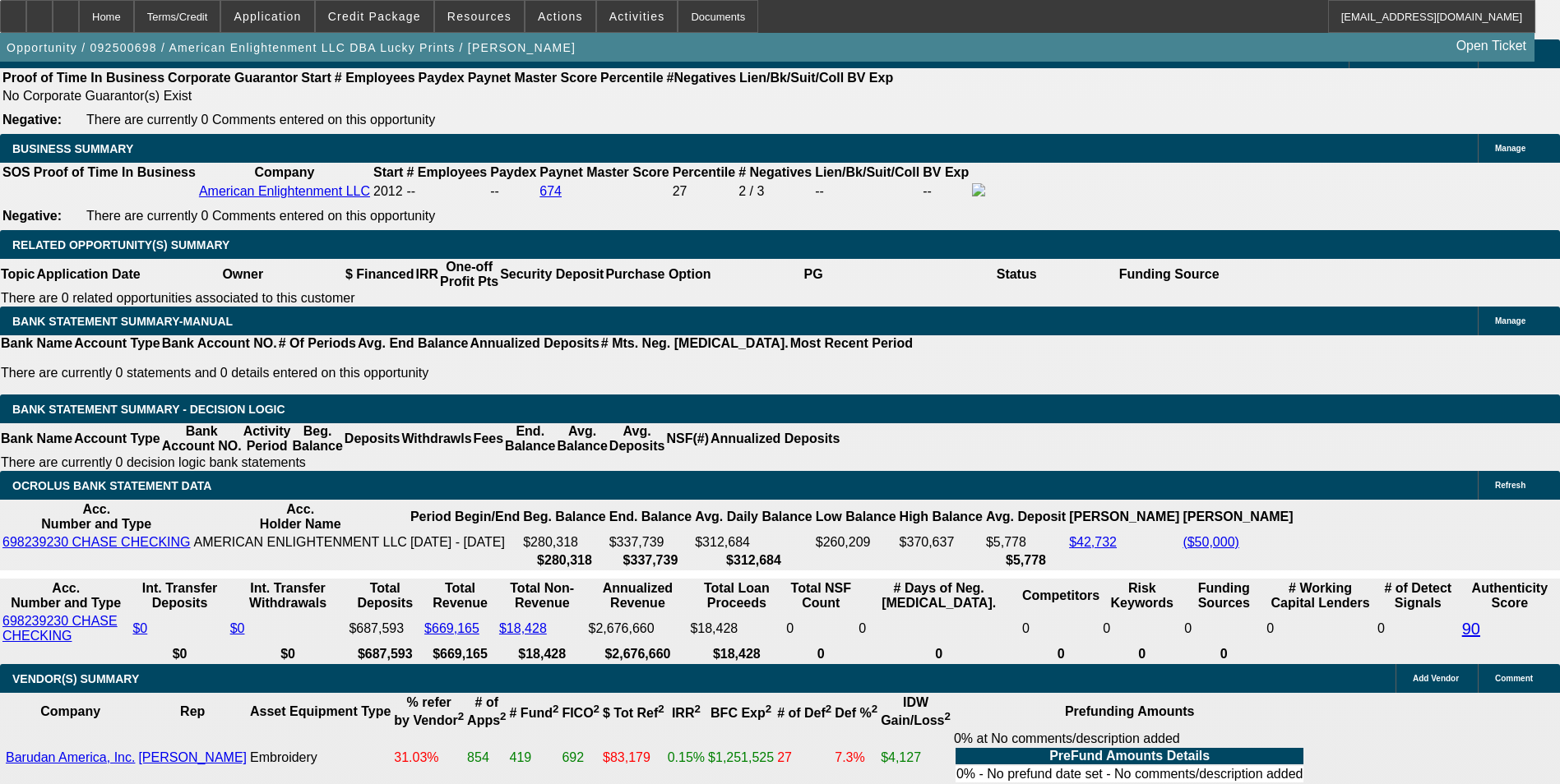
click at [417, 25] on span at bounding box center [375, 16] width 118 height 39
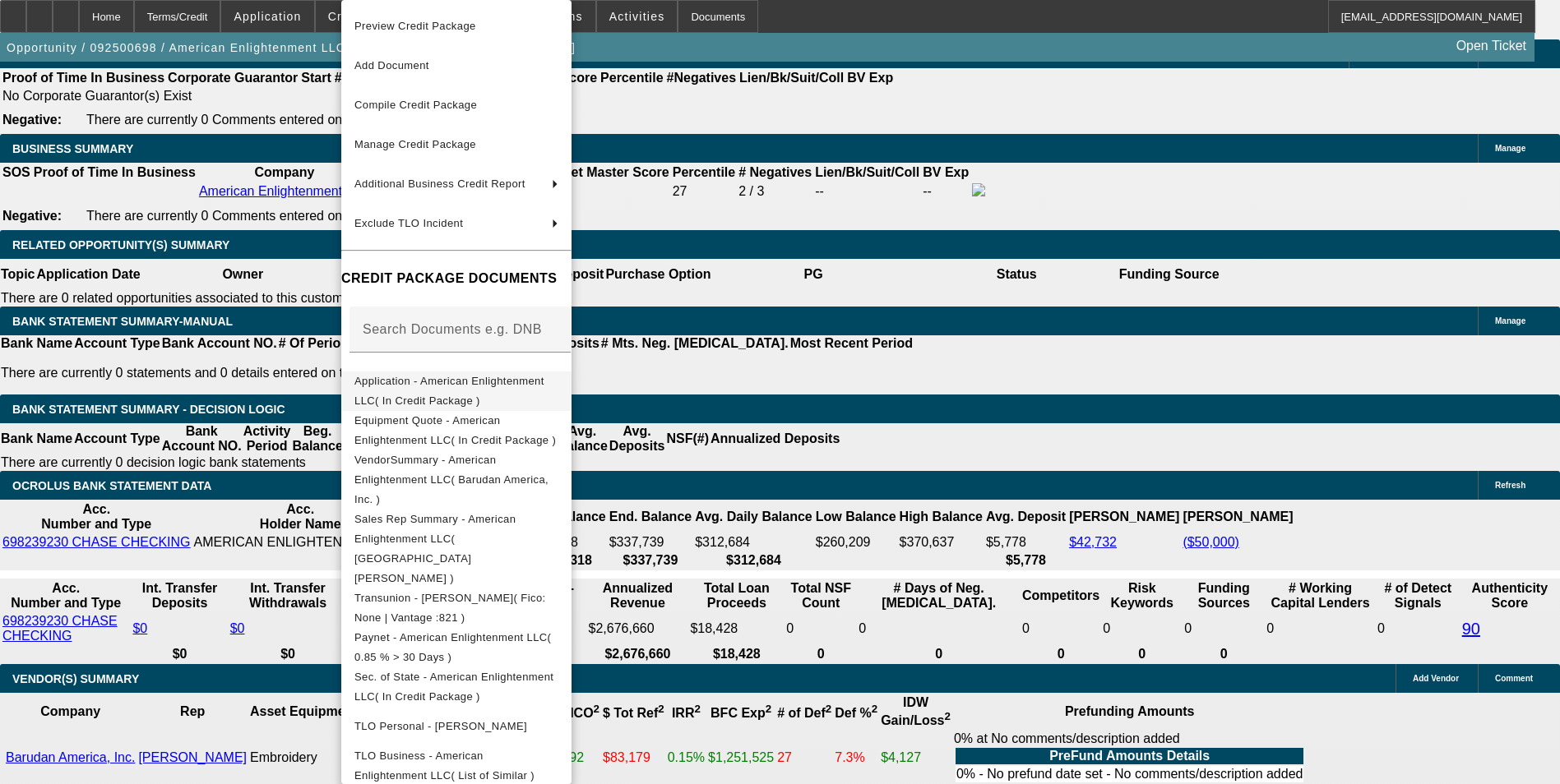
click at [510, 379] on span "Application - American Enlightenment LLC( In Credit Package )" at bounding box center [449, 390] width 190 height 32
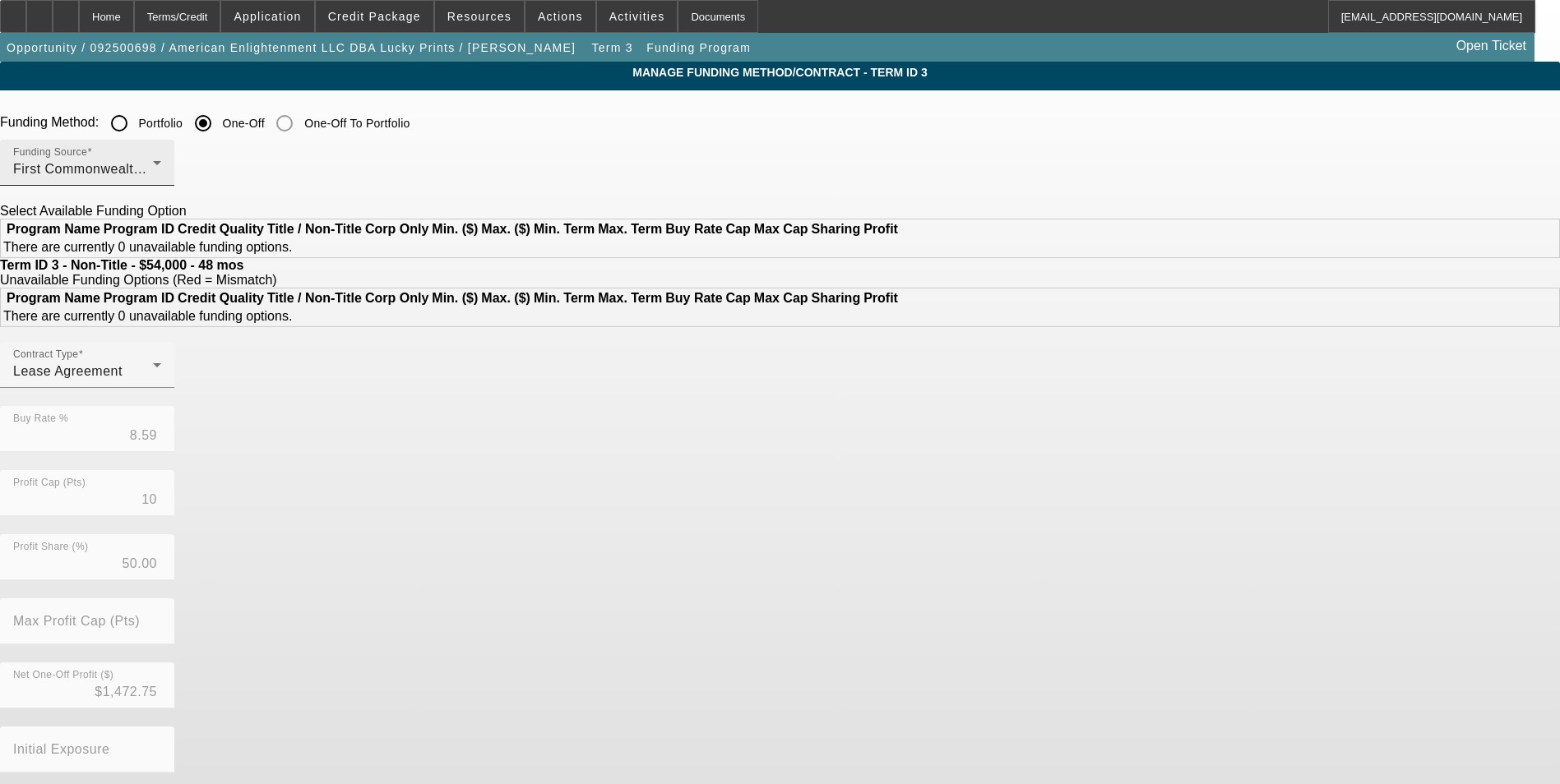
click at [153, 165] on div "First Commonwealth Equipment Finance" at bounding box center [83, 170] width 140 height 20
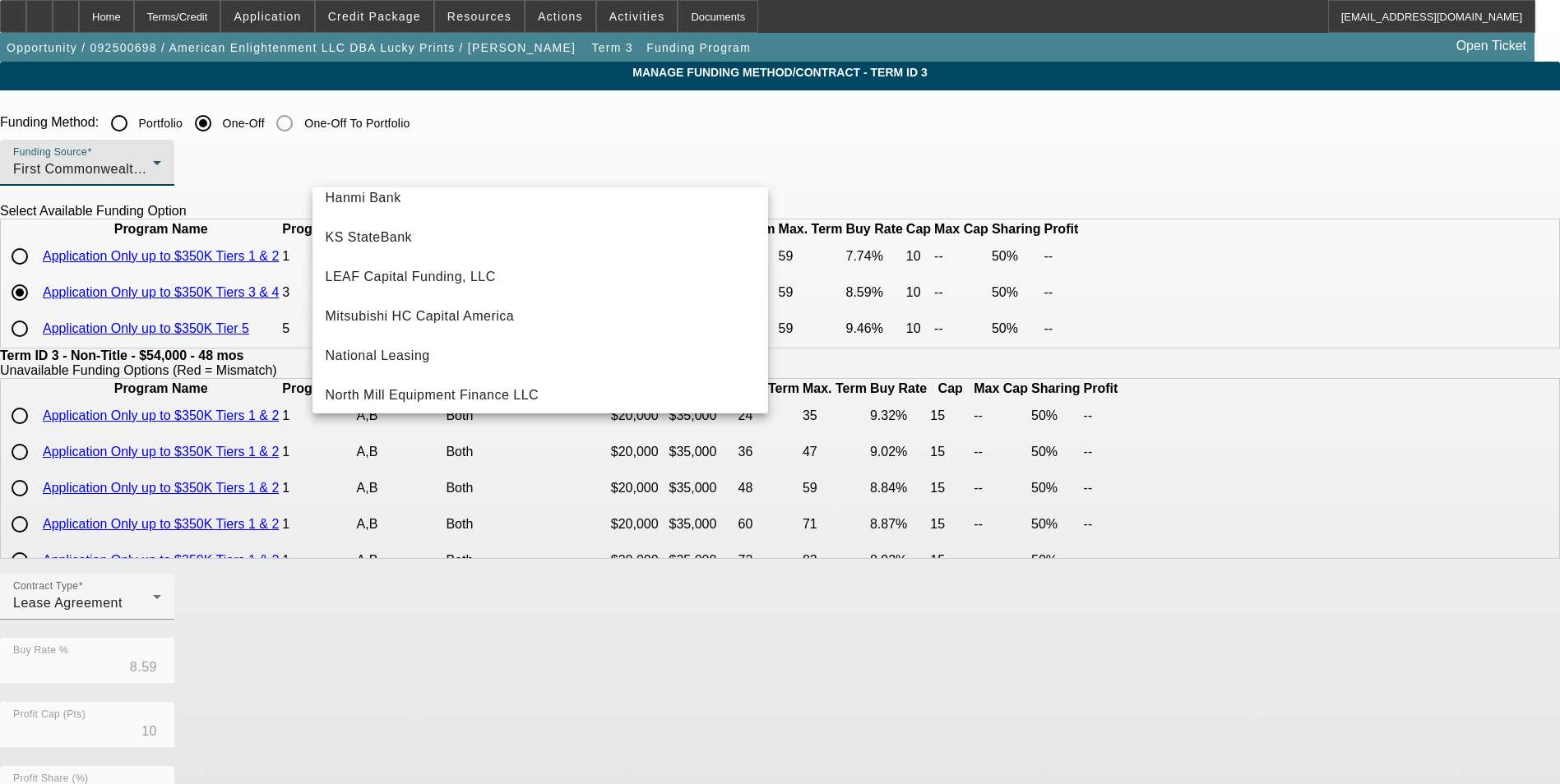
scroll to position [466, 0]
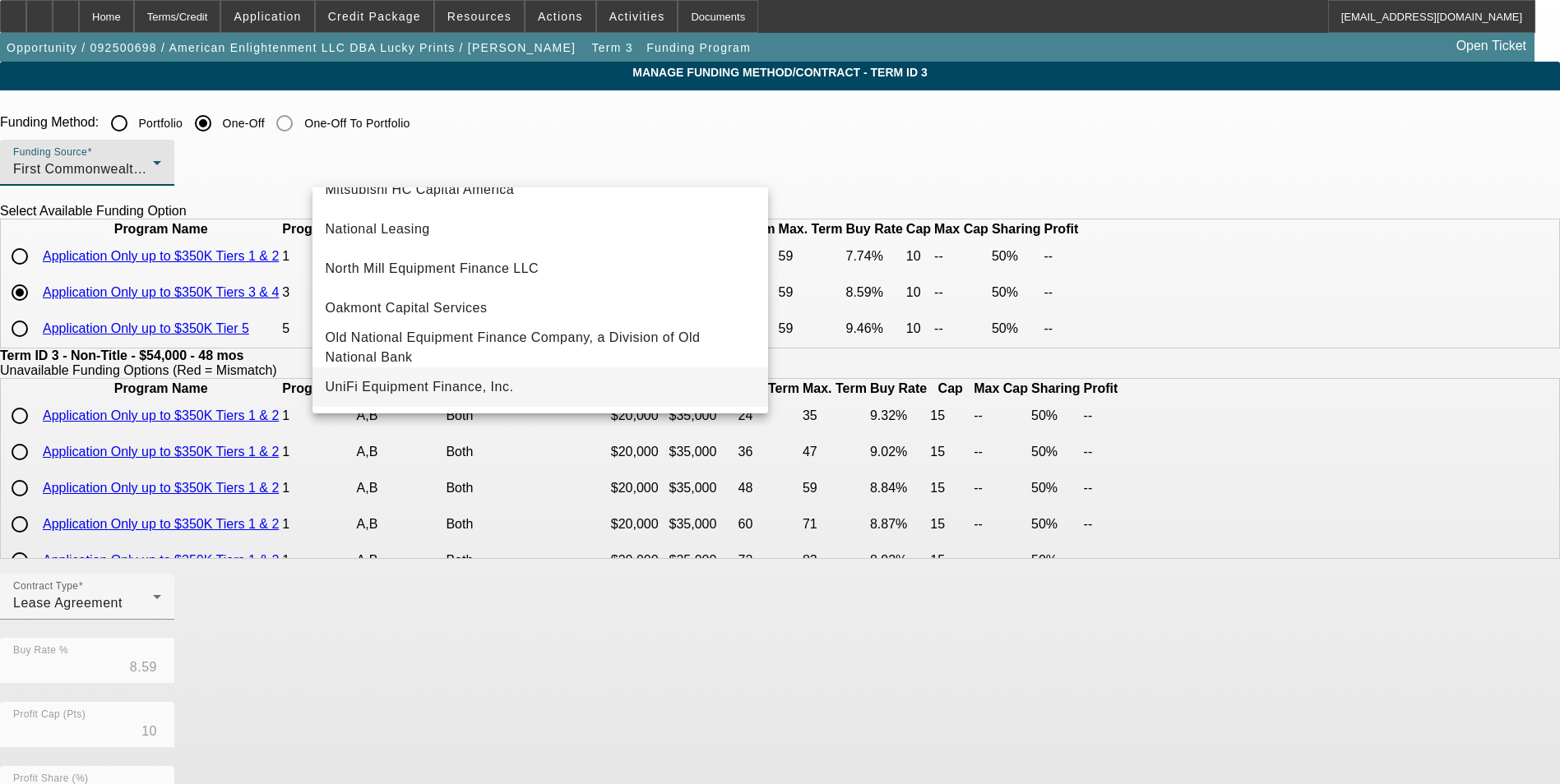
click at [509, 376] on mat-option "UniFi Equipment Finance, Inc." at bounding box center [540, 387] width 456 height 39
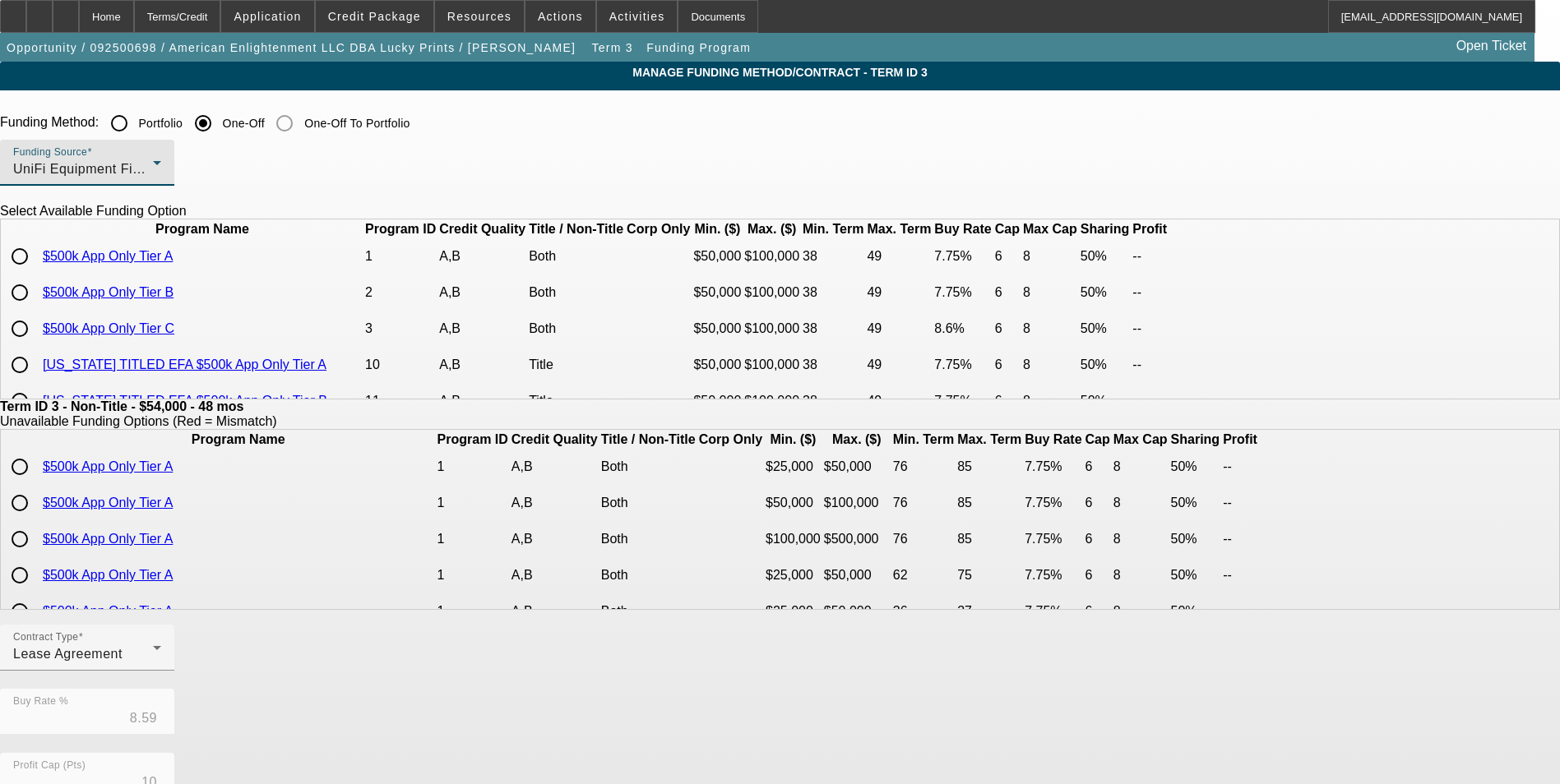
click at [153, 165] on div "UniFi Equipment Finance, Inc." at bounding box center [83, 170] width 140 height 20
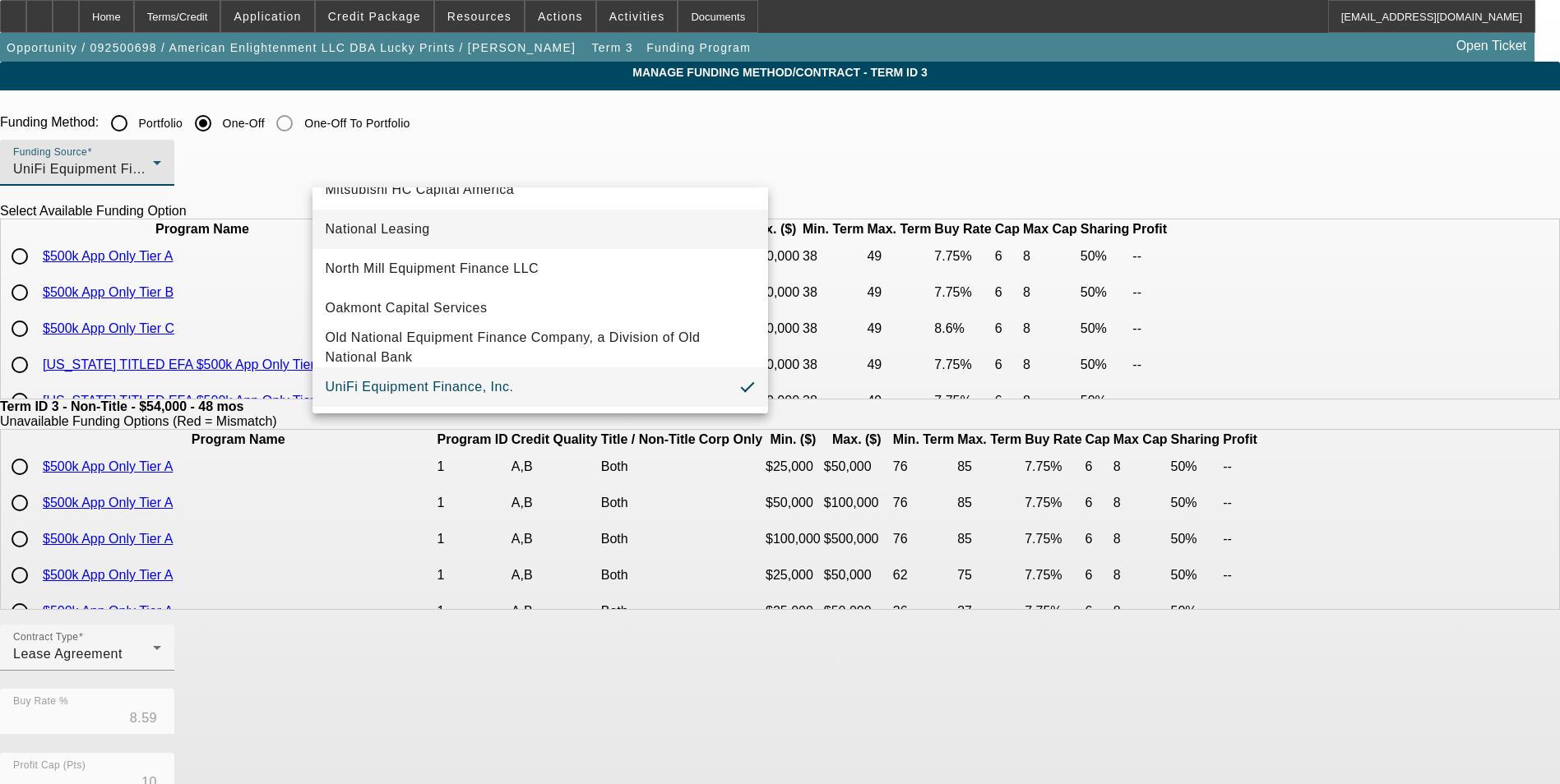
scroll to position [213, 0]
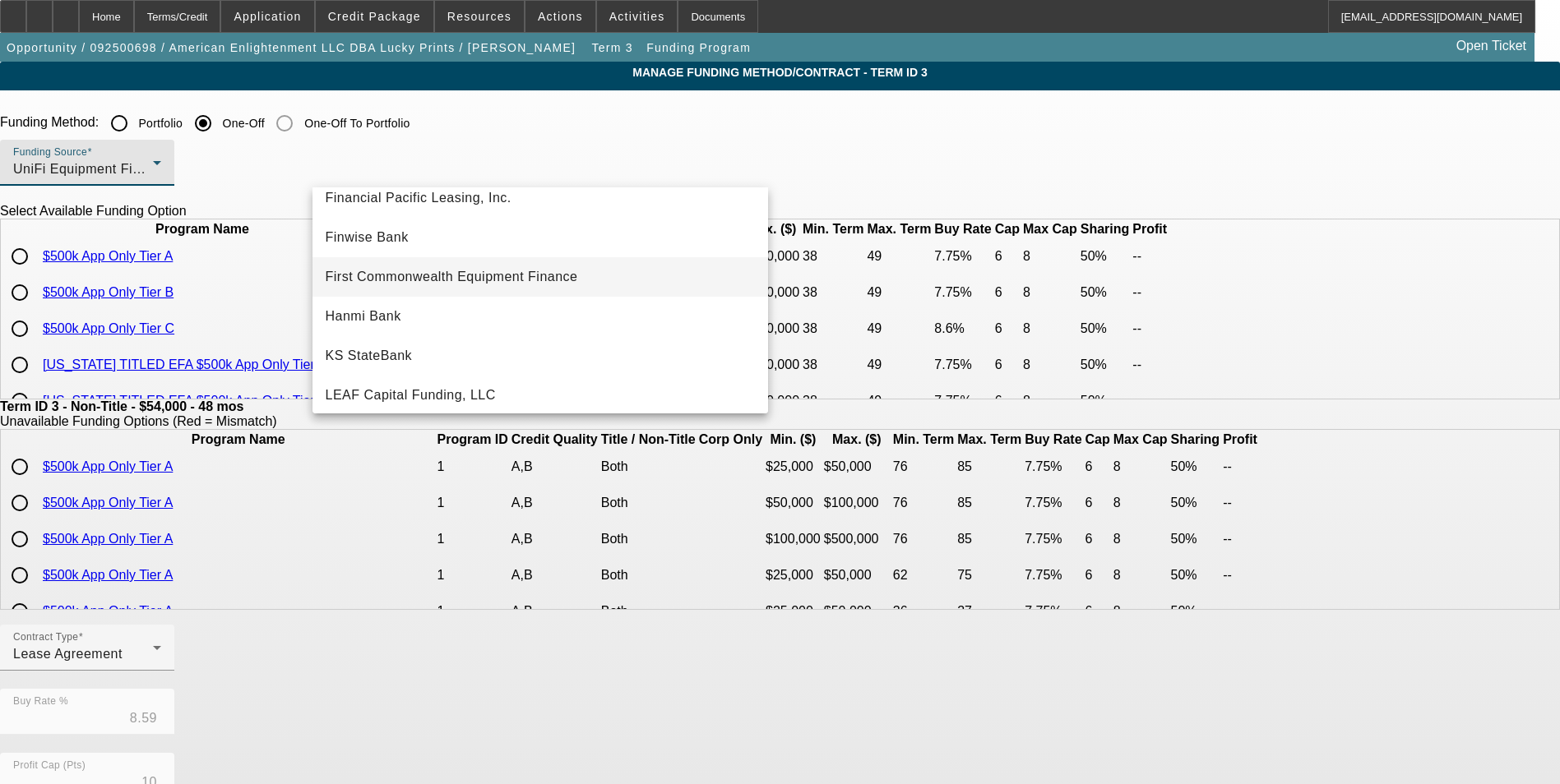
click at [535, 275] on span "First Commonwealth Equipment Finance" at bounding box center [451, 277] width 252 height 20
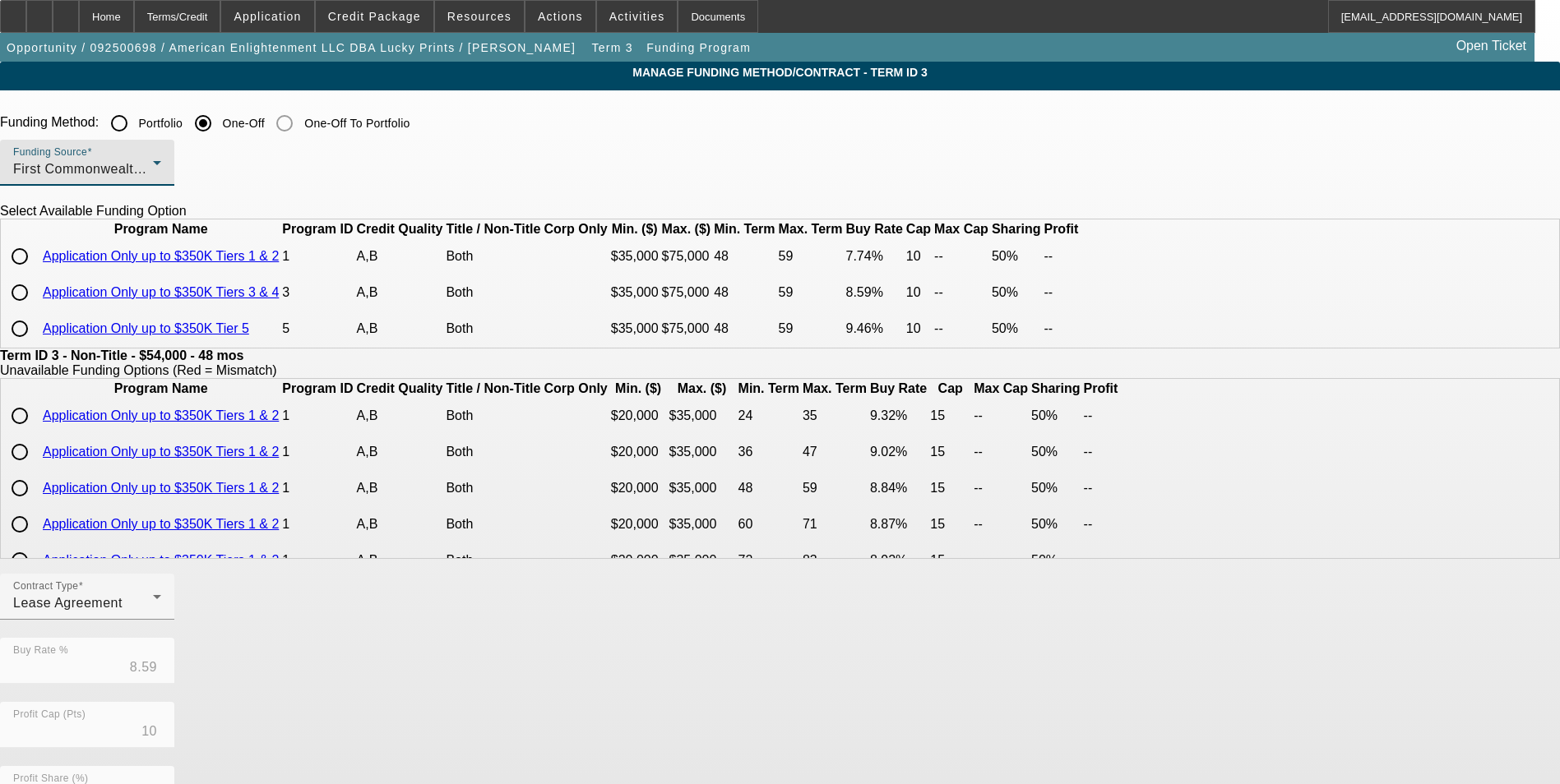
click at [153, 173] on div "First Commonwealth Equipment Finance" at bounding box center [83, 170] width 140 height 20
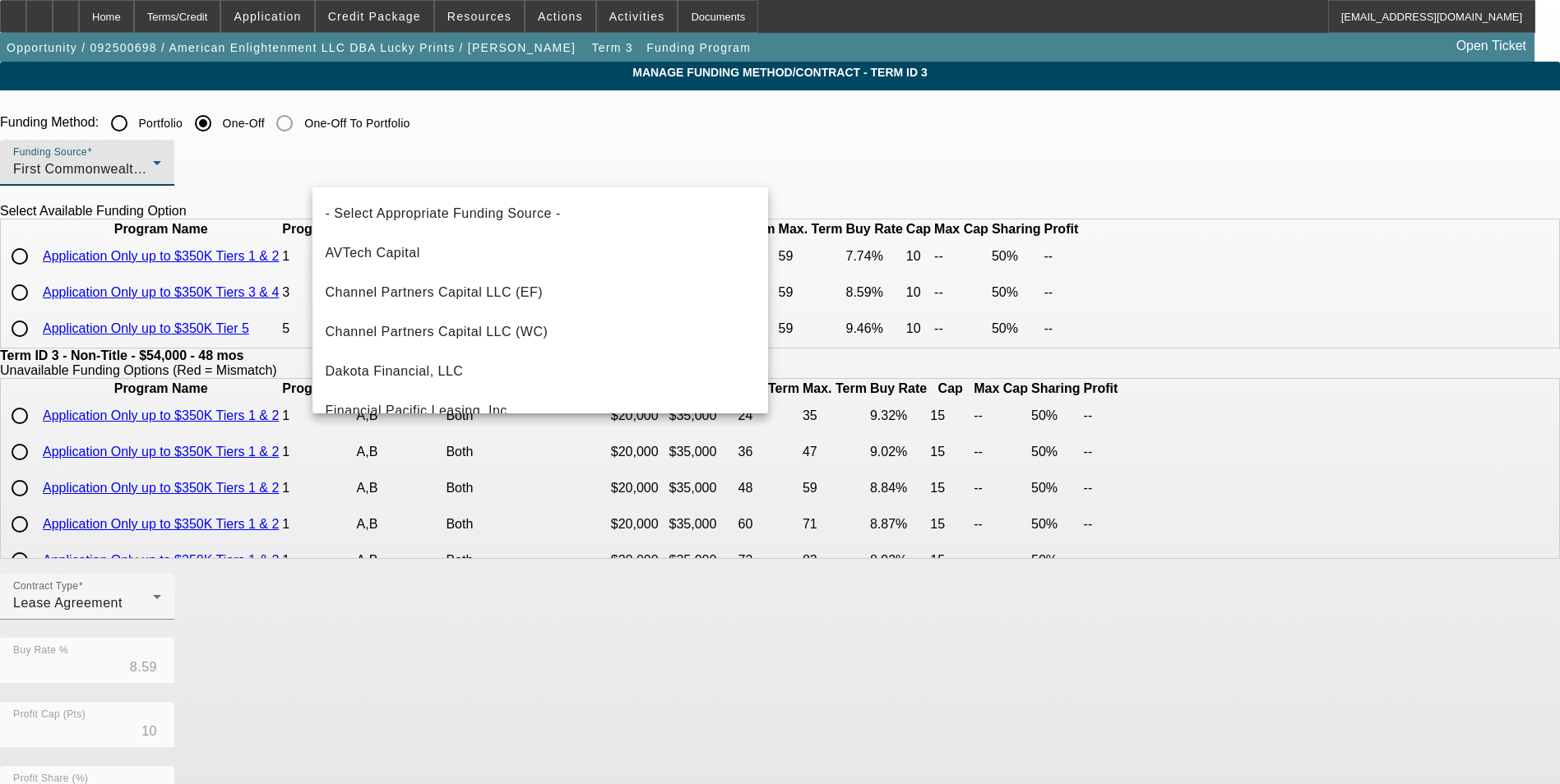
scroll to position [96, 0]
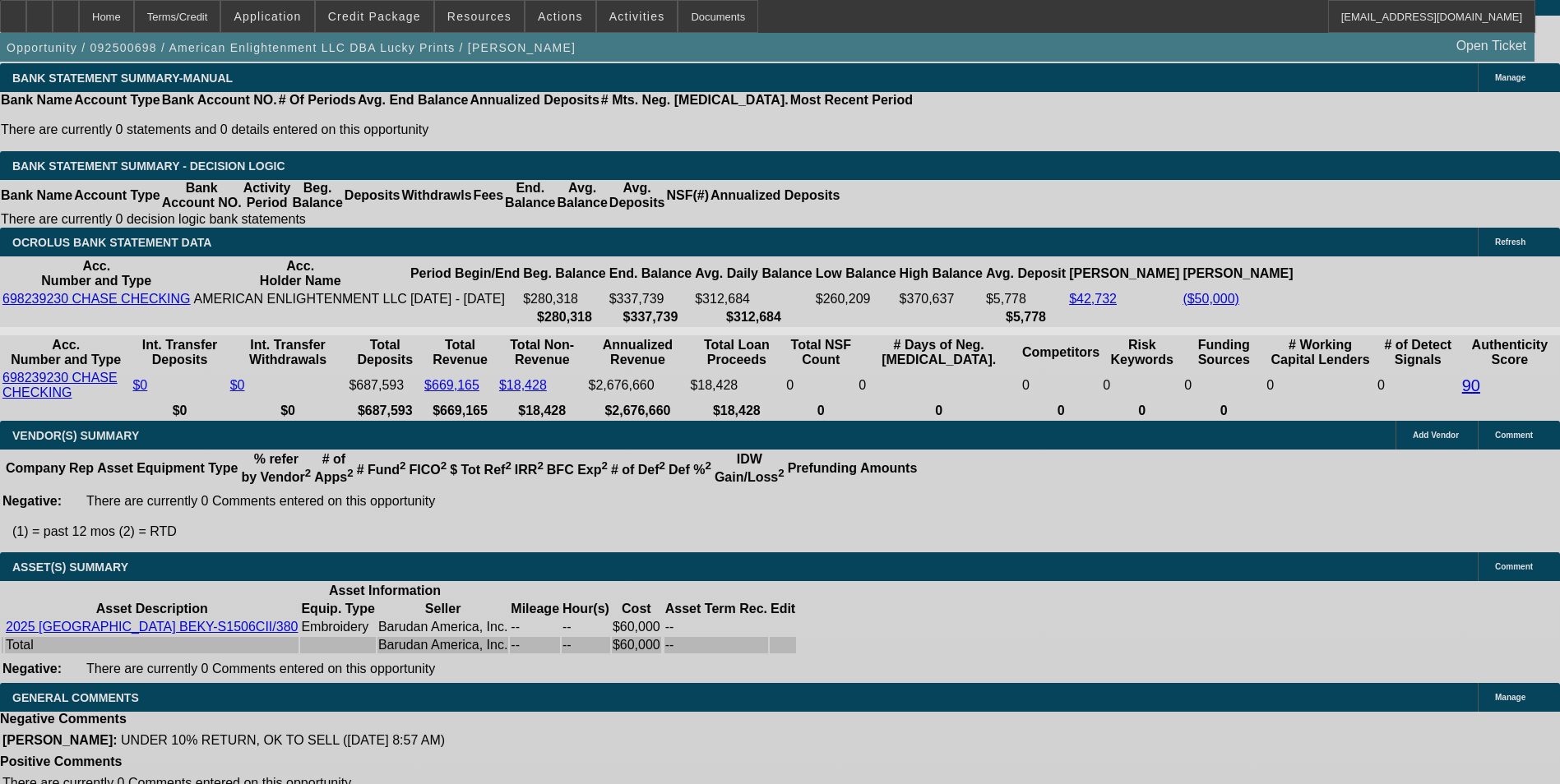
select select "0"
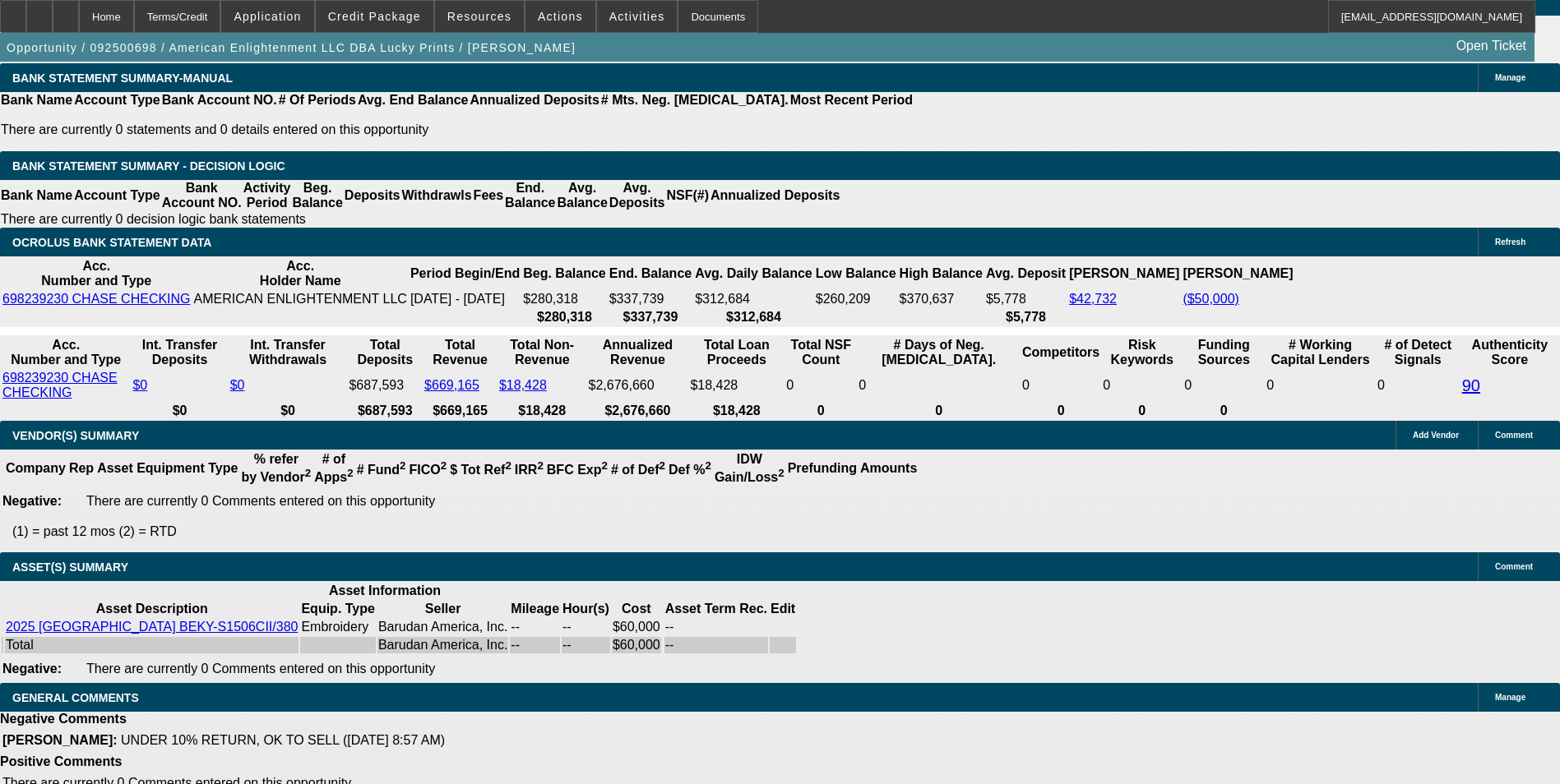
select select "0"
select select "2"
select select "0"
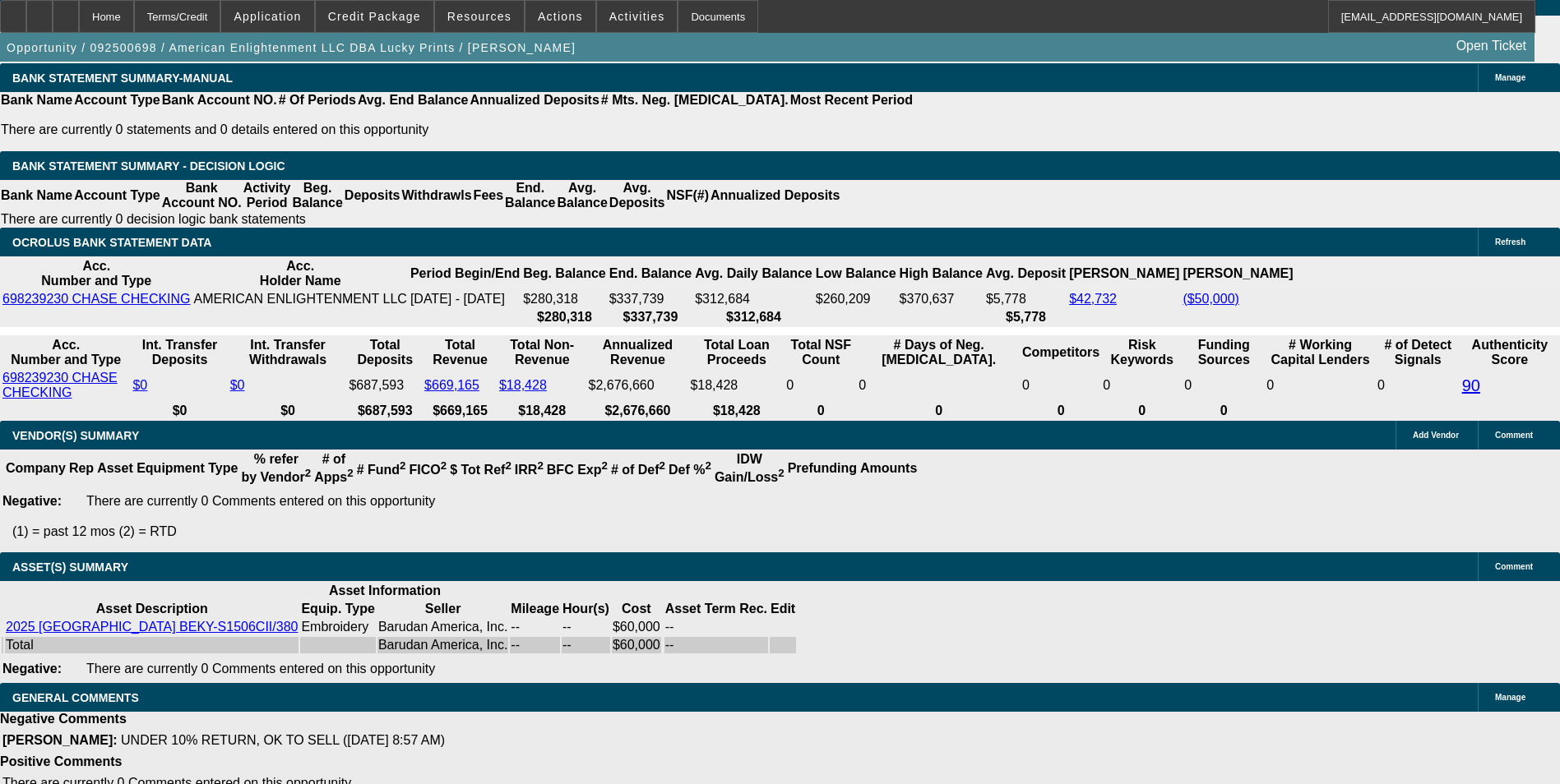
select select "0.1"
select select "4"
select select "0"
select select "0.1"
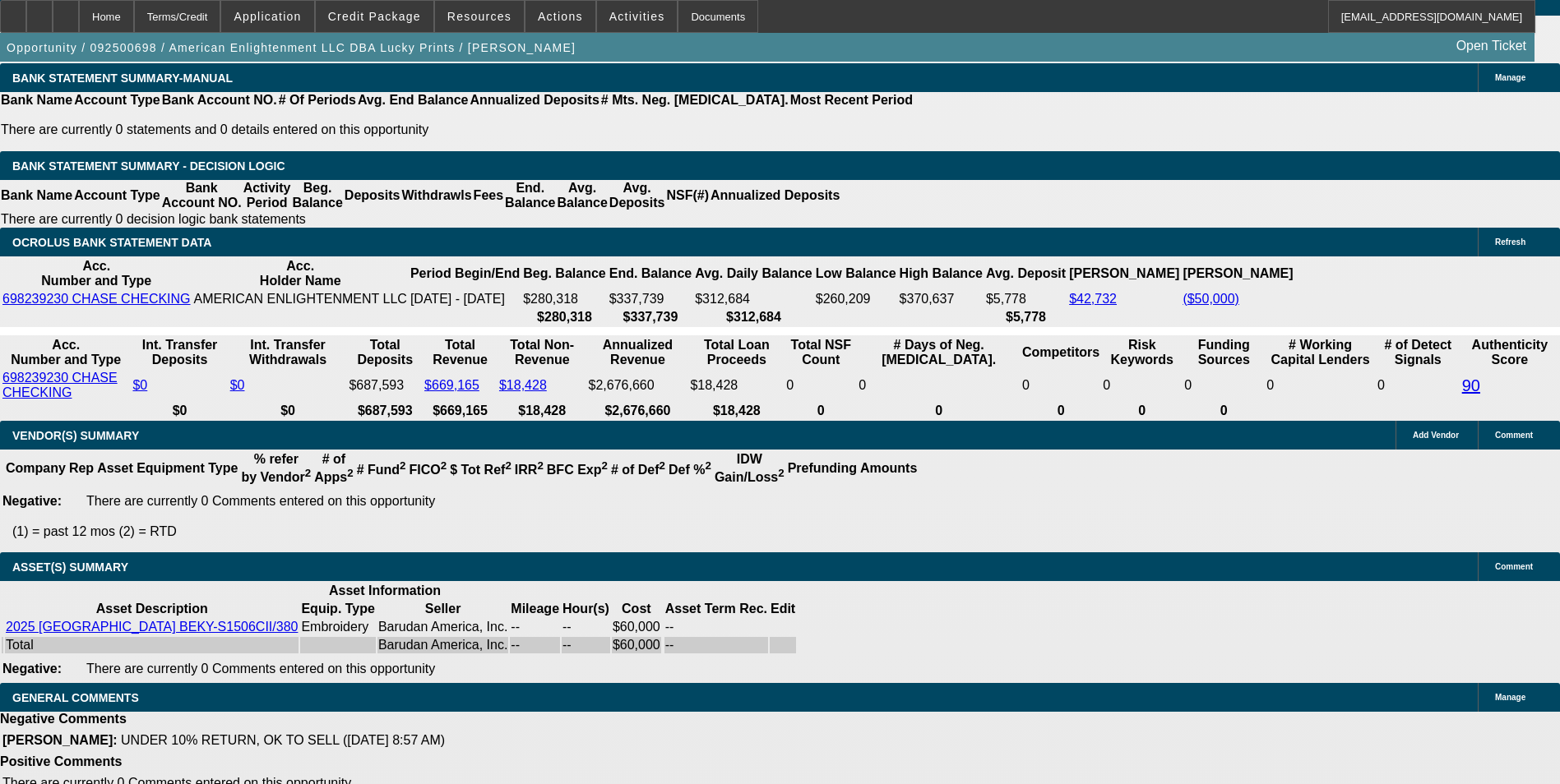
select select "4"
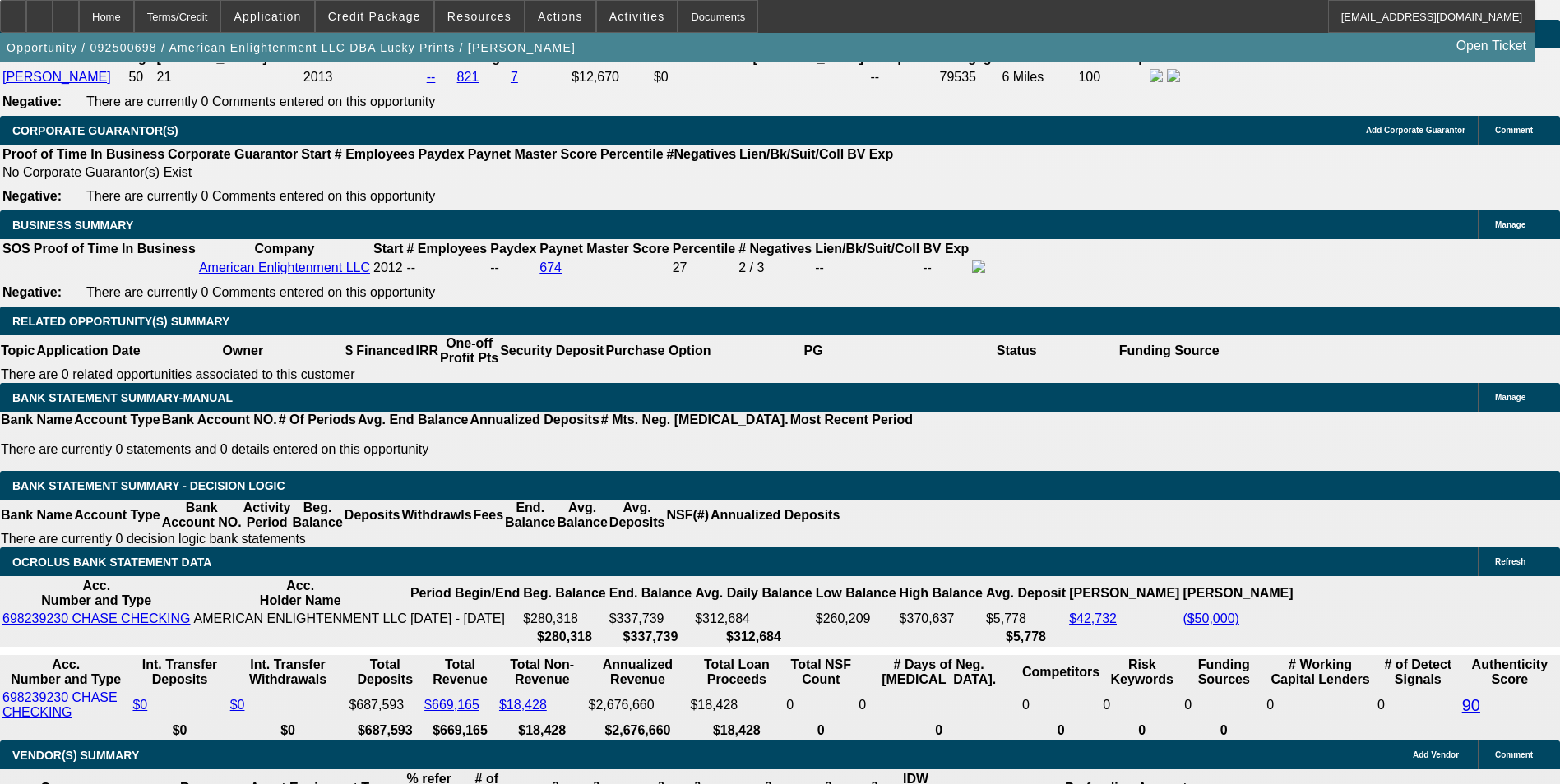
scroll to position [2517, 0]
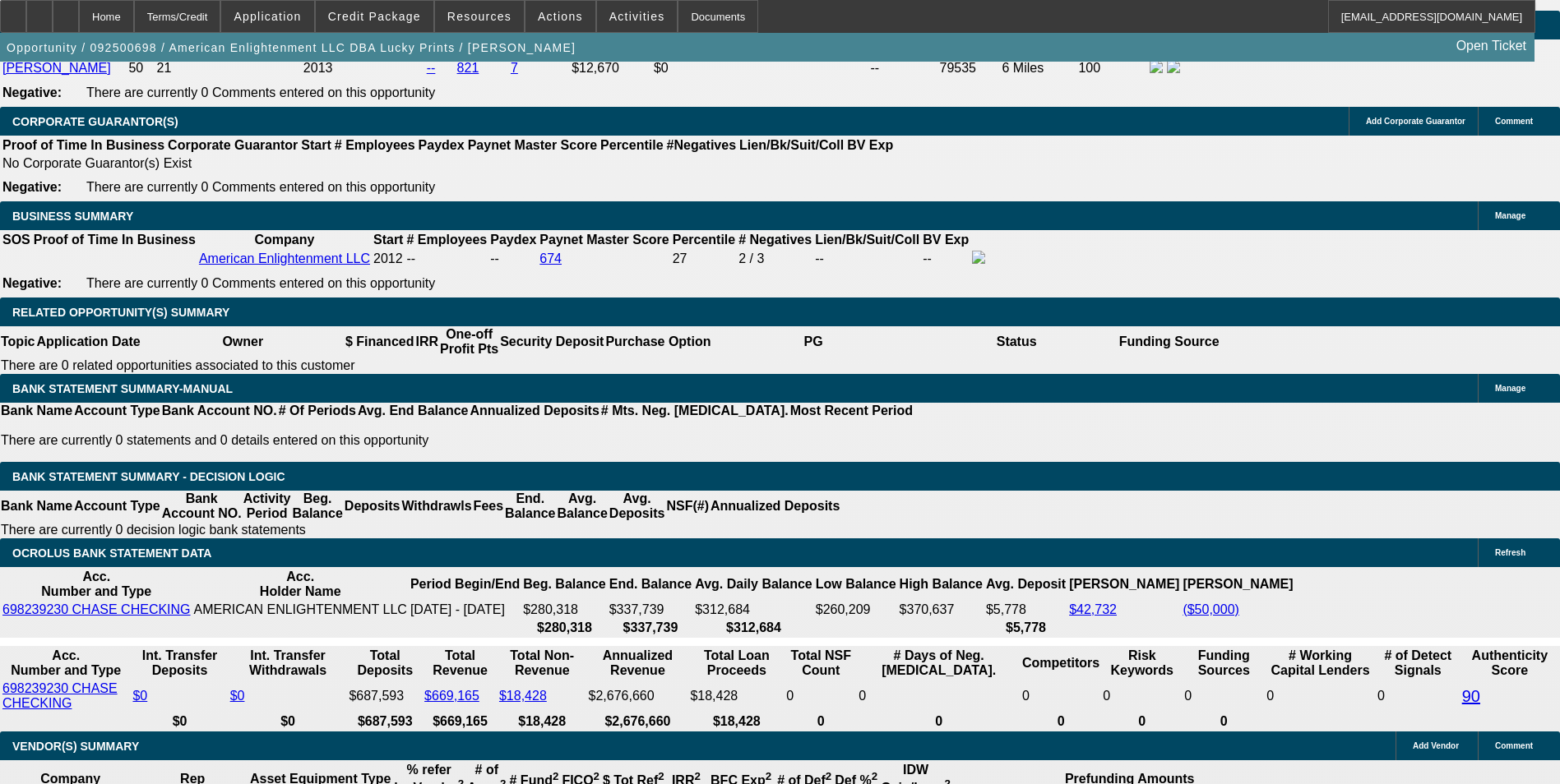
drag, startPoint x: 361, startPoint y: 425, endPoint x: 400, endPoint y: 420, distance: 39.3
type input "UNKNOWN"
type input "9"
type input "$1,343.79"
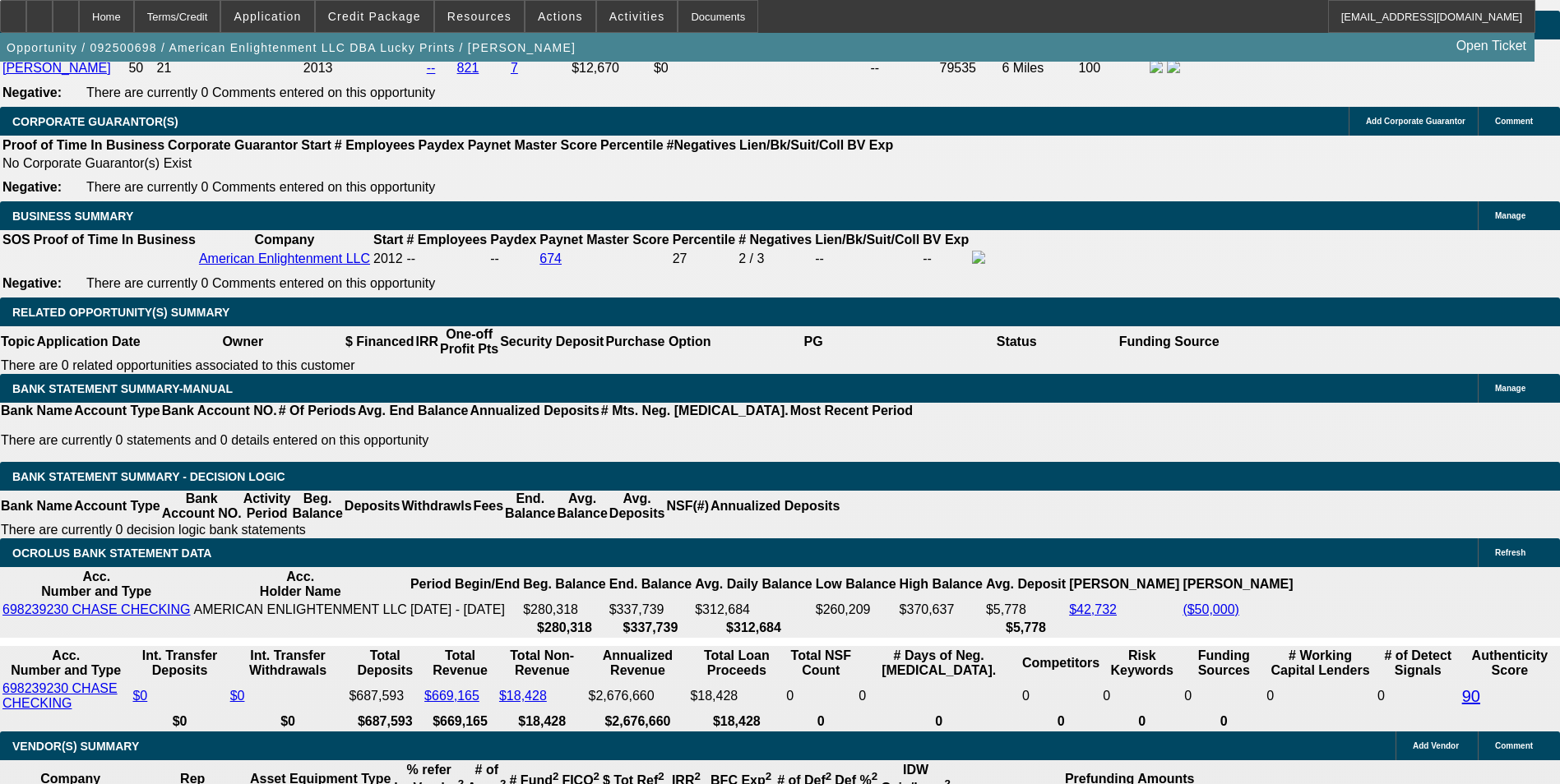
type input "9.7"
type input "$1,361.81"
type input "9.7"
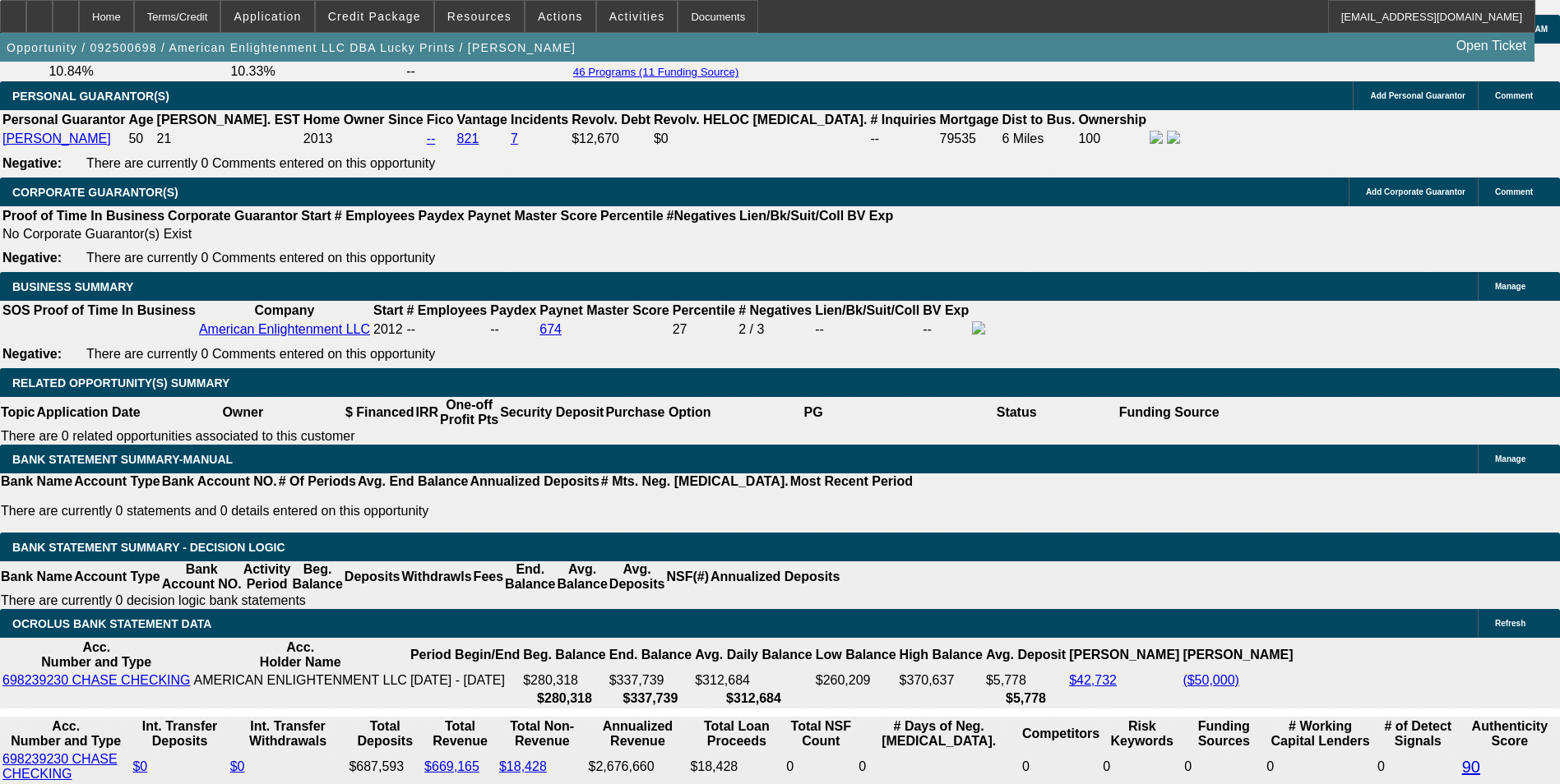
scroll to position [2270, 0]
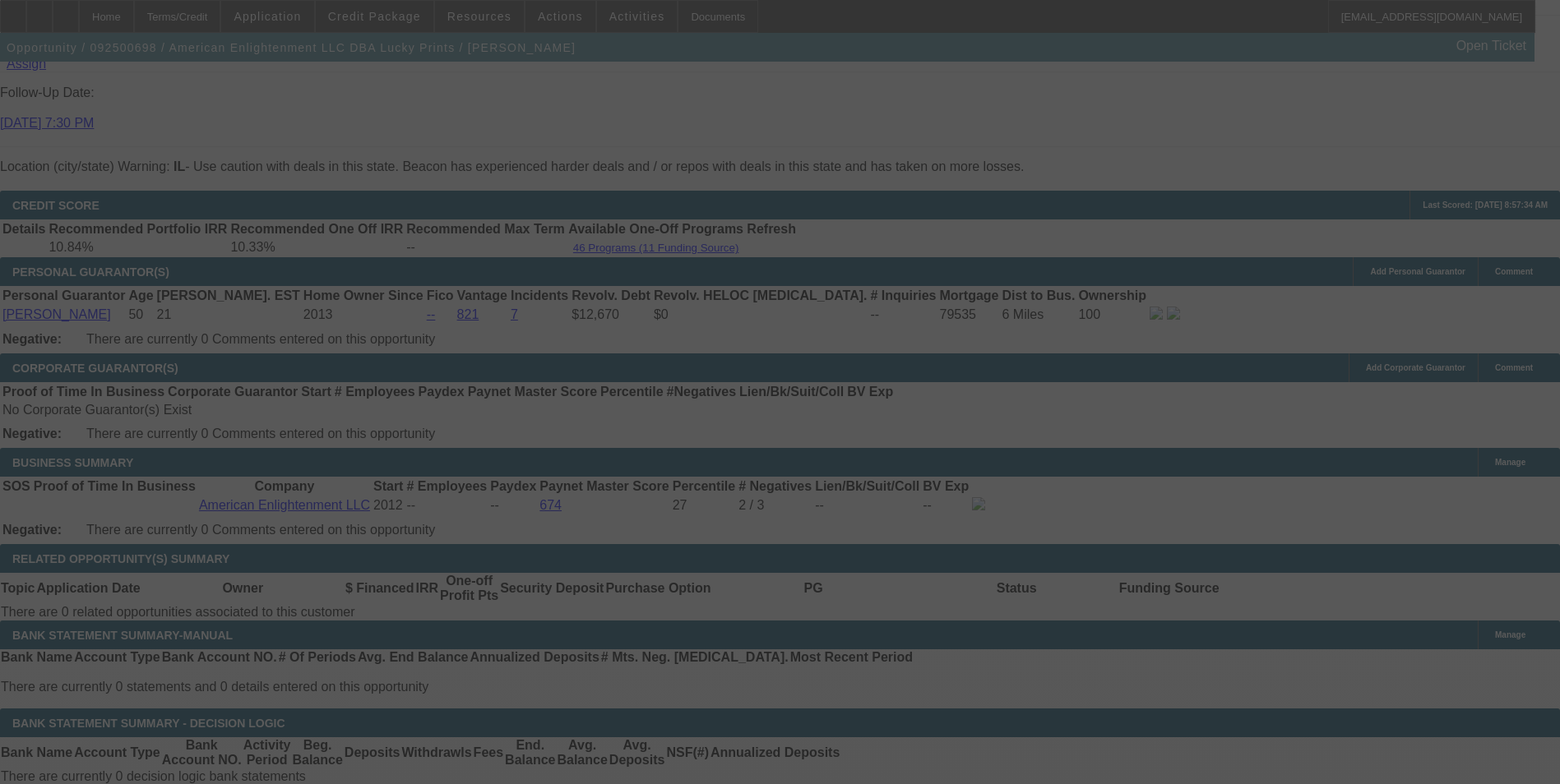
select select "0"
select select "2"
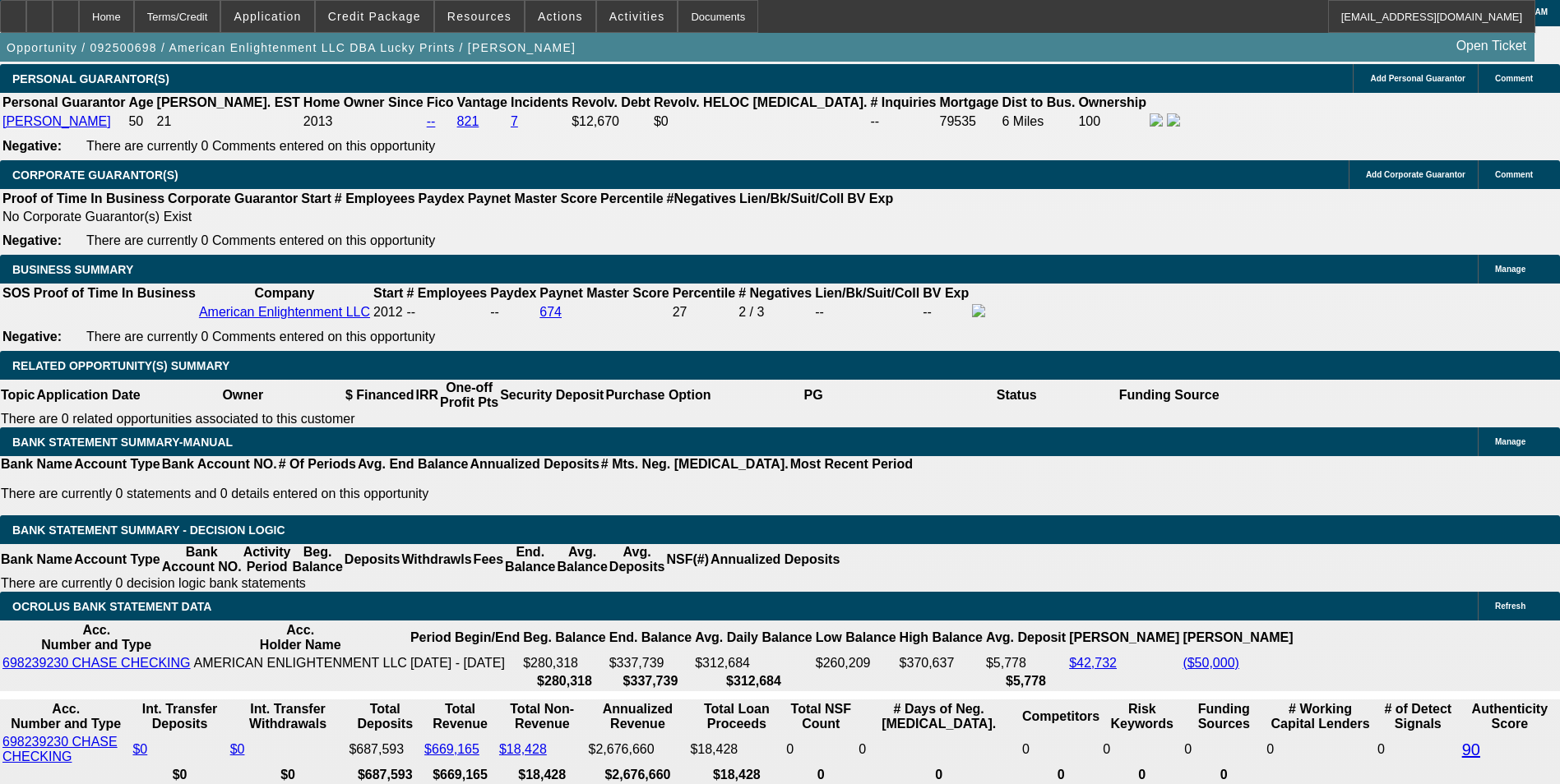
scroll to position [2434, 0]
